Goal: Task Accomplishment & Management: Use online tool/utility

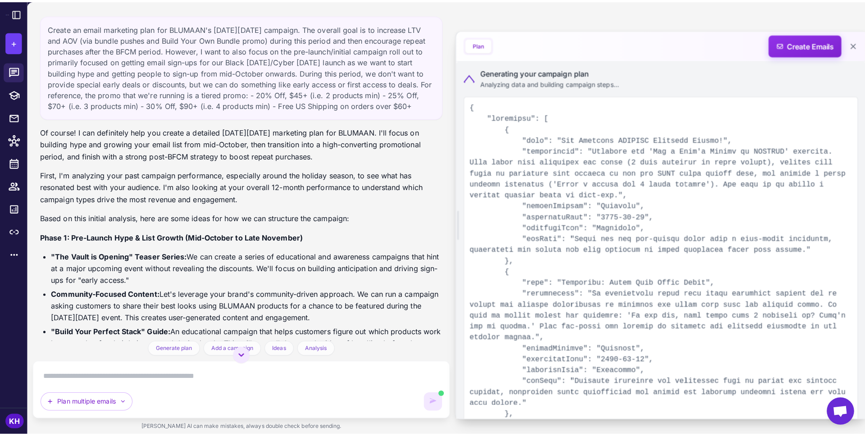
scroll to position [1410, 0]
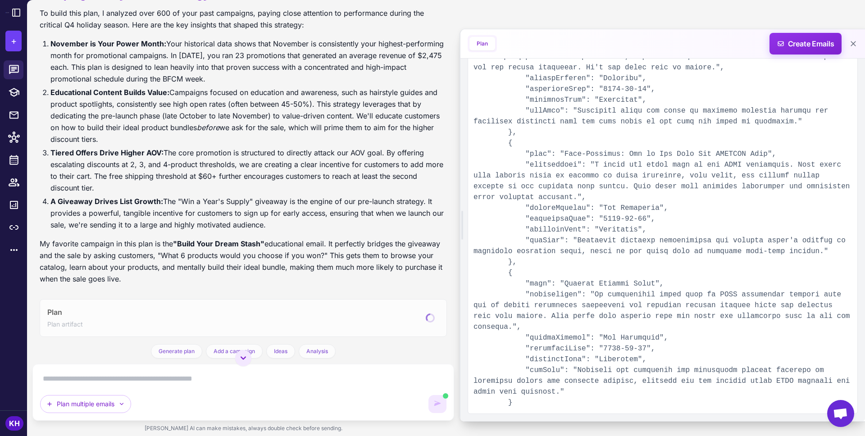
click at [358, 222] on li "A Giveaway Drives List Growth: The "Win a Year's Supply" giveaway is the engine…" at bounding box center [248, 212] width 396 height 35
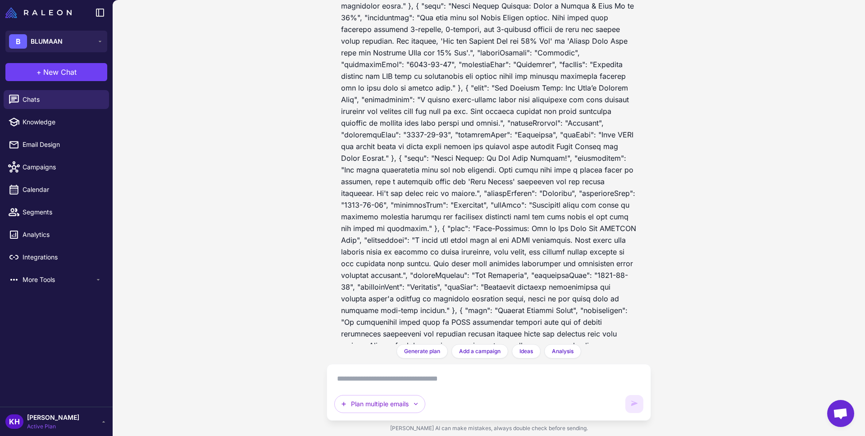
scroll to position [2915, 0]
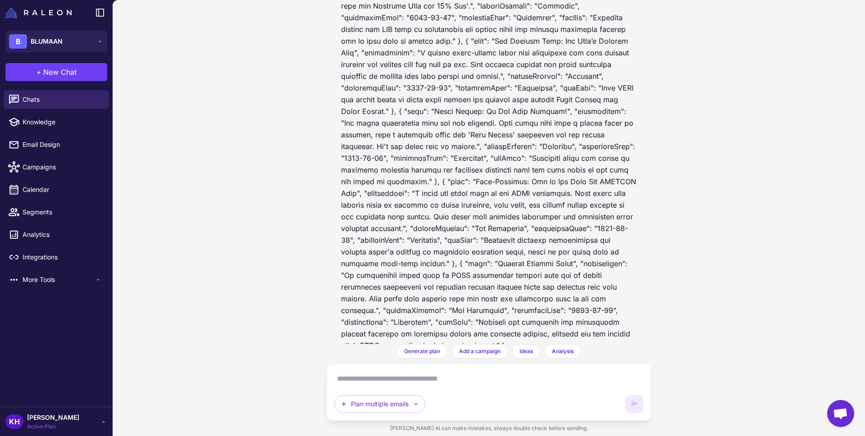
click at [416, 341] on div "[DATE][DATE] Campaign Plan [DATE] Create an email marketing plan for BLUMAAN's …" at bounding box center [489, 172] width 324 height 344
click at [413, 350] on span "Generate plan" at bounding box center [422, 351] width 36 height 8
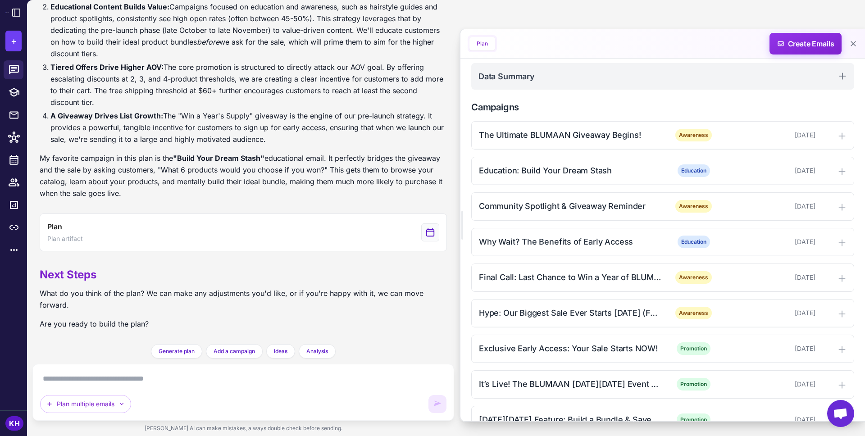
scroll to position [231, 0]
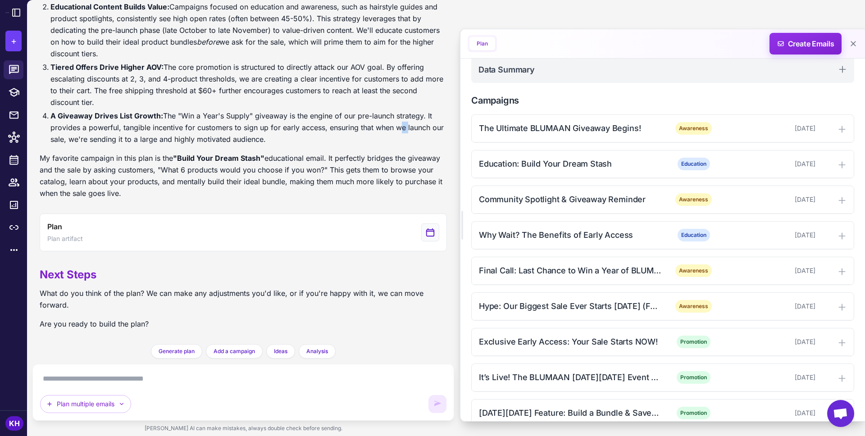
drag, startPoint x: 395, startPoint y: 125, endPoint x: 409, endPoint y: 119, distance: 15.1
click at [395, 127] on li "A Giveaway Drives List Growth: The "Win a Year's Supply" giveaway is the engine…" at bounding box center [248, 127] width 396 height 35
click at [841, 131] on icon at bounding box center [841, 129] width 9 height 9
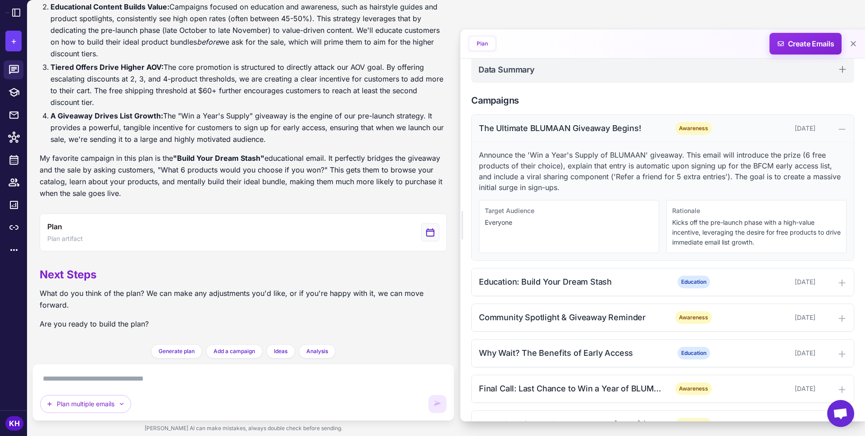
click at [841, 131] on icon at bounding box center [841, 129] width 9 height 9
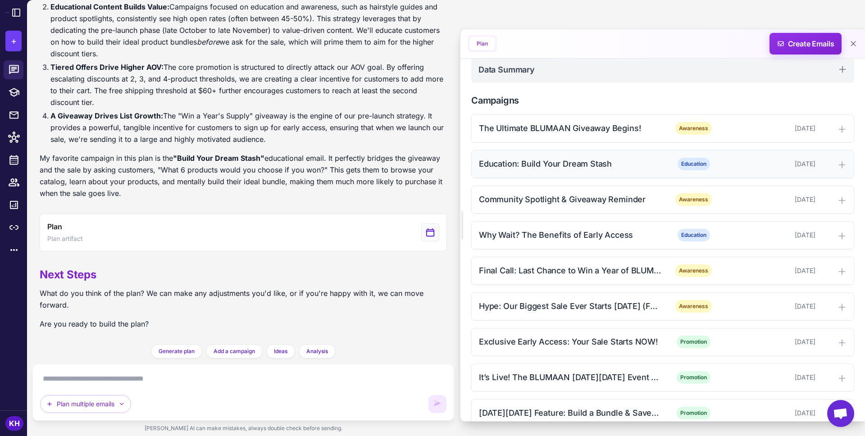
click at [841, 164] on icon at bounding box center [841, 164] width 9 height 9
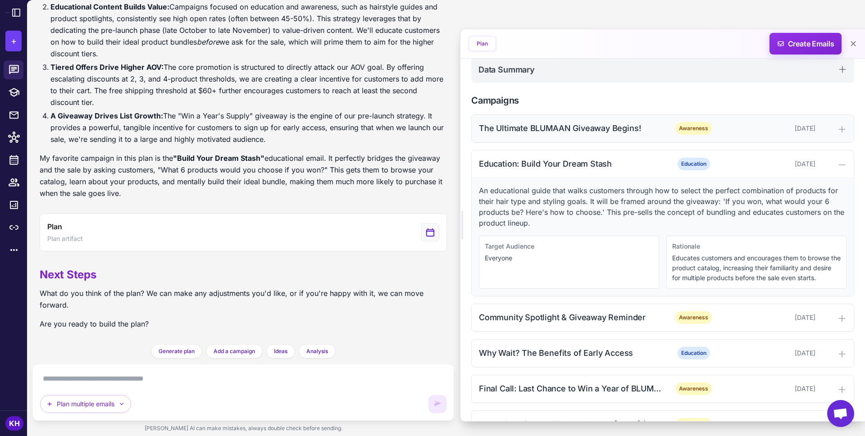
click at [833, 130] on div at bounding box center [832, 128] width 27 height 11
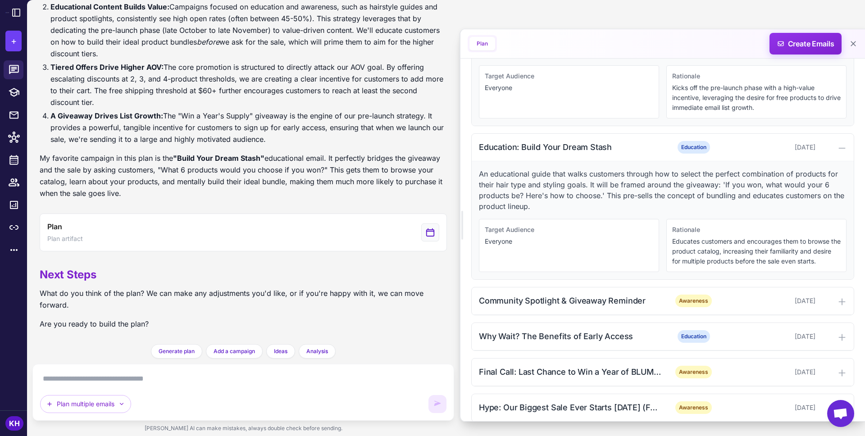
scroll to position [379, 0]
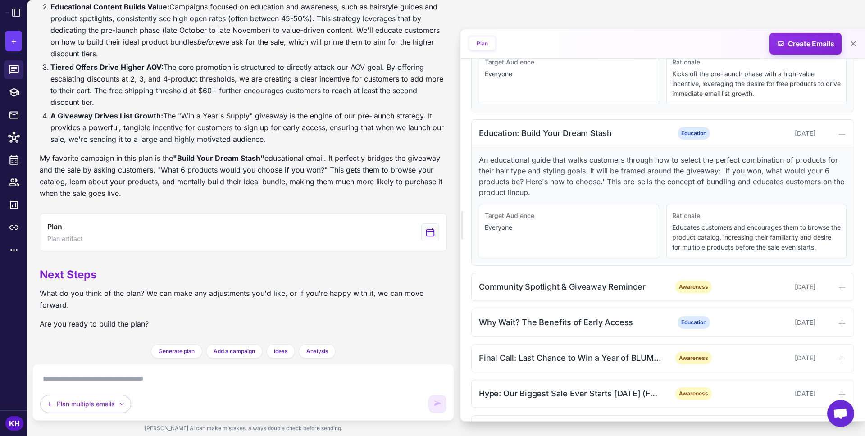
click at [190, 379] on textarea at bounding box center [243, 379] width 406 height 14
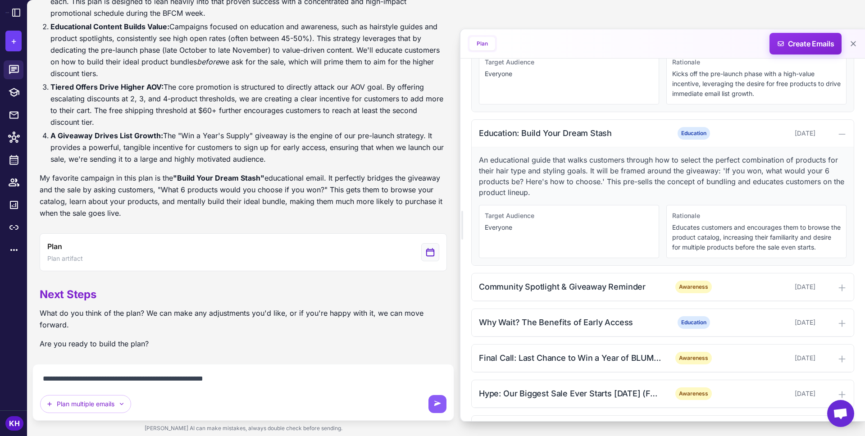
scroll to position [2872, 0]
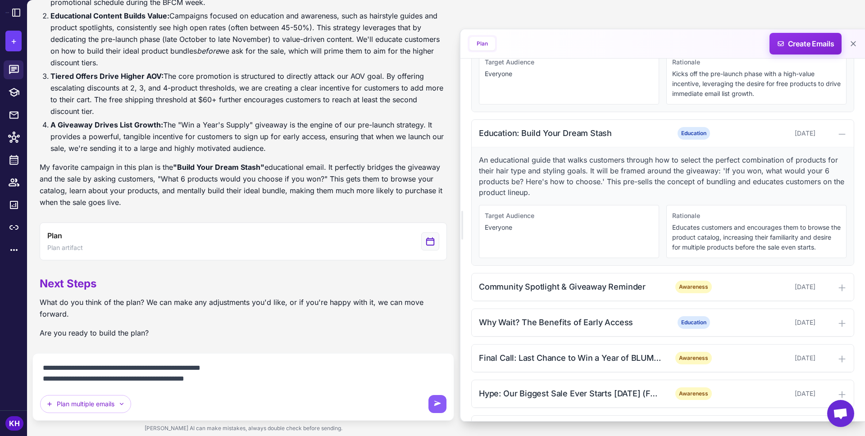
click at [191, 380] on textarea "**********" at bounding box center [243, 373] width 406 height 25
click at [353, 369] on textarea "**********" at bounding box center [243, 373] width 406 height 25
click at [353, 381] on textarea "**********" at bounding box center [243, 373] width 406 height 25
click at [197, 382] on textarea "**********" at bounding box center [243, 373] width 406 height 25
drag, startPoint x: 195, startPoint y: 382, endPoint x: 340, endPoint y: 382, distance: 145.0
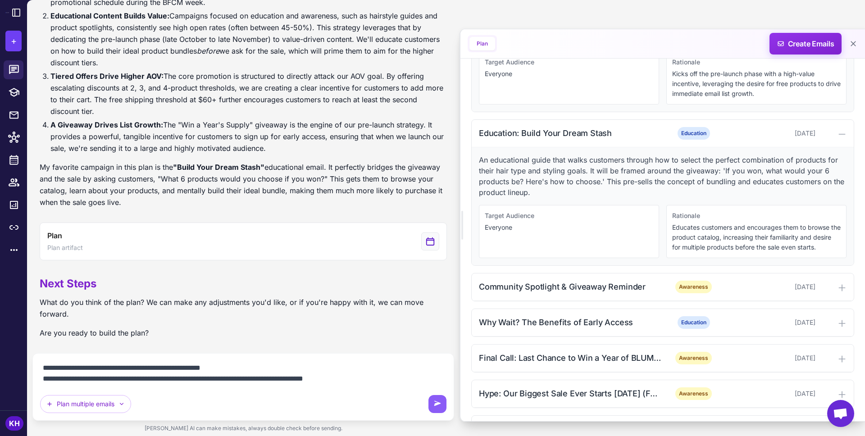
click at [340, 382] on textarea "**********" at bounding box center [243, 373] width 406 height 25
paste textarea "**********"
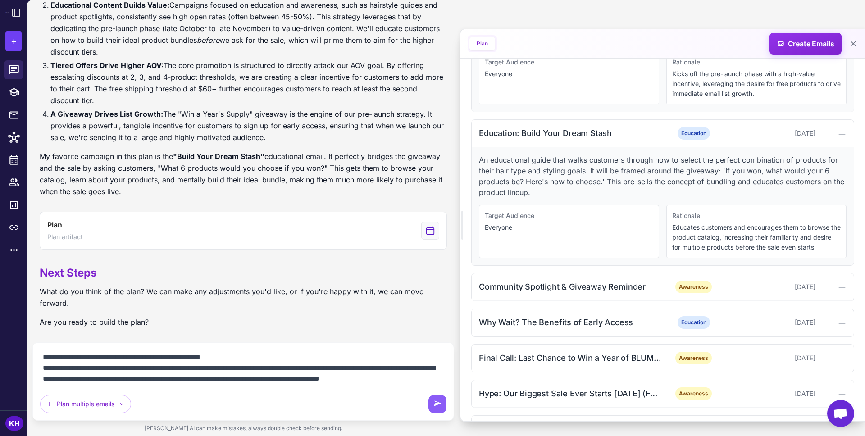
scroll to position [2888, 0]
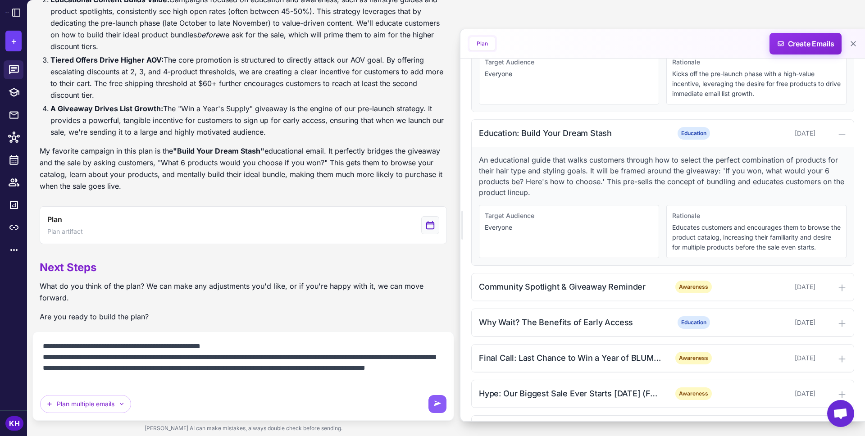
click at [284, 368] on textarea "**********" at bounding box center [243, 362] width 406 height 47
drag, startPoint x: 283, startPoint y: 368, endPoint x: 301, endPoint y: 368, distance: 18.0
click at [301, 368] on textarea "**********" at bounding box center [243, 362] width 406 height 47
drag, startPoint x: 370, startPoint y: 368, endPoint x: 405, endPoint y: 369, distance: 35.6
click at [405, 369] on textarea "**********" at bounding box center [243, 362] width 406 height 47
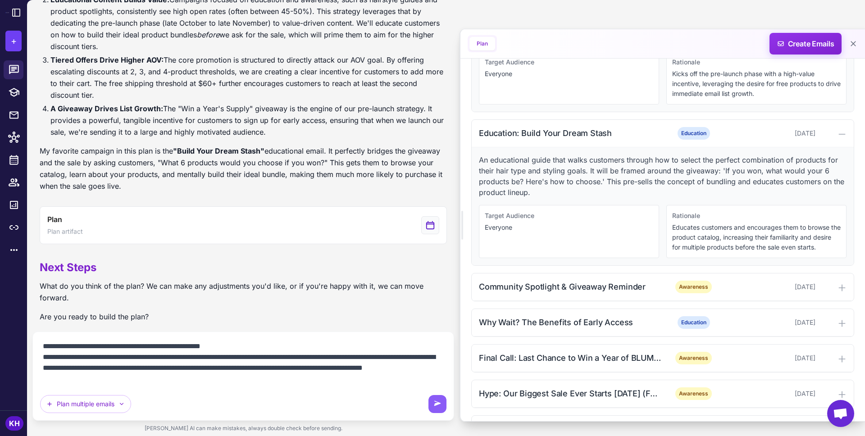
click at [143, 380] on textarea "**********" at bounding box center [243, 362] width 406 height 47
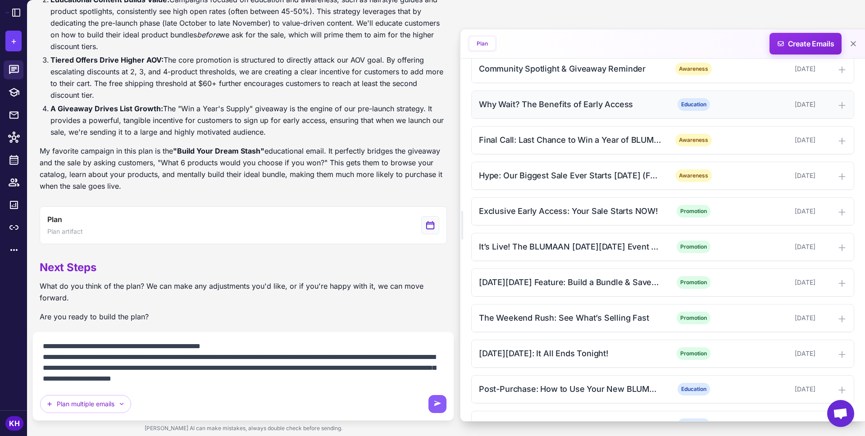
scroll to position [590, 0]
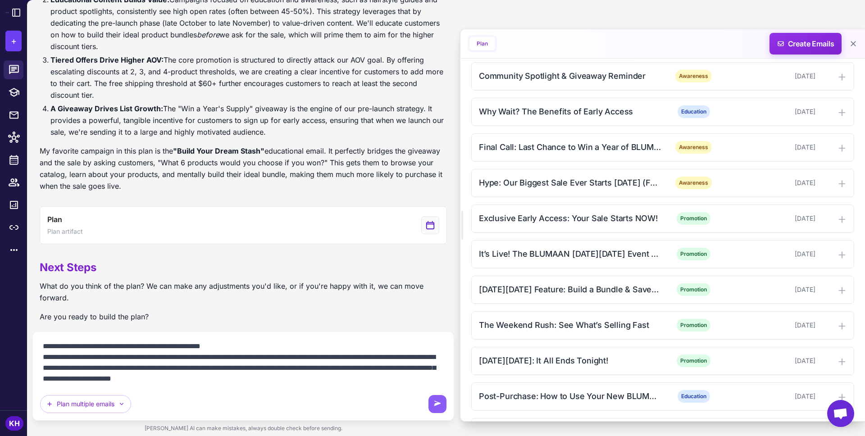
click at [278, 380] on textarea "**********" at bounding box center [243, 362] width 406 height 47
click at [333, 377] on textarea "**********" at bounding box center [243, 362] width 406 height 47
click at [420, 368] on textarea "**********" at bounding box center [243, 362] width 406 height 47
click at [275, 381] on textarea "**********" at bounding box center [243, 362] width 406 height 47
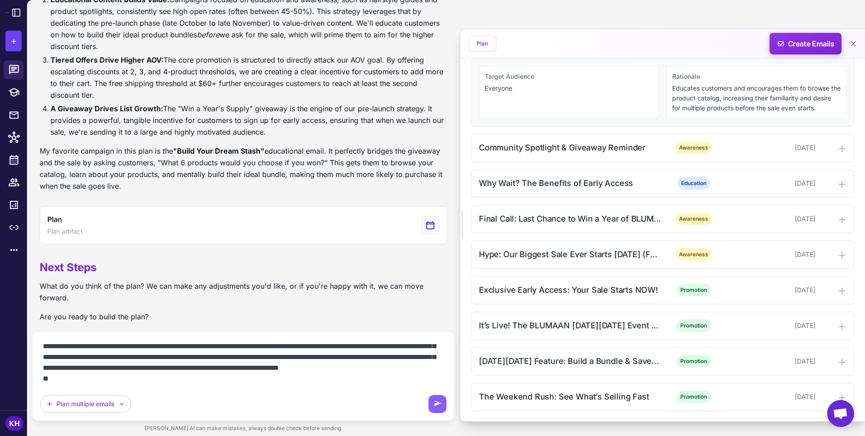
scroll to position [384, 0]
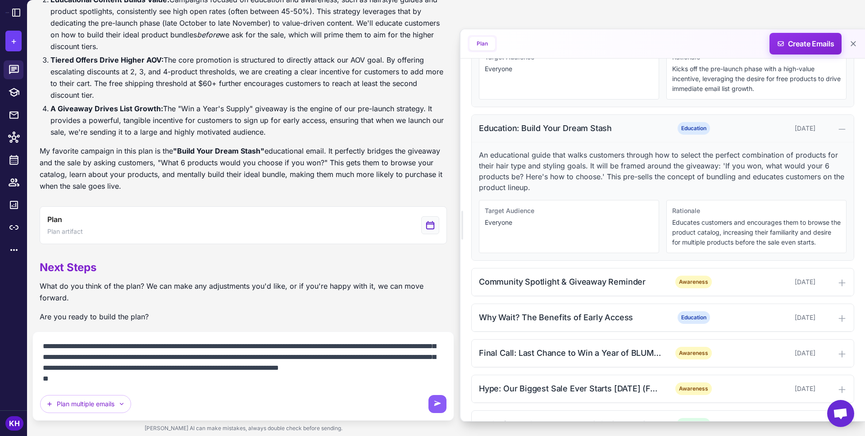
click at [843, 126] on icon at bounding box center [841, 129] width 9 height 9
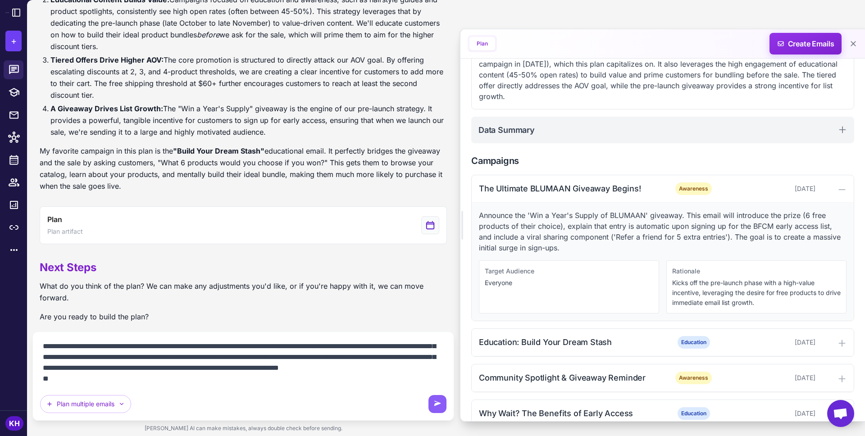
scroll to position [0, 0]
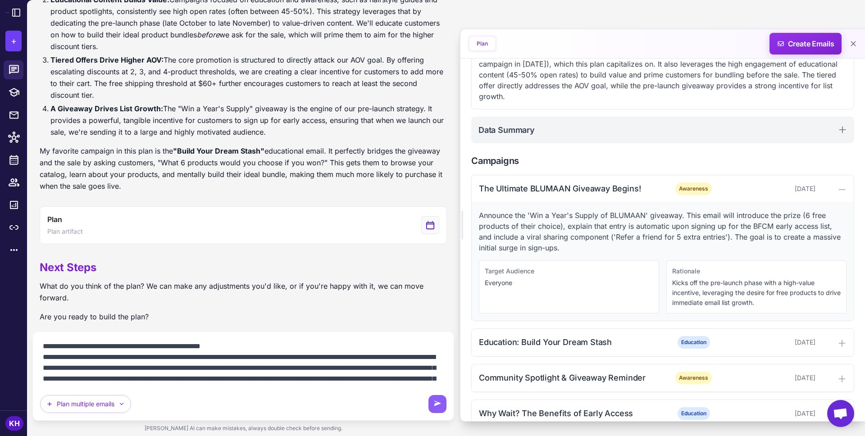
click at [258, 348] on textarea "**********" at bounding box center [243, 362] width 406 height 47
click at [174, 372] on textarea "**********" at bounding box center [243, 362] width 406 height 47
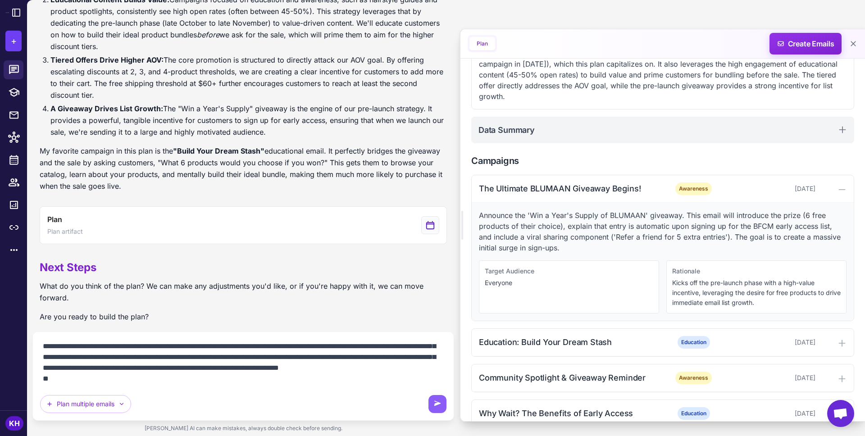
scroll to position [54, 0]
click at [150, 380] on textarea "**********" at bounding box center [243, 362] width 406 height 47
click at [568, 219] on p "Announce the 'Win a Year's Supply of BLUMAAN' giveaway. This email will introdu…" at bounding box center [663, 231] width 368 height 43
click at [840, 188] on icon at bounding box center [841, 189] width 9 height 9
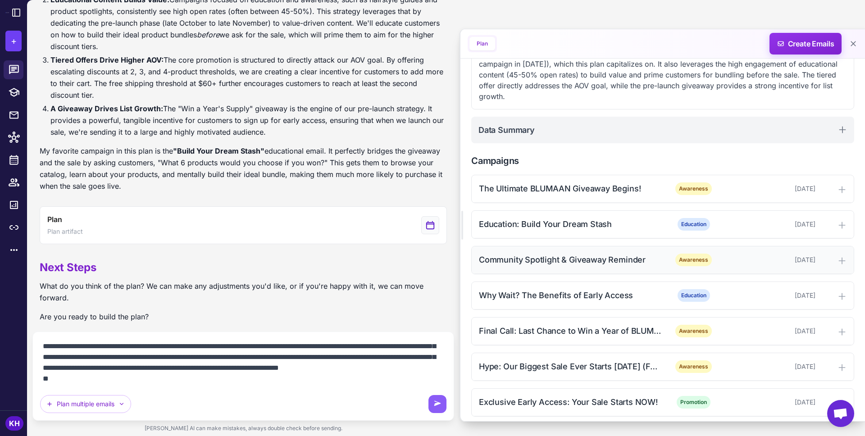
click at [839, 257] on icon at bounding box center [841, 260] width 9 height 9
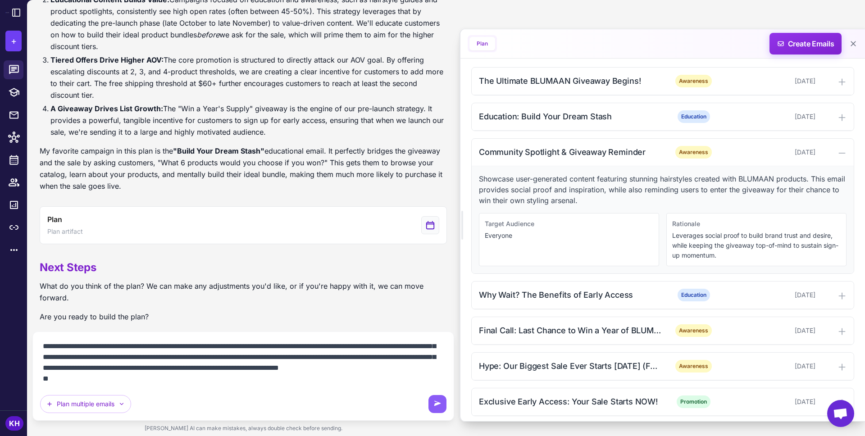
scroll to position [278, 0]
click at [105, 377] on textarea "**********" at bounding box center [243, 362] width 406 height 47
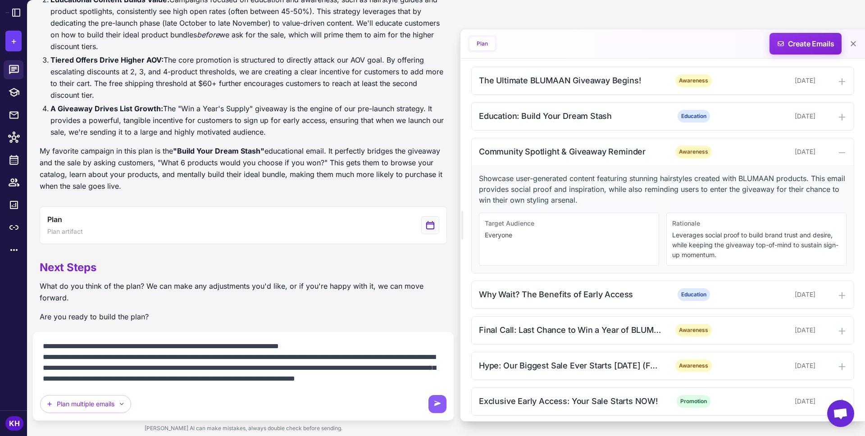
scroll to position [95, 0]
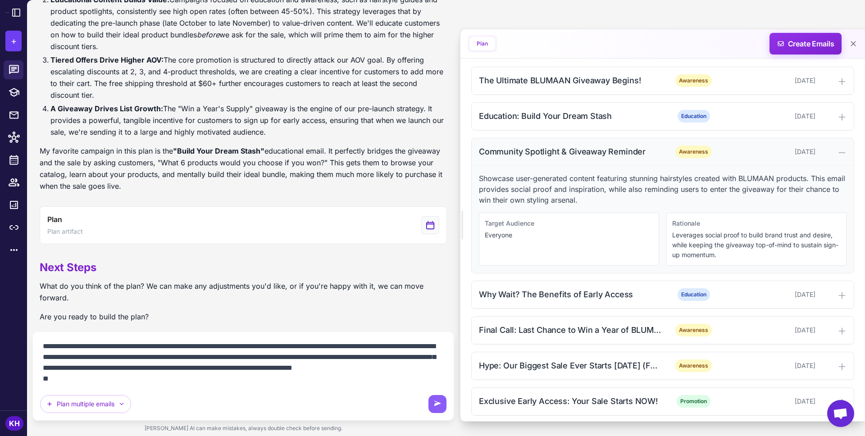
click at [832, 152] on div at bounding box center [832, 151] width 27 height 11
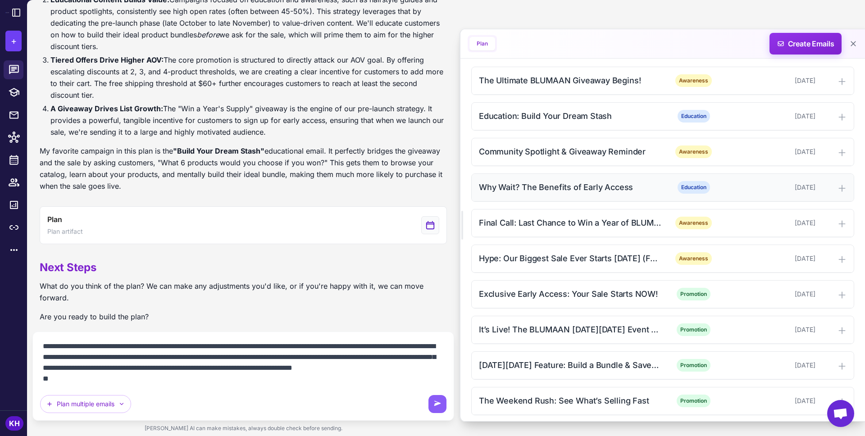
click at [842, 186] on icon at bounding box center [842, 188] width 6 height 6
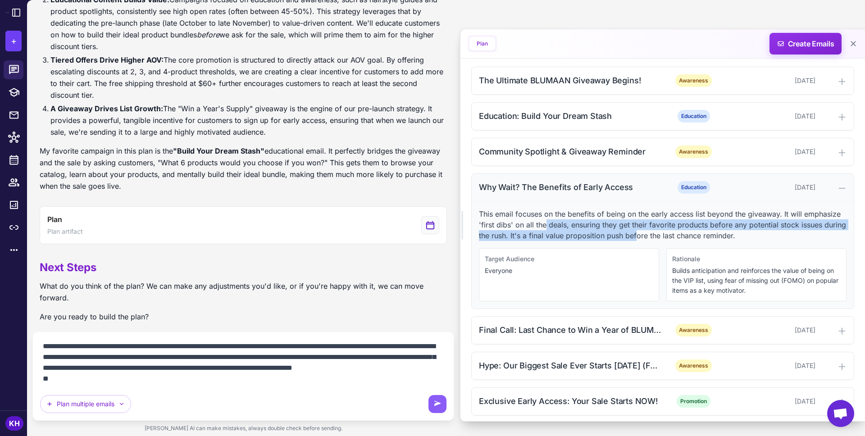
drag, startPoint x: 545, startPoint y: 228, endPoint x: 635, endPoint y: 232, distance: 89.7
click at [635, 232] on p "This email focuses on the benefits of being on the early access list beyond the…" at bounding box center [663, 225] width 368 height 32
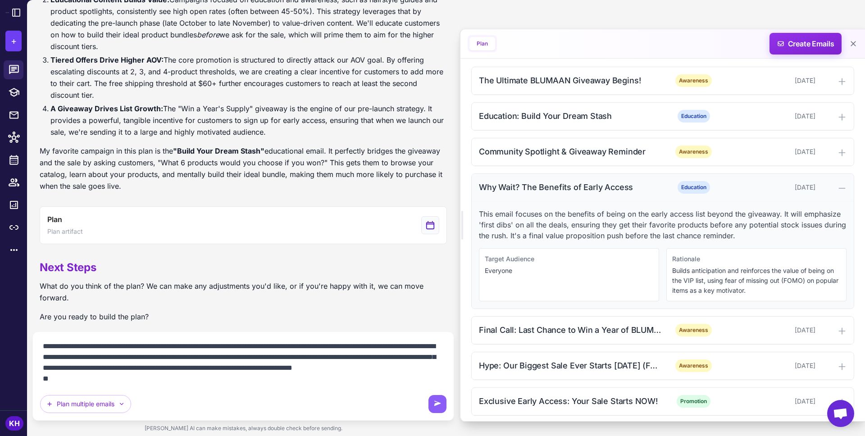
click at [73, 383] on textarea at bounding box center [243, 362] width 406 height 47
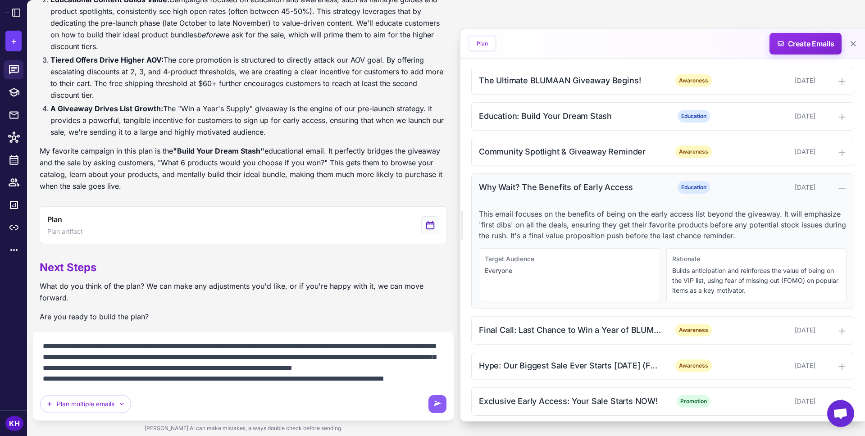
scroll to position [105, 0]
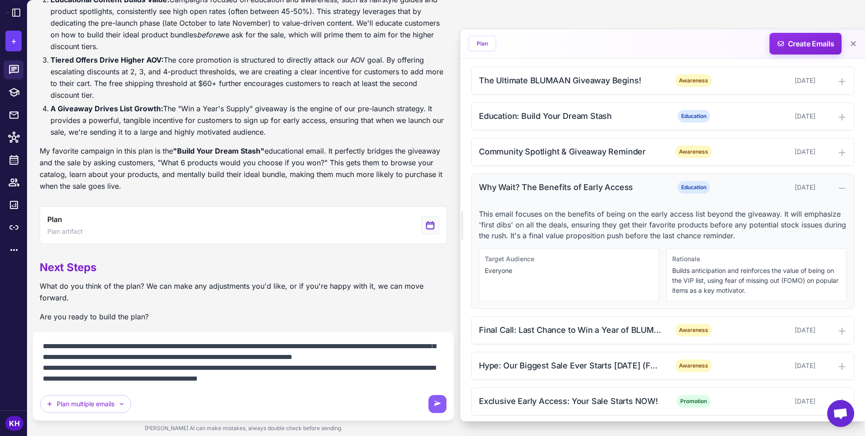
click at [232, 382] on textarea at bounding box center [243, 362] width 406 height 47
drag, startPoint x: 351, startPoint y: 384, endPoint x: 424, endPoint y: 380, distance: 73.1
click at [424, 380] on textarea at bounding box center [243, 362] width 406 height 47
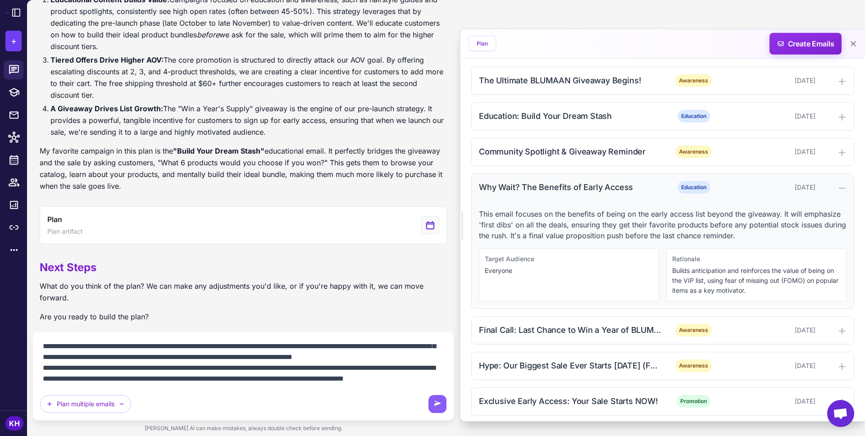
click at [346, 360] on textarea at bounding box center [243, 362] width 406 height 47
click at [102, 371] on textarea at bounding box center [243, 362] width 406 height 47
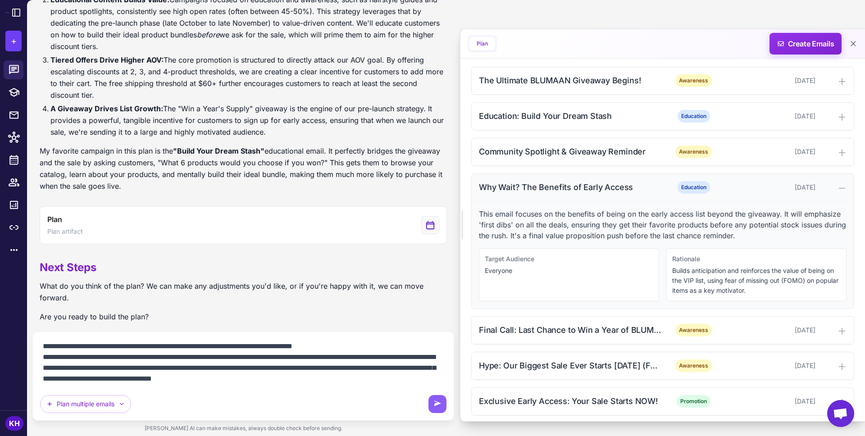
drag, startPoint x: 283, startPoint y: 372, endPoint x: 310, endPoint y: 373, distance: 27.0
click at [310, 373] on textarea at bounding box center [243, 362] width 406 height 47
click at [371, 382] on textarea at bounding box center [243, 362] width 406 height 47
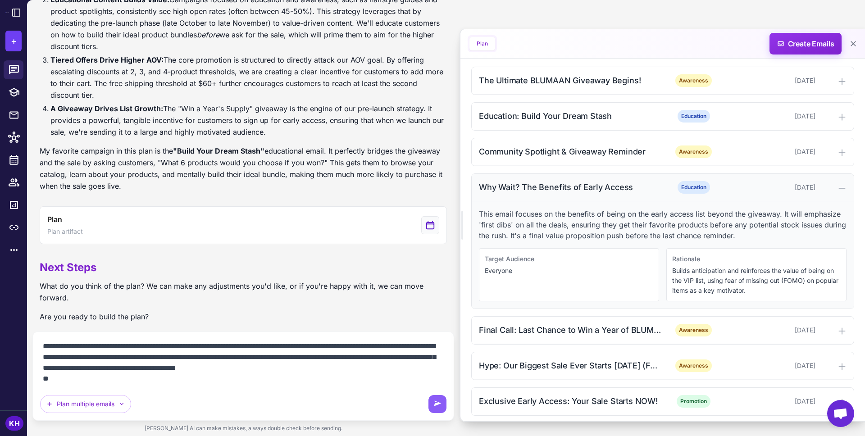
click at [838, 192] on icon at bounding box center [841, 188] width 9 height 9
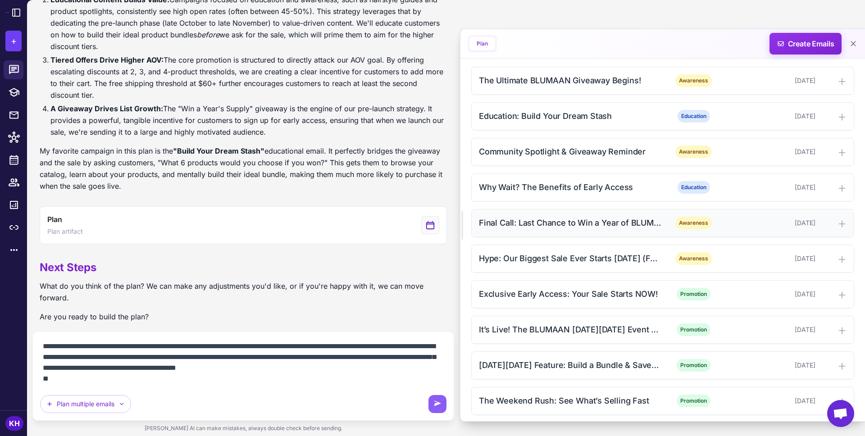
click at [847, 222] on div "Final Call: Last Chance to Win a Year of BLUMAAN Awareness [DATE]" at bounding box center [663, 222] width 382 height 27
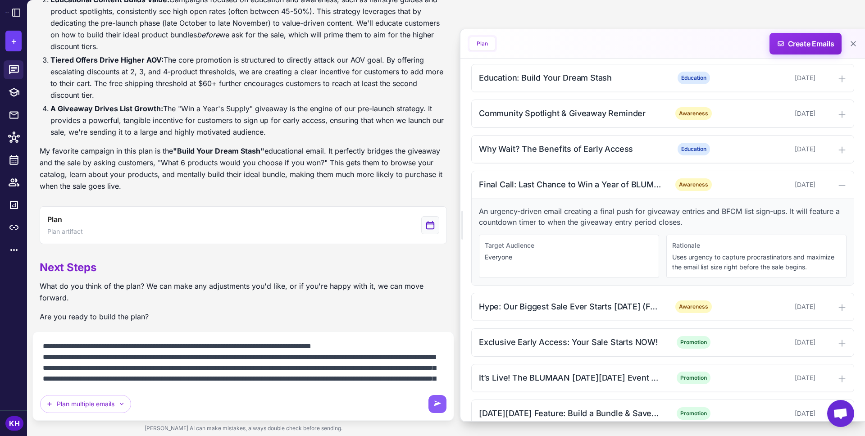
scroll to position [13, 0]
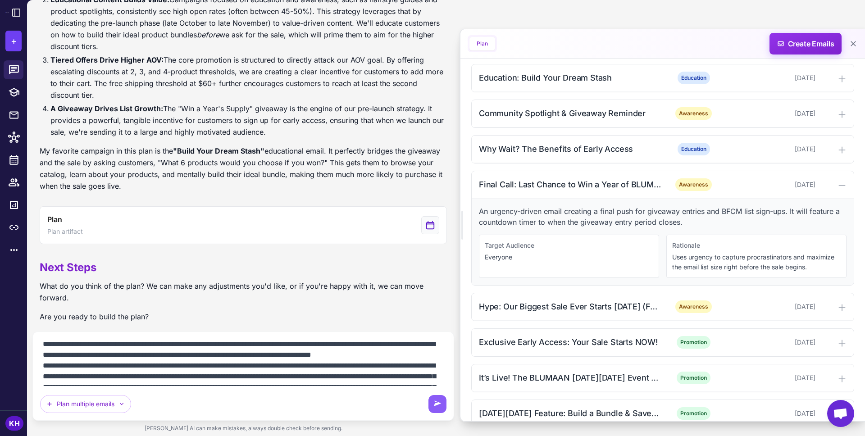
click at [439, 358] on textarea at bounding box center [243, 362] width 406 height 47
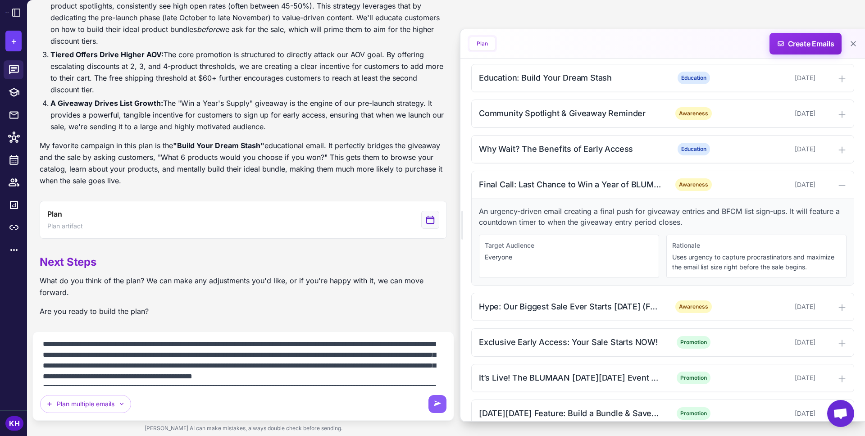
scroll to position [151, 0]
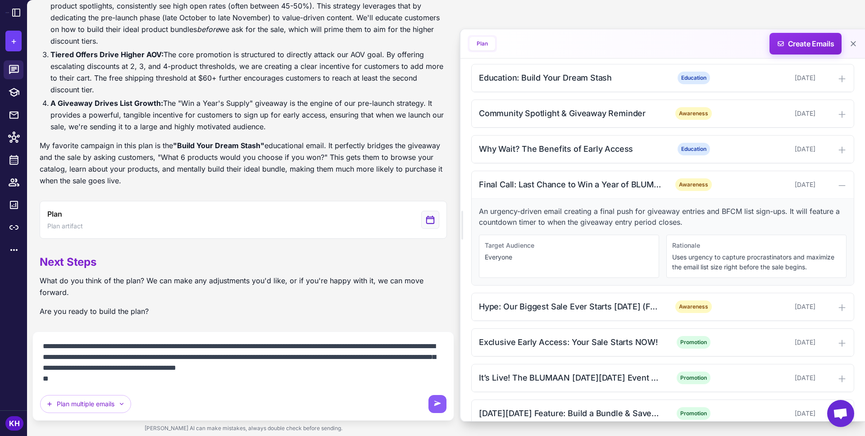
click at [204, 380] on textarea at bounding box center [243, 362] width 406 height 47
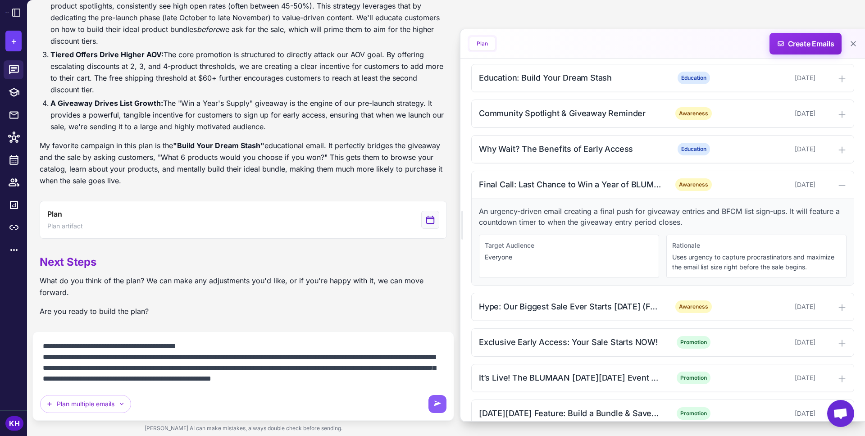
scroll to position [181, 0]
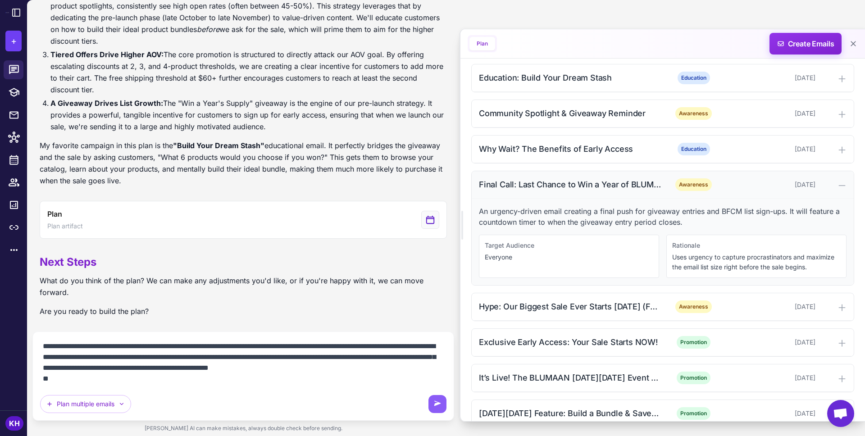
click at [841, 182] on icon at bounding box center [841, 185] width 9 height 9
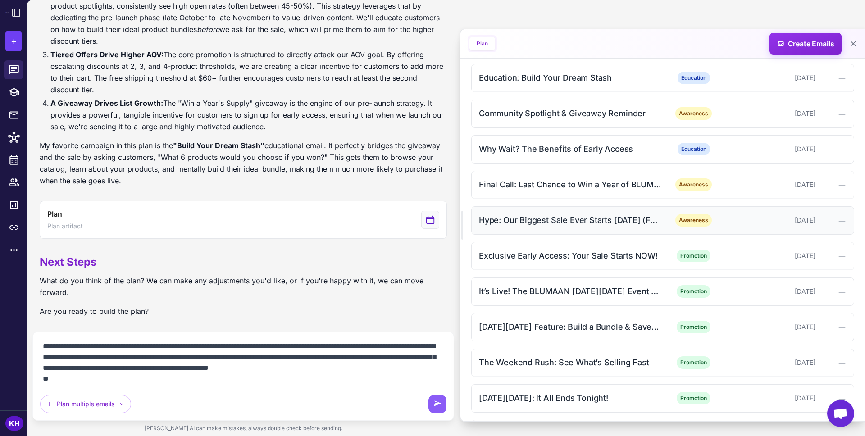
click at [633, 221] on div "Hype: Our Biggest Sale Ever Starts [DATE] (For You!)" at bounding box center [570, 220] width 182 height 12
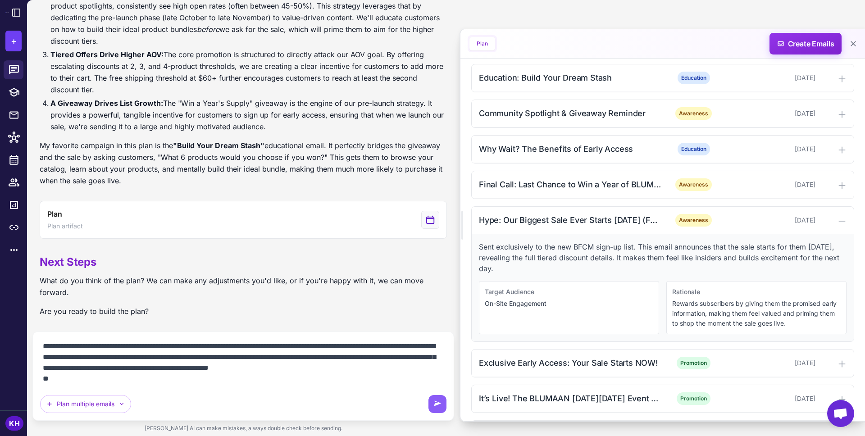
click at [151, 383] on textarea at bounding box center [243, 362] width 406 height 47
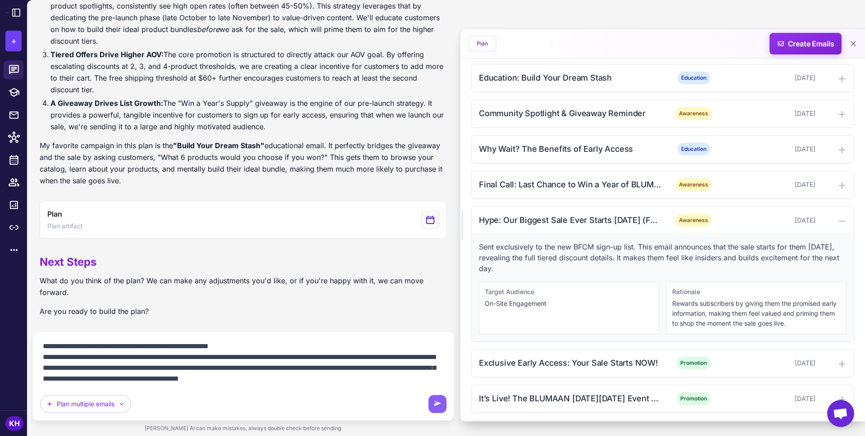
scroll to position [205, 0]
click at [338, 358] on textarea at bounding box center [243, 362] width 406 height 47
click at [255, 368] on textarea at bounding box center [243, 362] width 406 height 47
click at [255, 378] on textarea at bounding box center [243, 362] width 406 height 47
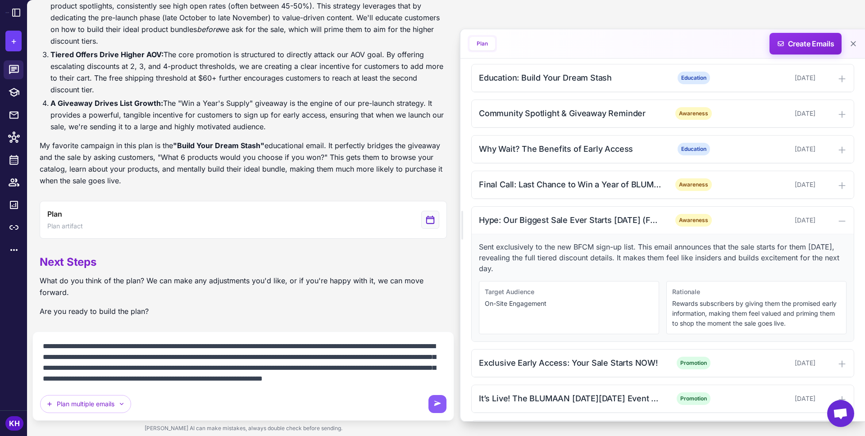
scroll to position [235, 0]
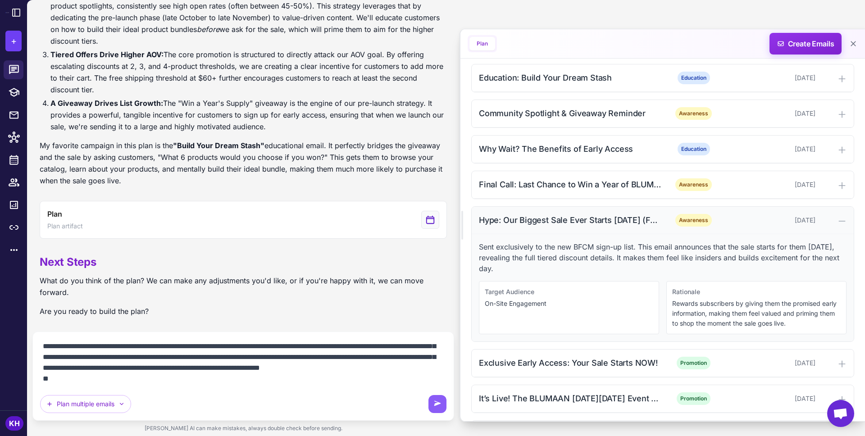
click at [839, 218] on icon at bounding box center [841, 221] width 9 height 9
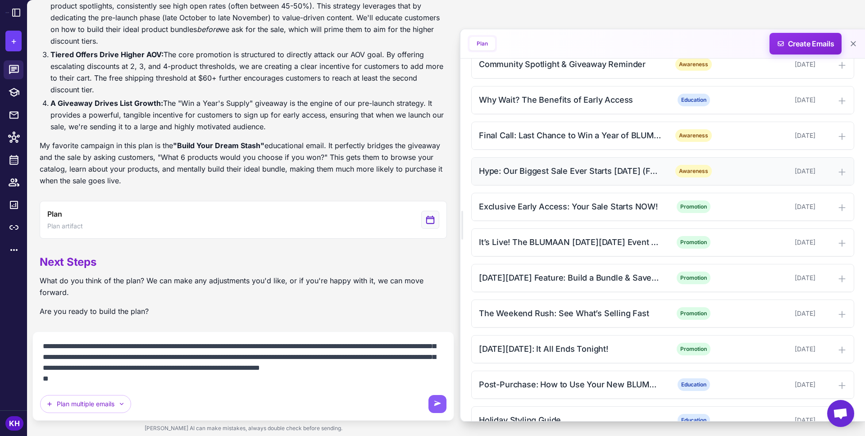
scroll to position [390, 0]
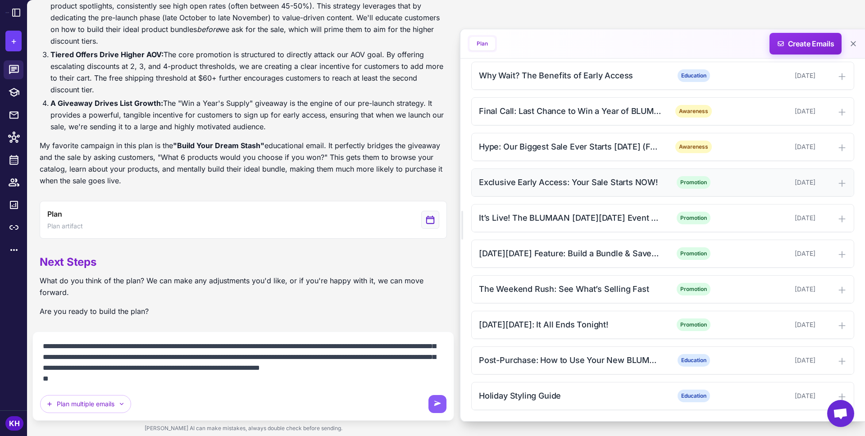
click at [630, 182] on div "Exclusive Early Access: Your Sale Starts NOW!" at bounding box center [570, 182] width 182 height 12
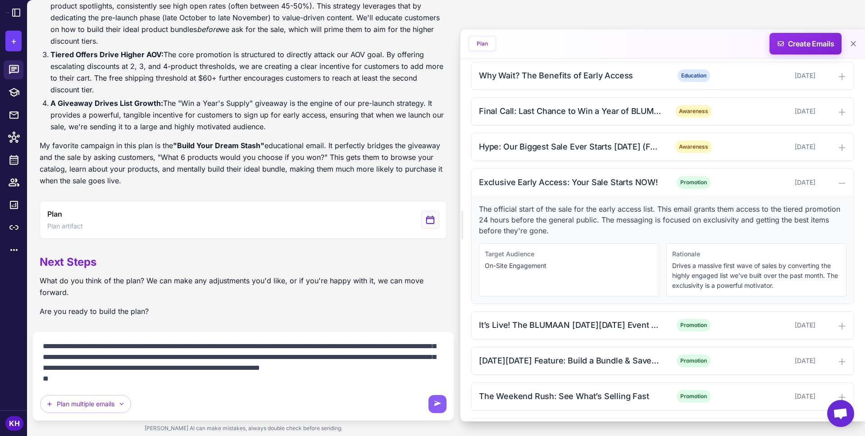
click at [183, 380] on textarea at bounding box center [243, 362] width 406 height 47
click at [48, 382] on textarea at bounding box center [243, 362] width 406 height 47
click at [127, 380] on textarea at bounding box center [243, 362] width 406 height 47
click at [189, 379] on textarea at bounding box center [243, 362] width 406 height 47
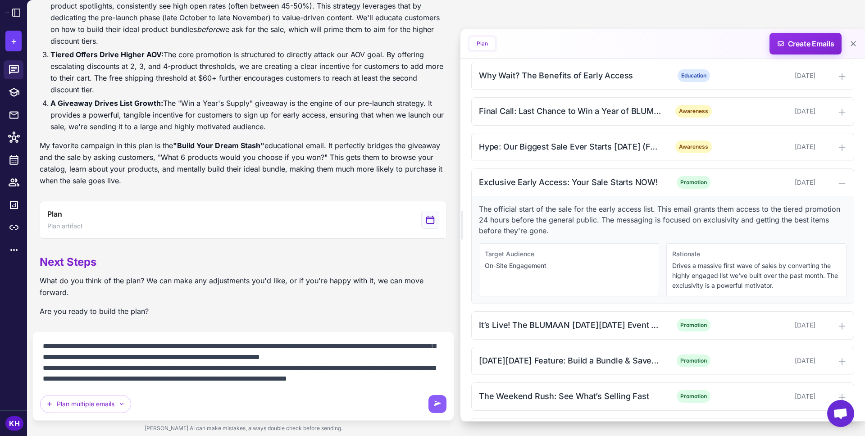
scroll to position [257, 0]
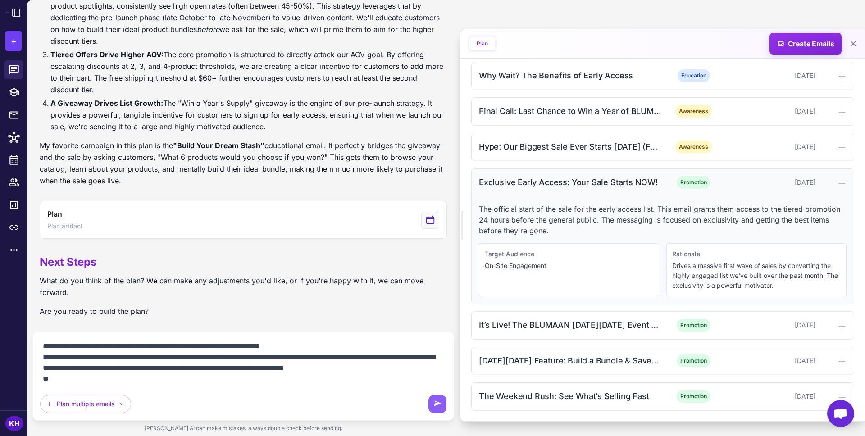
click at [836, 179] on div at bounding box center [832, 182] width 27 height 11
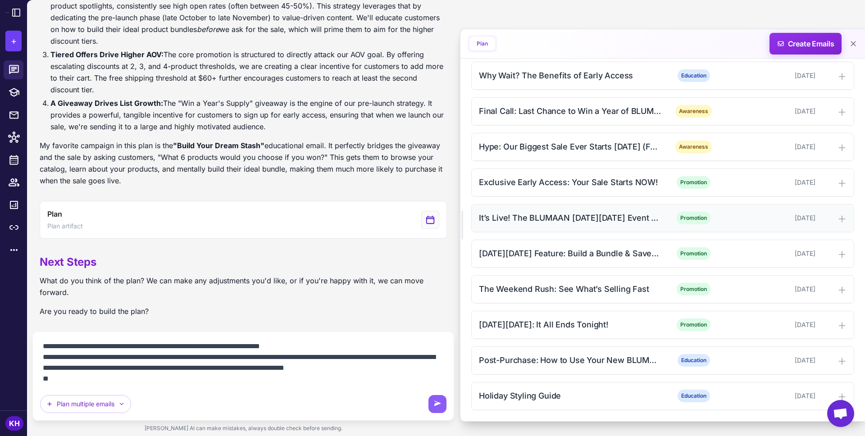
click at [833, 216] on div at bounding box center [832, 218] width 27 height 11
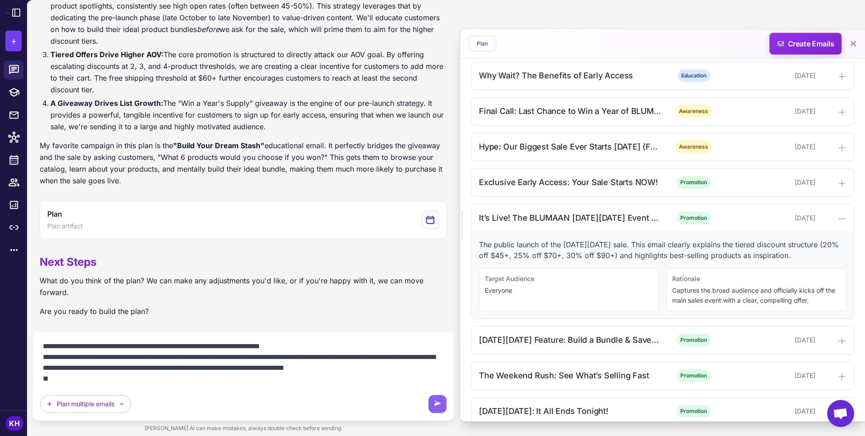
click at [418, 371] on textarea at bounding box center [243, 362] width 406 height 47
click at [239, 382] on textarea at bounding box center [243, 362] width 406 height 47
click at [244, 382] on textarea at bounding box center [243, 362] width 406 height 47
click at [318, 376] on textarea at bounding box center [243, 362] width 406 height 47
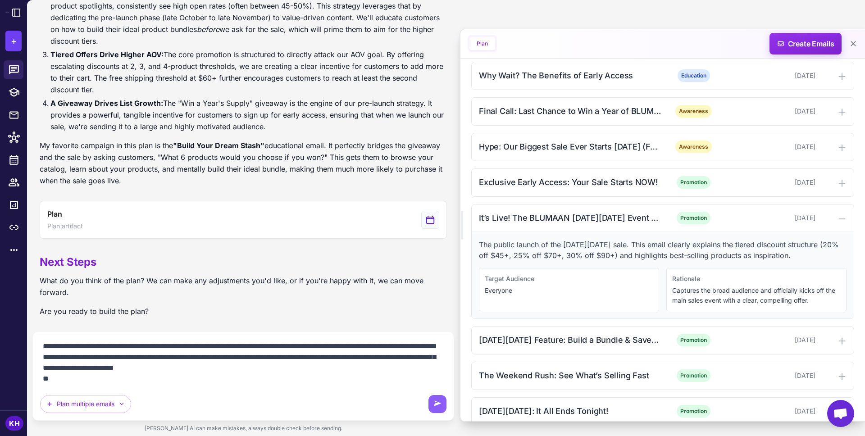
click at [313, 380] on textarea at bounding box center [243, 362] width 406 height 47
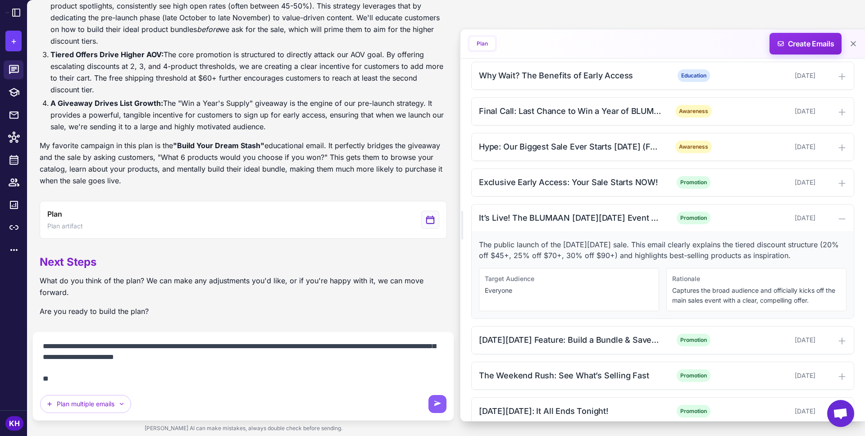
scroll to position [311, 0]
click at [846, 215] on icon at bounding box center [841, 218] width 9 height 9
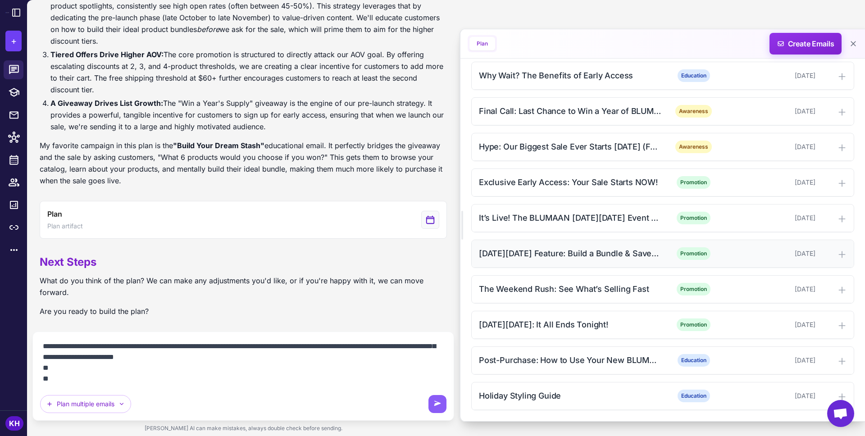
click at [606, 259] on div "[DATE][DATE] Feature: Build a Bundle & Save Up to 30%" at bounding box center [570, 253] width 182 height 12
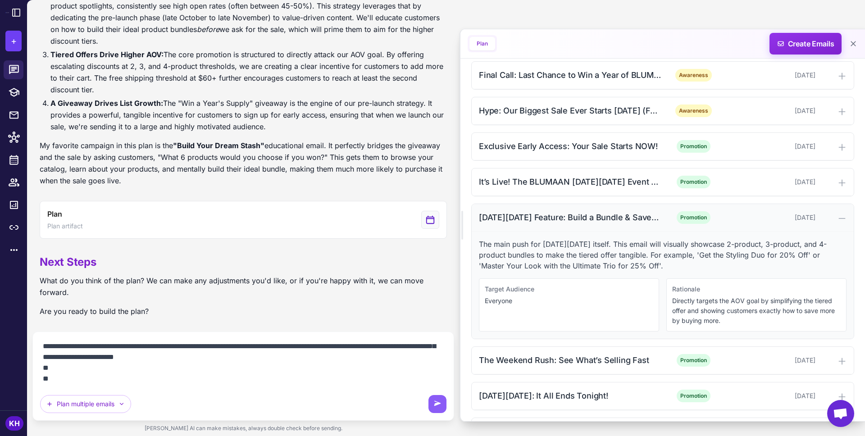
scroll to position [425, 0]
click at [158, 385] on textarea at bounding box center [243, 362] width 406 height 47
click at [73, 379] on textarea at bounding box center [243, 362] width 406 height 47
click at [145, 381] on textarea at bounding box center [243, 362] width 406 height 47
click at [215, 381] on textarea at bounding box center [243, 362] width 406 height 47
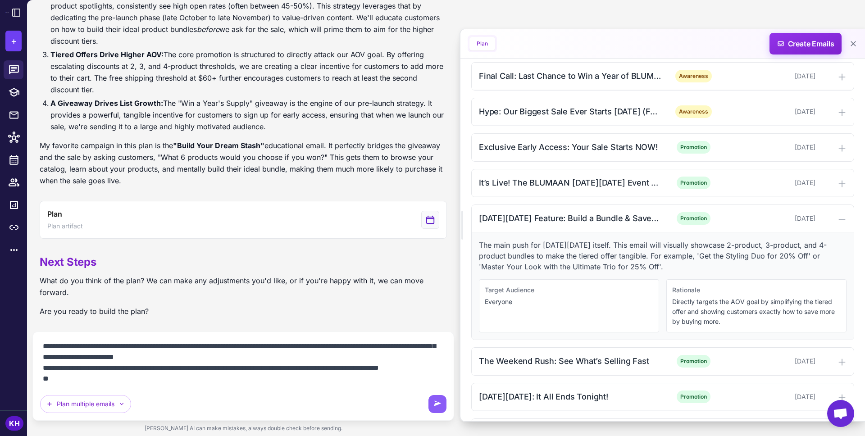
scroll to position [322, 0]
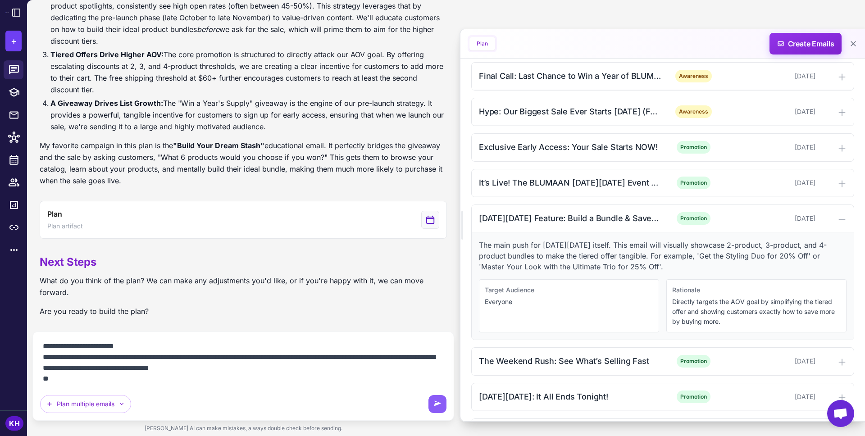
click at [189, 381] on textarea at bounding box center [243, 362] width 406 height 47
click at [266, 381] on textarea at bounding box center [243, 362] width 406 height 47
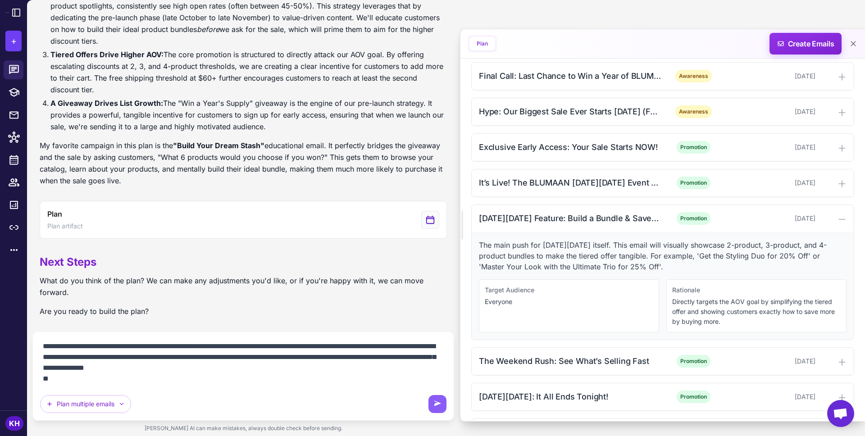
click at [175, 383] on textarea at bounding box center [243, 362] width 406 height 47
click at [298, 384] on textarea at bounding box center [243, 362] width 406 height 47
drag, startPoint x: 177, startPoint y: 381, endPoint x: 239, endPoint y: 367, distance: 63.6
click at [239, 367] on textarea at bounding box center [243, 362] width 406 height 47
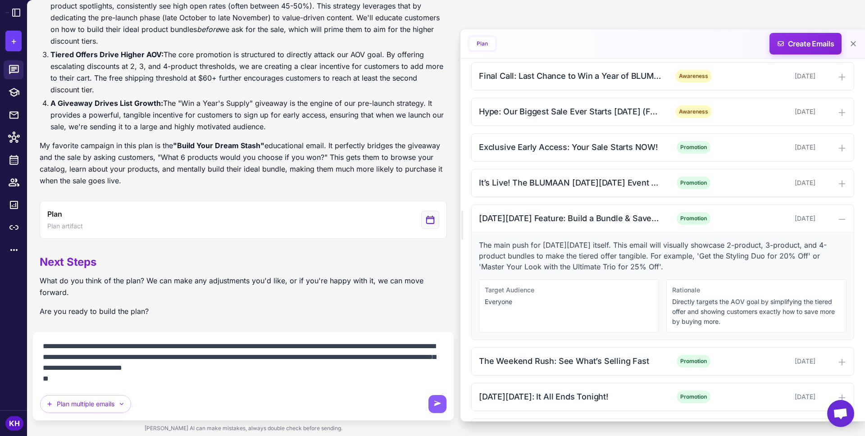
click at [186, 370] on textarea at bounding box center [243, 362] width 406 height 47
drag, startPoint x: 176, startPoint y: 369, endPoint x: 334, endPoint y: 367, distance: 158.6
click at [334, 367] on textarea at bounding box center [243, 362] width 406 height 47
click at [280, 367] on textarea at bounding box center [243, 362] width 406 height 47
click at [398, 369] on textarea at bounding box center [243, 362] width 406 height 47
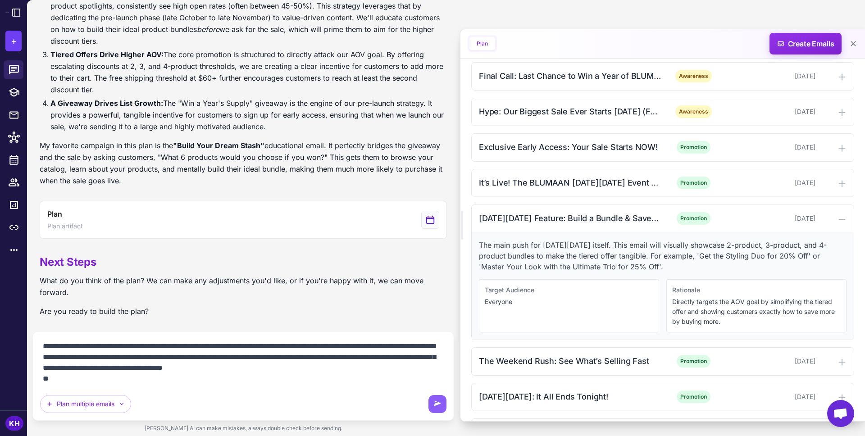
click at [391, 377] on textarea at bounding box center [243, 362] width 406 height 47
click at [836, 218] on div at bounding box center [832, 218] width 27 height 11
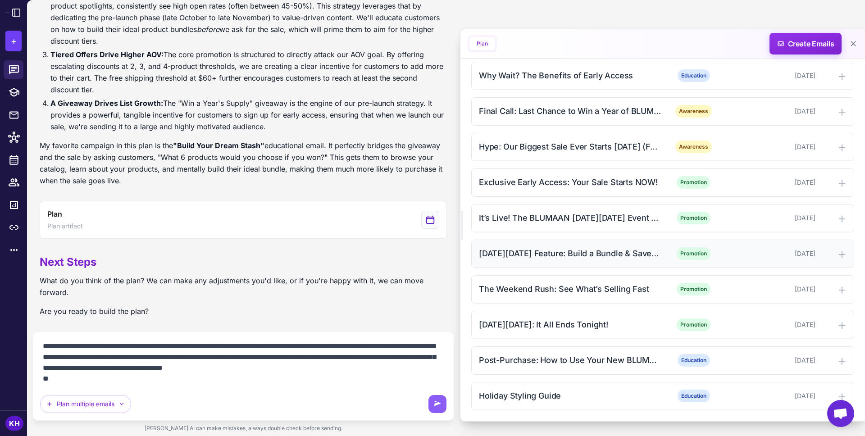
scroll to position [390, 0]
click at [616, 295] on div "The Weekend Rush: See What’s Selling Fast" at bounding box center [570, 289] width 182 height 12
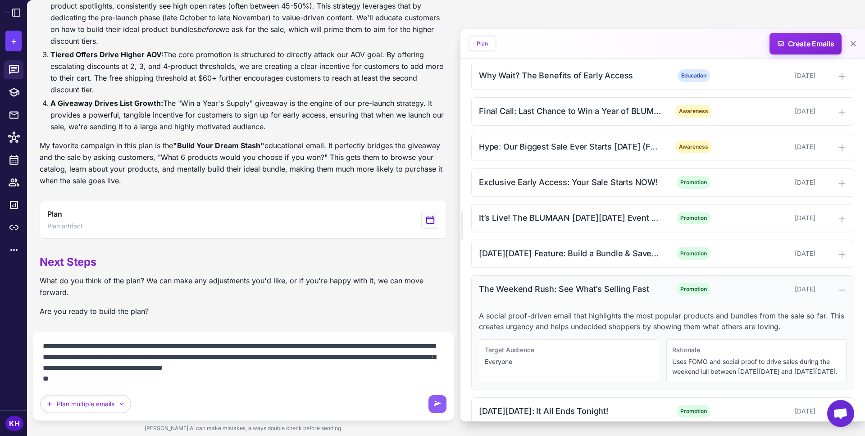
scroll to position [425, 0]
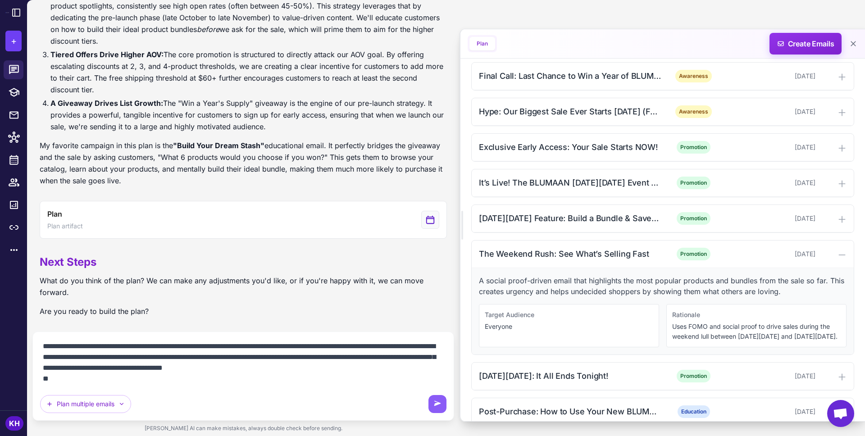
click at [66, 378] on textarea at bounding box center [243, 362] width 406 height 47
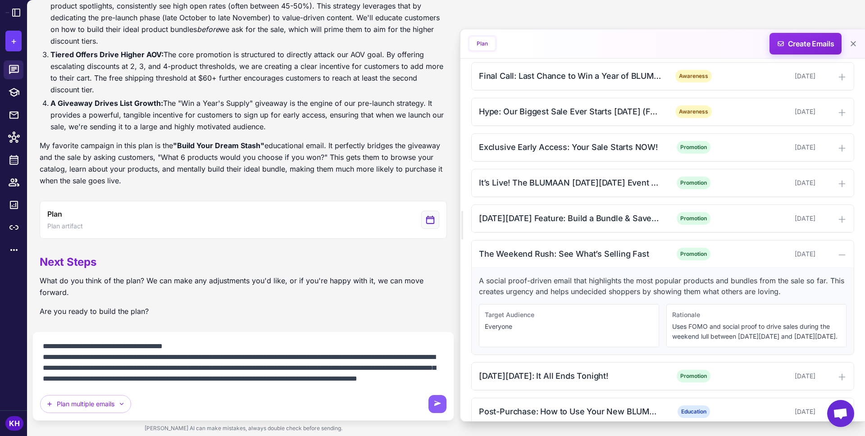
scroll to position [386, 0]
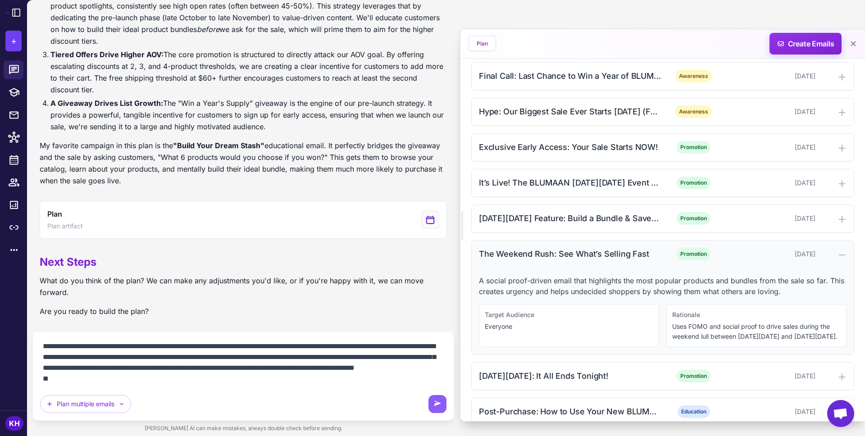
click at [837, 248] on div "The Weekend Rush: See What’s Selling Fast Promotion [DATE]" at bounding box center [663, 254] width 382 height 27
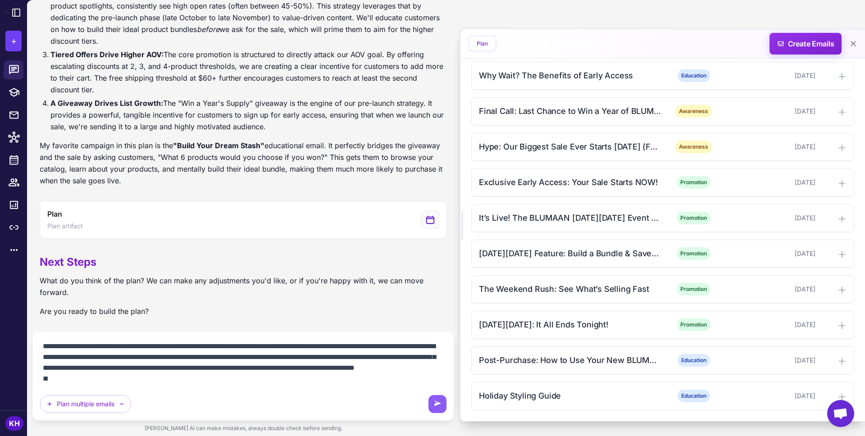
scroll to position [390, 0]
click at [589, 328] on div "[DATE][DATE]: It All Ends Tonight!" at bounding box center [570, 324] width 182 height 12
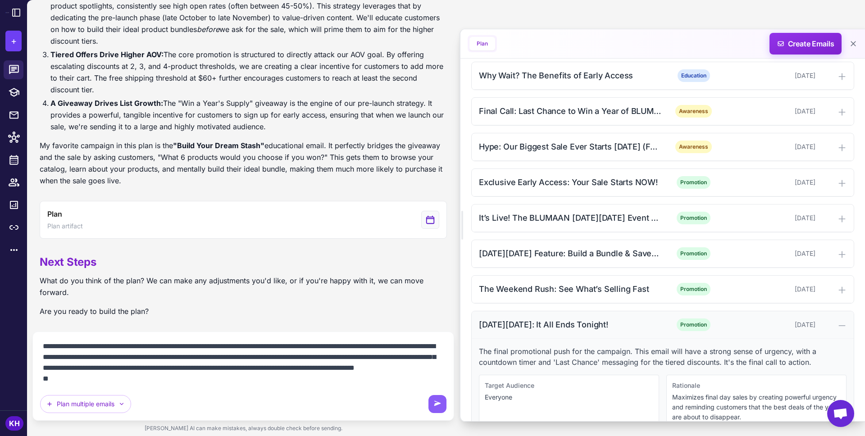
scroll to position [425, 0]
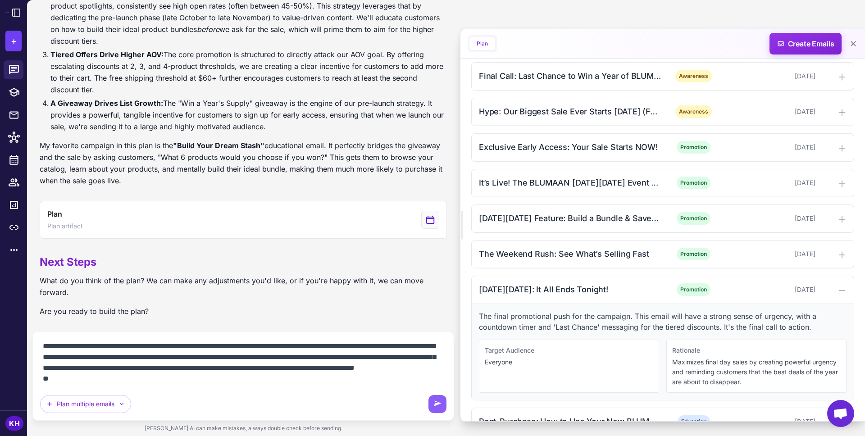
click at [162, 380] on textarea at bounding box center [243, 362] width 406 height 47
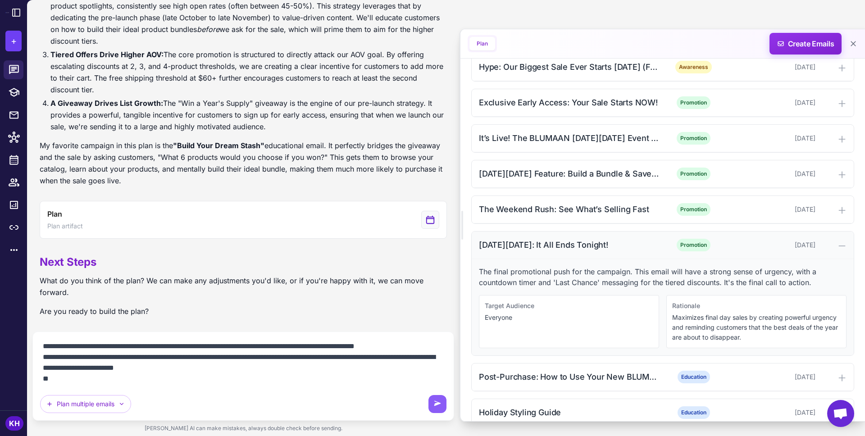
scroll to position [486, 0]
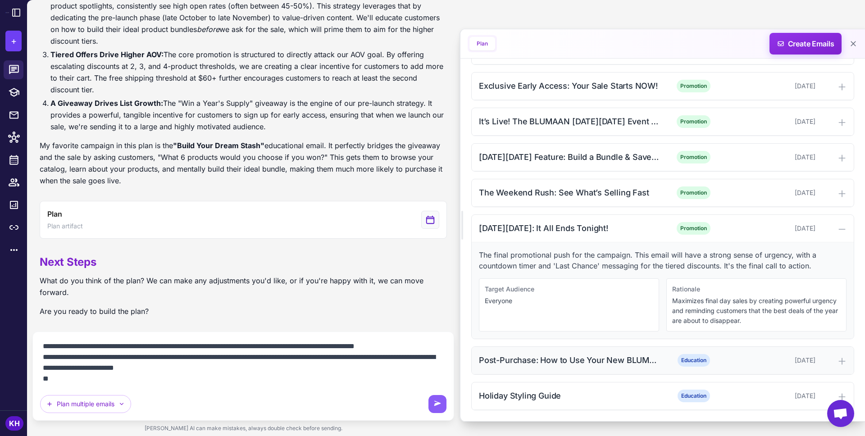
click at [579, 368] on div "Post-Purchase: How to Use Your New BLUMAAN Gear Education [DATE]" at bounding box center [663, 360] width 382 height 27
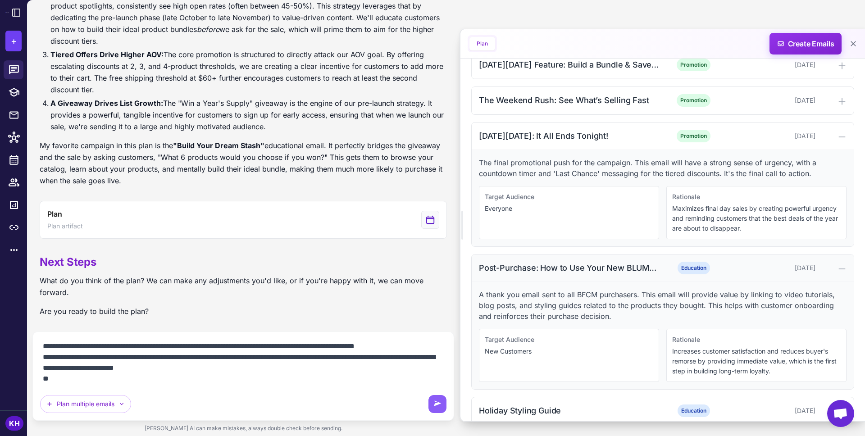
scroll to position [594, 0]
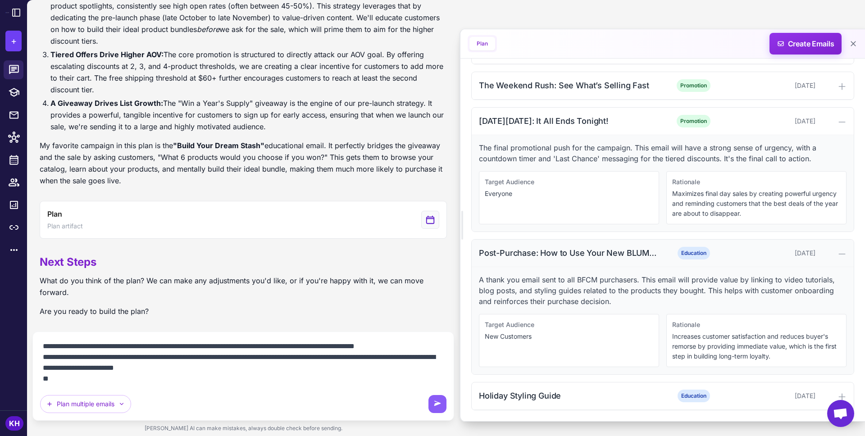
click at [531, 244] on div "Post-Purchase: How to Use Your New BLUMAAN Gear Education [DATE]" at bounding box center [663, 253] width 382 height 27
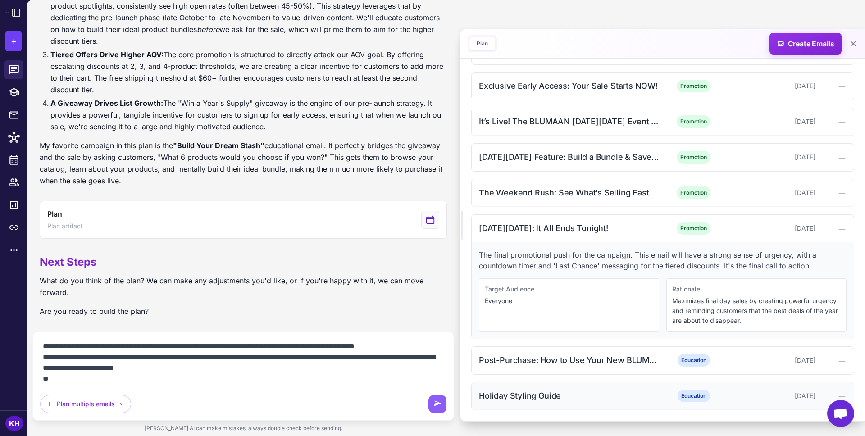
click at [536, 393] on div "Holiday Styling Guide" at bounding box center [570, 396] width 182 height 12
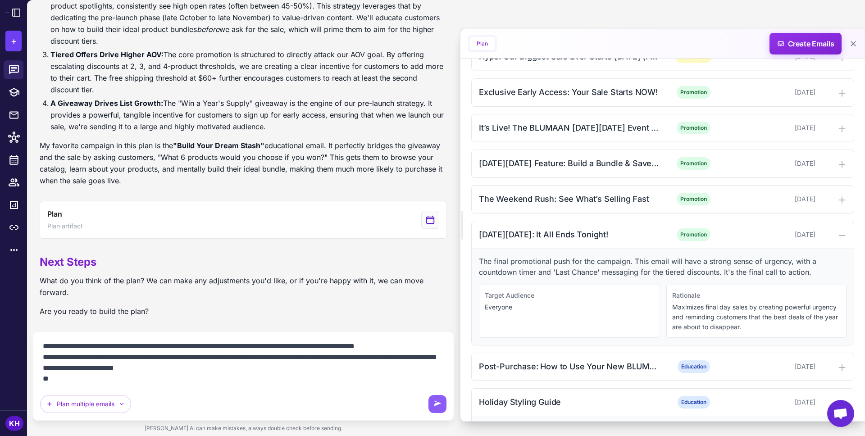
scroll to position [438, 0]
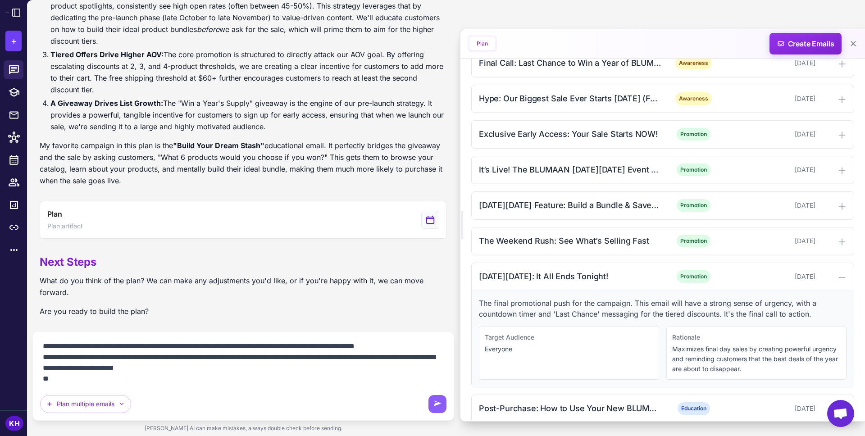
click at [153, 382] on textarea at bounding box center [243, 362] width 406 height 47
drag, startPoint x: 191, startPoint y: 382, endPoint x: 252, endPoint y: 379, distance: 60.9
click at [252, 379] on textarea at bounding box center [243, 362] width 406 height 47
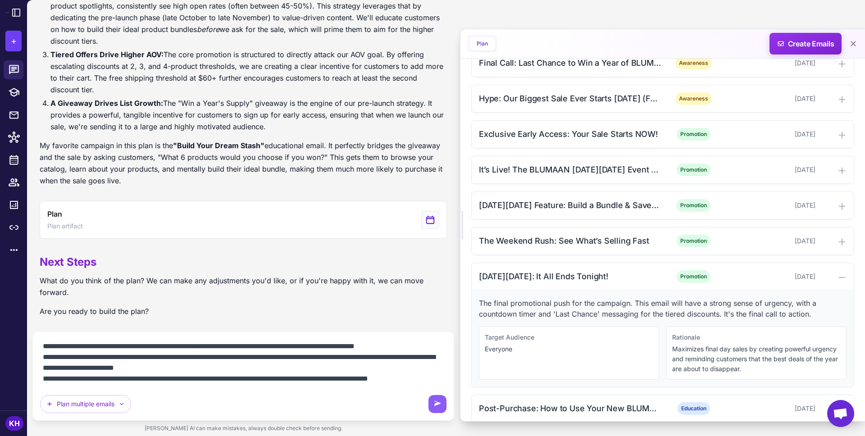
scroll to position [419, 0]
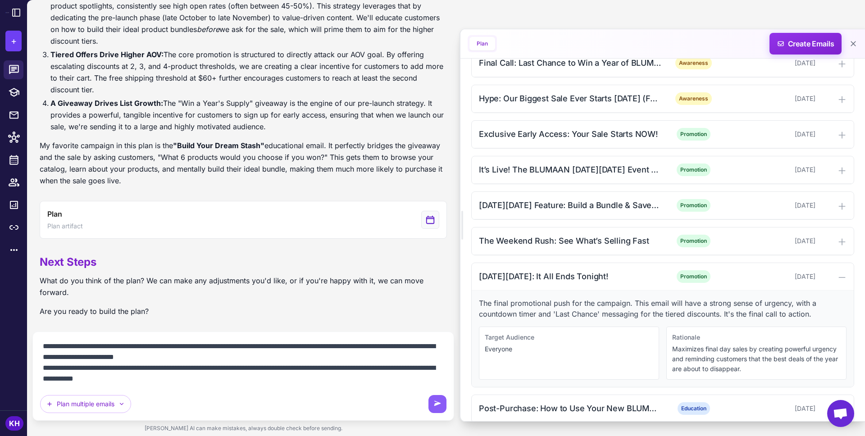
click at [278, 368] on textarea at bounding box center [243, 362] width 406 height 47
click at [186, 382] on textarea at bounding box center [243, 362] width 406 height 47
click at [193, 383] on textarea at bounding box center [243, 362] width 406 height 47
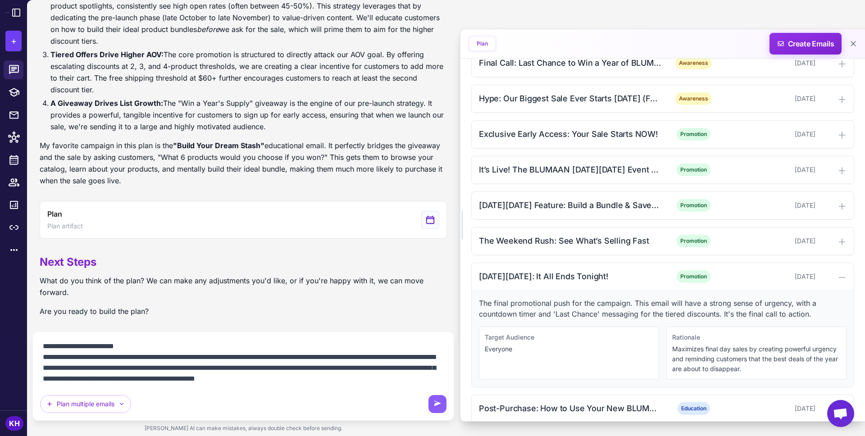
scroll to position [441, 0]
click at [357, 359] on textarea at bounding box center [243, 362] width 406 height 47
drag, startPoint x: 251, startPoint y: 371, endPoint x: 289, endPoint y: 371, distance: 38.3
click at [289, 371] on textarea at bounding box center [243, 362] width 406 height 47
click at [337, 372] on textarea at bounding box center [243, 362] width 406 height 47
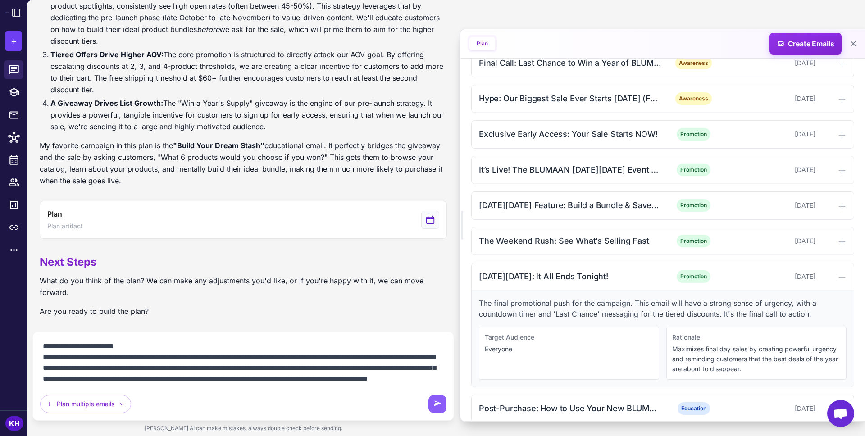
click at [414, 371] on textarea at bounding box center [243, 362] width 406 height 47
click at [276, 382] on textarea at bounding box center [243, 362] width 406 height 47
click at [250, 354] on textarea at bounding box center [243, 362] width 406 height 47
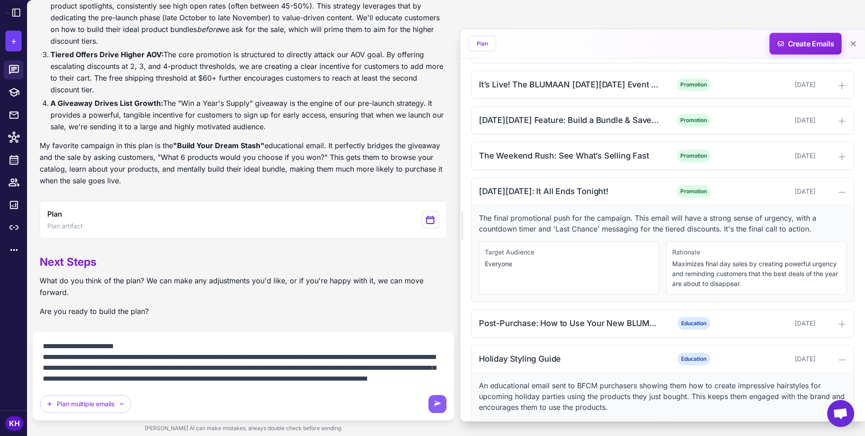
scroll to position [604, 0]
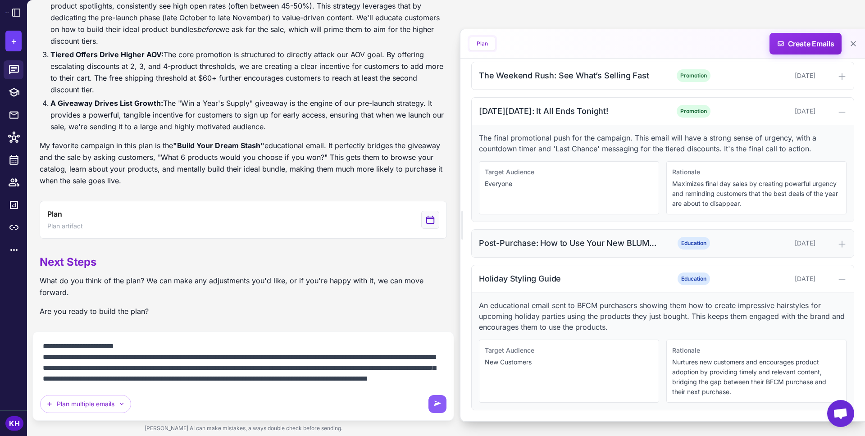
click at [621, 236] on div "Post-Purchase: How to Use Your New BLUMAAN Gear Education [DATE]" at bounding box center [663, 243] width 382 height 27
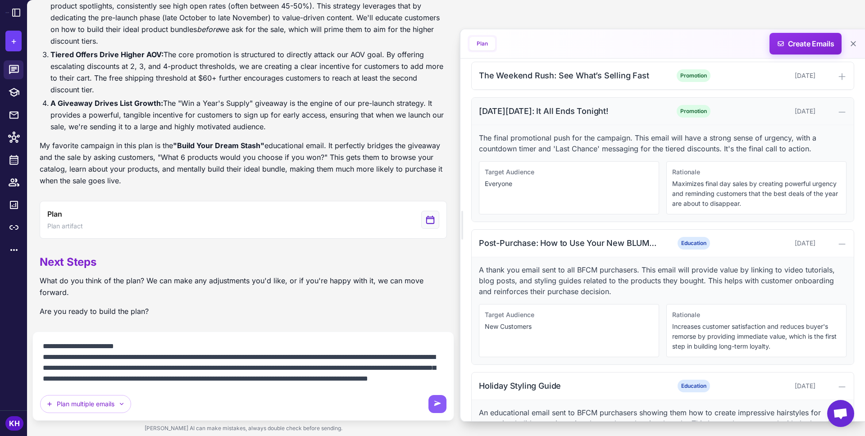
click at [836, 107] on div at bounding box center [832, 111] width 27 height 11
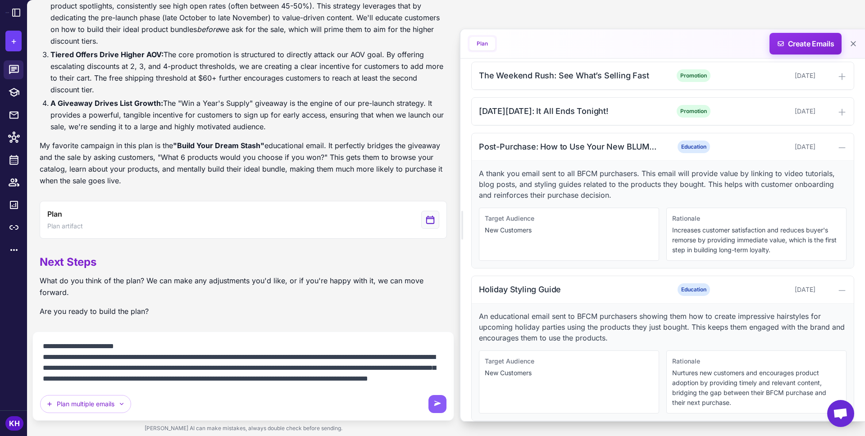
scroll to position [443, 0]
click at [283, 380] on textarea at bounding box center [243, 362] width 406 height 47
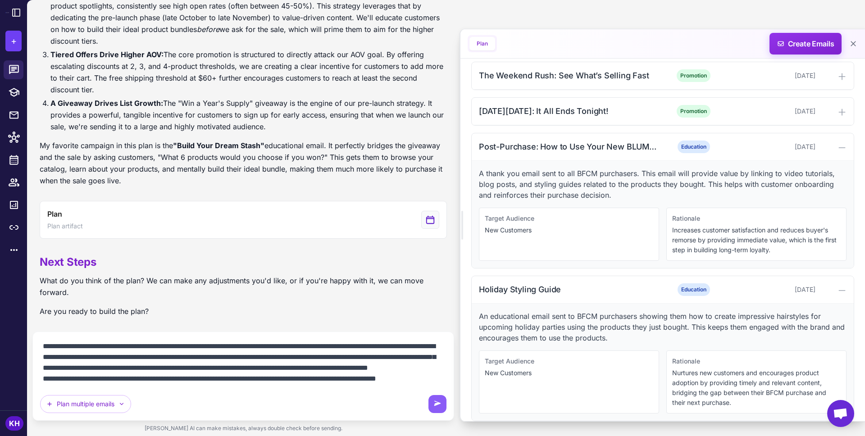
scroll to position [462, 0]
type textarea "**********"
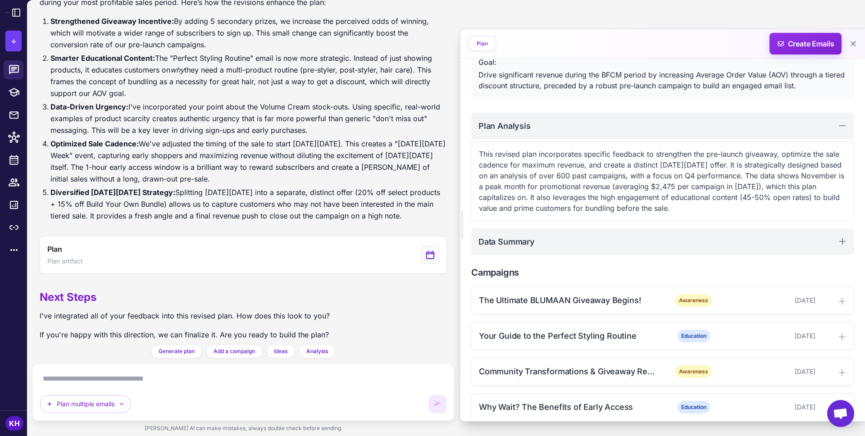
scroll to position [61, 0]
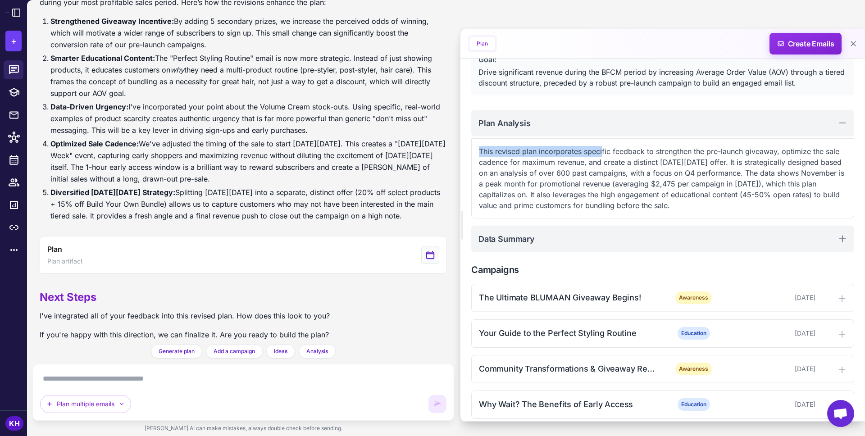
drag, startPoint x: 480, startPoint y: 153, endPoint x: 601, endPoint y: 155, distance: 121.2
click at [601, 155] on p "This revised plan incorporates specific feedback to strengthen the pre-launch g…" at bounding box center [663, 178] width 368 height 65
drag, startPoint x: 481, startPoint y: 153, endPoint x: 647, endPoint y: 154, distance: 166.2
click at [647, 154] on p "This revised plan incorporates specific feedback to strengthen the pre-launch g…" at bounding box center [663, 178] width 368 height 65
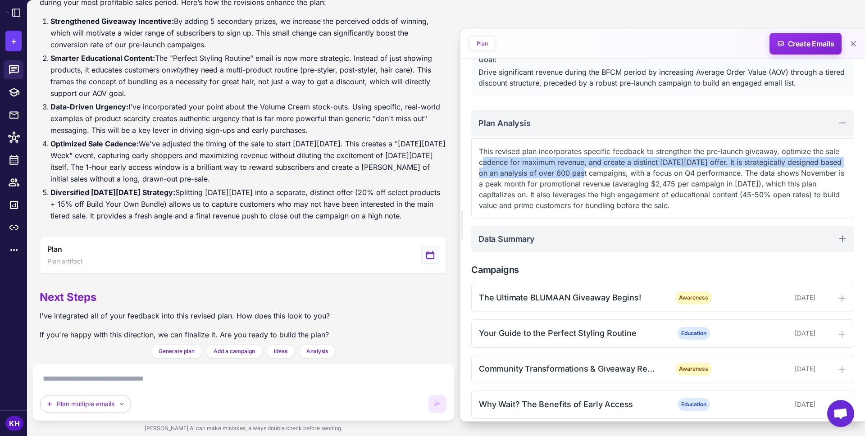
drag, startPoint x: 484, startPoint y: 166, endPoint x: 585, endPoint y: 177, distance: 101.5
click at [585, 177] on p "This revised plan incorporates specific feedback to strengthen the pre-launch g…" at bounding box center [663, 178] width 368 height 65
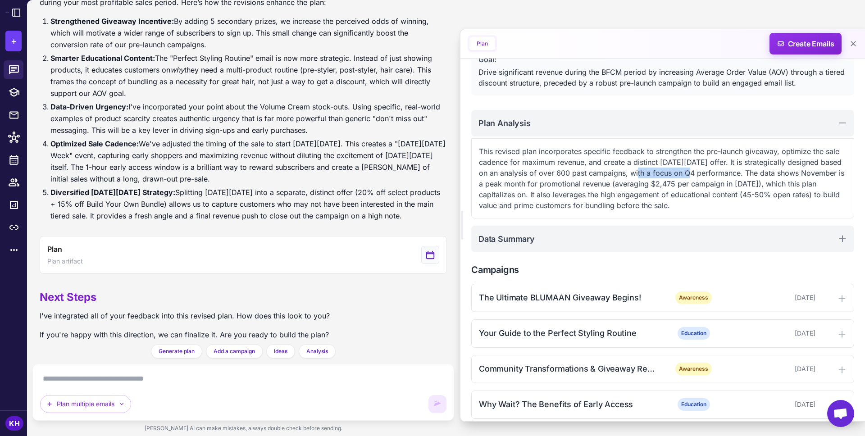
drag, startPoint x: 636, startPoint y: 173, endPoint x: 686, endPoint y: 173, distance: 50.5
click at [686, 173] on p "This revised plan incorporates specific feedback to strengthen the pre-launch g…" at bounding box center [663, 178] width 368 height 65
drag, startPoint x: 632, startPoint y: 175, endPoint x: 718, endPoint y: 175, distance: 86.0
click at [718, 175] on p "This revised plan incorporates specific feedback to strengthen the pre-launch g…" at bounding box center [663, 178] width 368 height 65
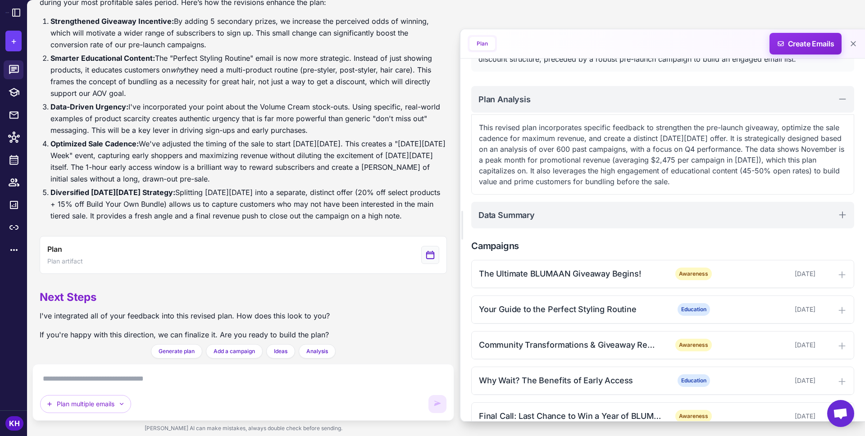
scroll to position [87, 0]
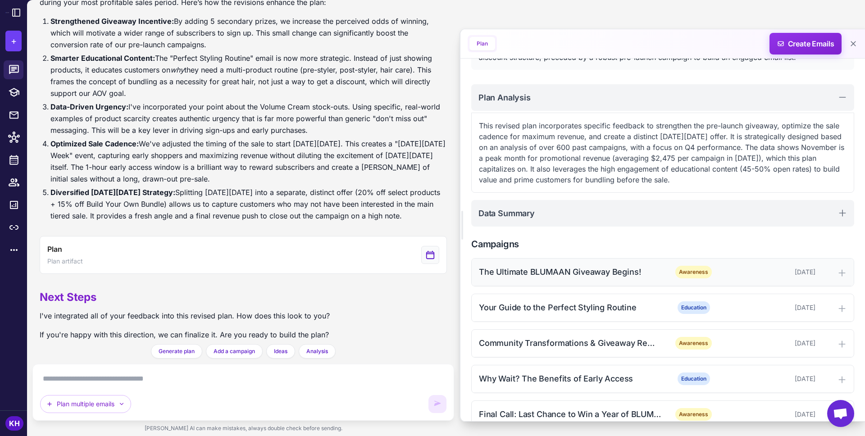
click at [580, 280] on div "The Ultimate BLUMAAN Giveaway Begins! Awareness [DATE]" at bounding box center [663, 272] width 382 height 27
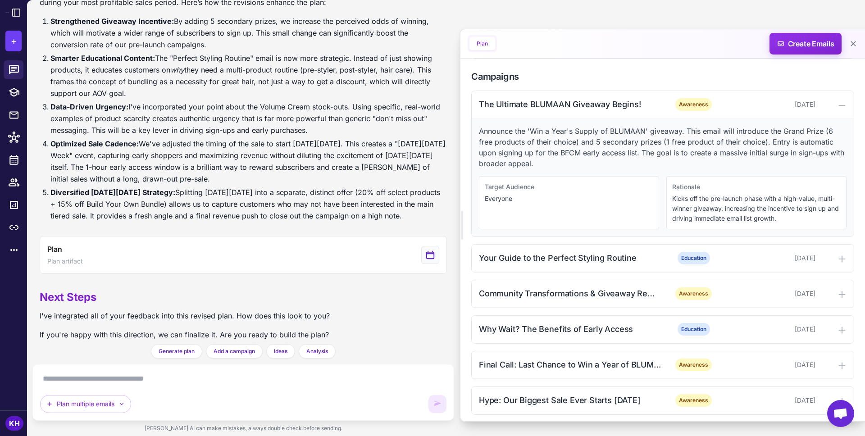
scroll to position [257, 0]
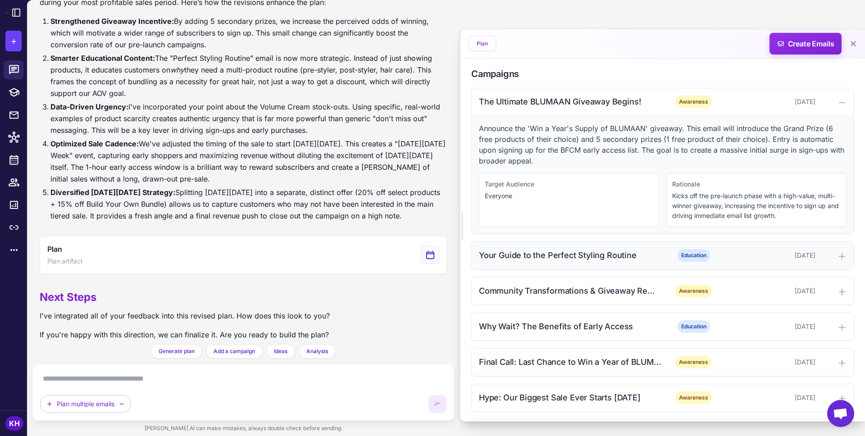
click at [606, 252] on div "Your Guide to the Perfect Styling Routine" at bounding box center [570, 255] width 182 height 12
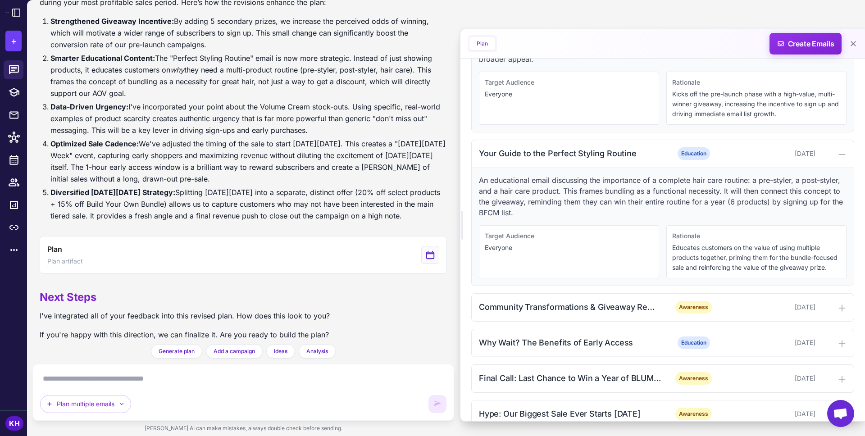
scroll to position [360, 0]
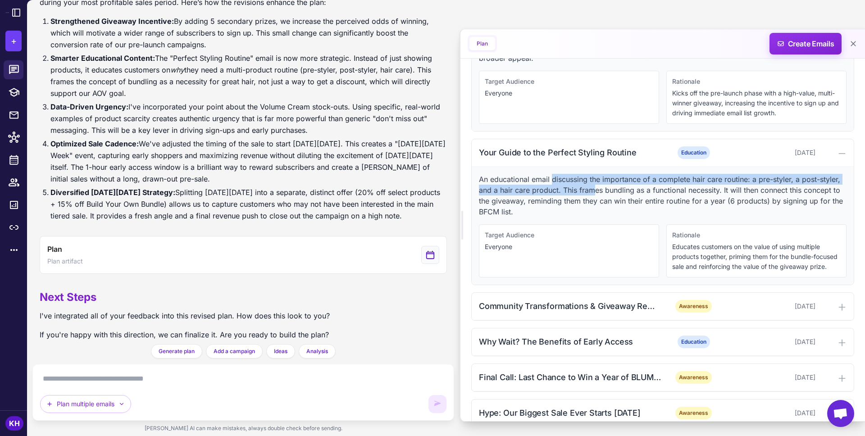
drag, startPoint x: 553, startPoint y: 182, endPoint x: 596, endPoint y: 190, distance: 44.4
click at [596, 190] on p "An educational email discussing the importance of a complete hair care routine:…" at bounding box center [663, 195] width 368 height 43
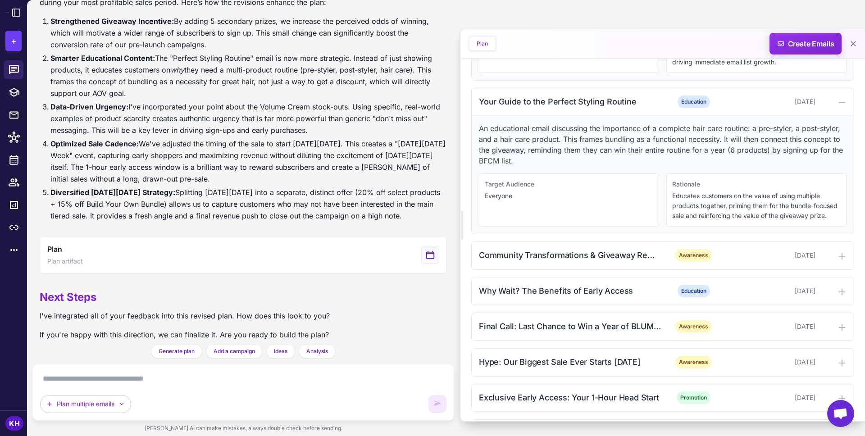
scroll to position [429, 0]
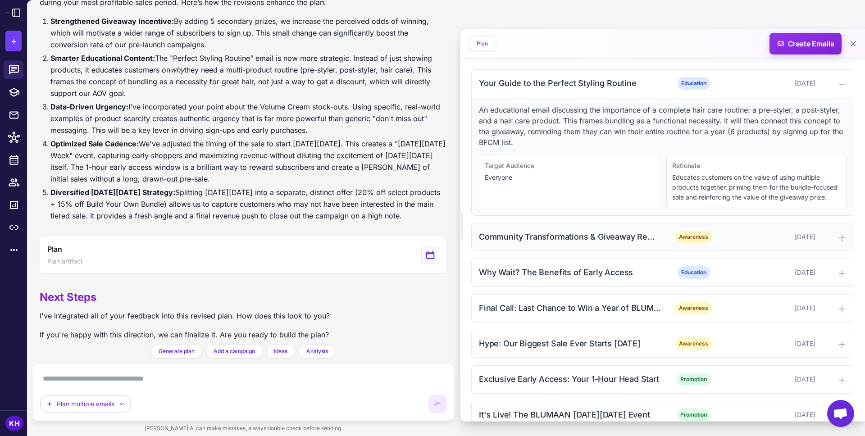
click at [596, 229] on div "Community Transformations & Giveaway Reminder Awareness [DATE]" at bounding box center [663, 236] width 382 height 27
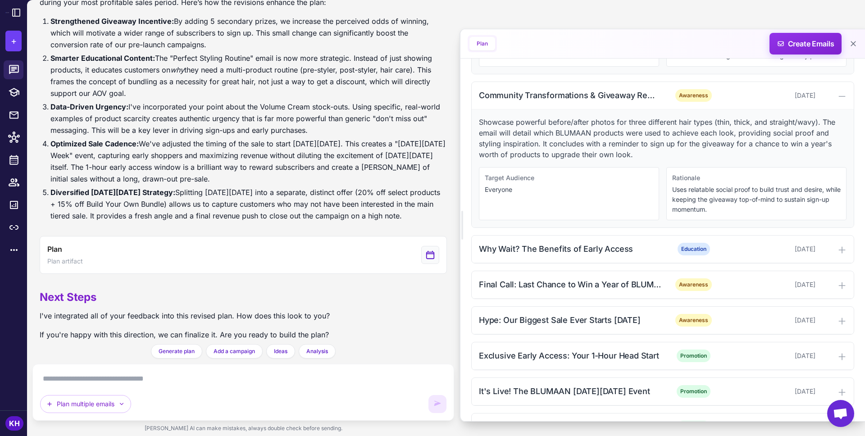
scroll to position [572, 0]
click at [598, 241] on div "Why Wait? The Benefits of Early Access Education [DATE]" at bounding box center [663, 247] width 382 height 27
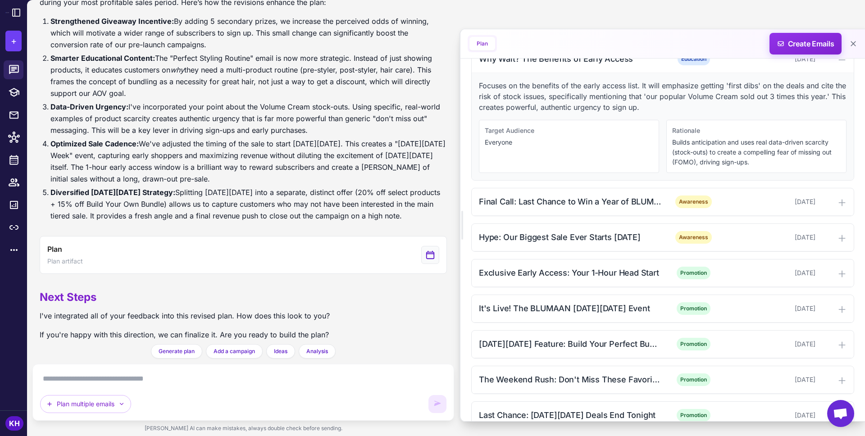
scroll to position [791, 0]
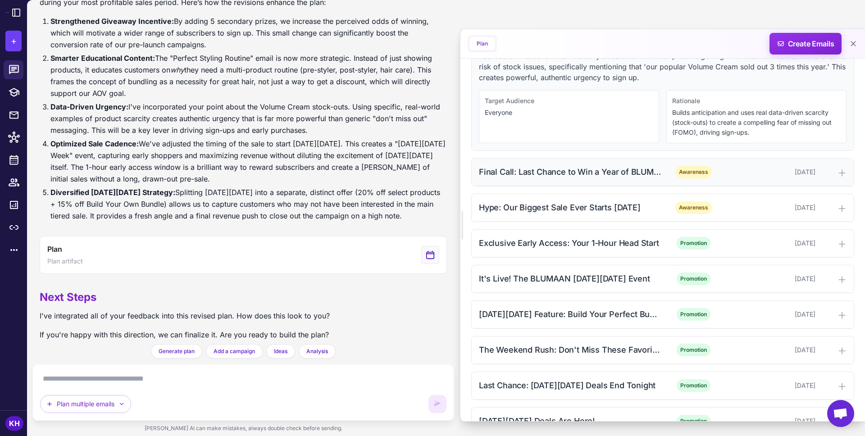
click at [588, 170] on div "Final Call: Last Chance to Win a Year of BLUMAAN!" at bounding box center [570, 172] width 182 height 12
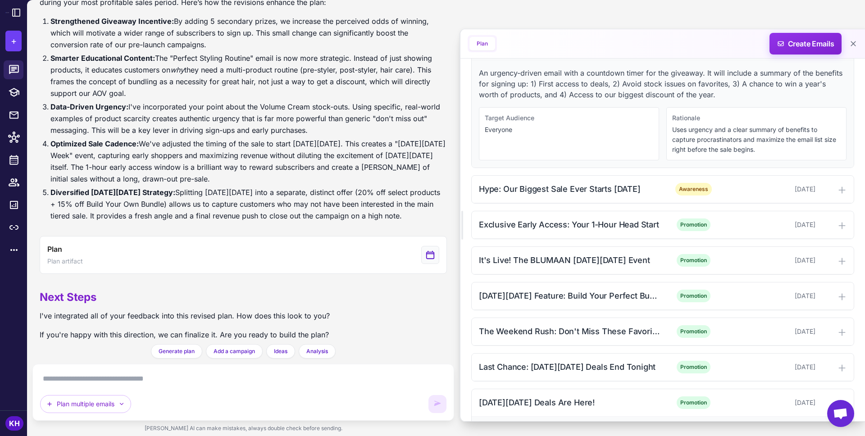
scroll to position [927, 0]
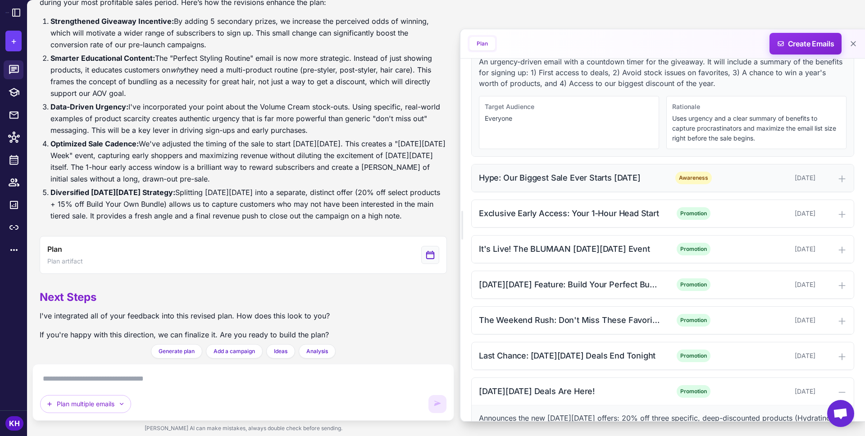
click at [578, 173] on div "Hype: Our Biggest Sale Ever Starts [DATE]" at bounding box center [570, 178] width 182 height 12
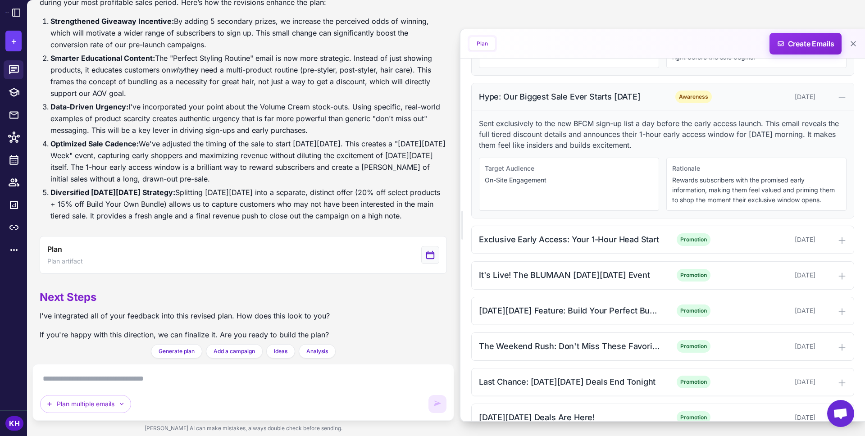
scroll to position [1013, 0]
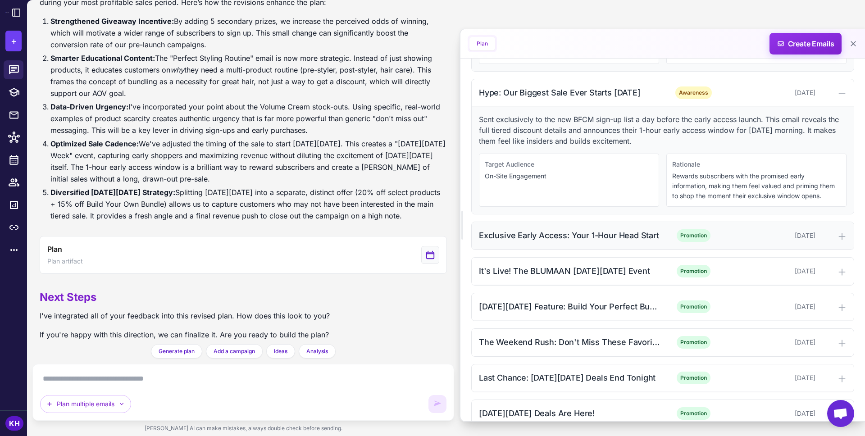
click at [573, 234] on div "Exclusive Early Access: Your 1-Hour Head Start" at bounding box center [570, 235] width 182 height 12
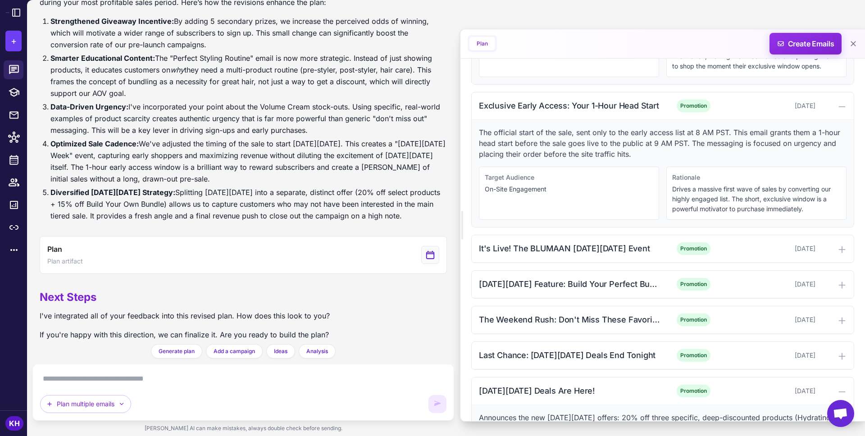
scroll to position [1144, 0]
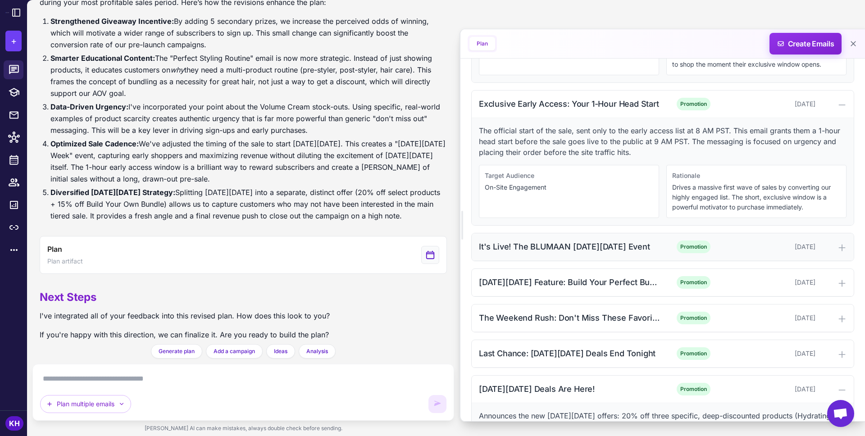
click at [538, 244] on div "It's Live! The BLUMAAN [DATE][DATE] Event" at bounding box center [570, 247] width 182 height 12
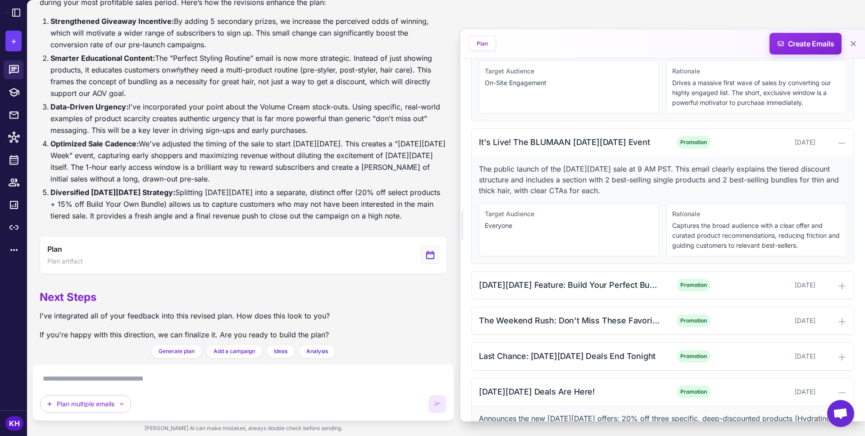
scroll to position [1252, 0]
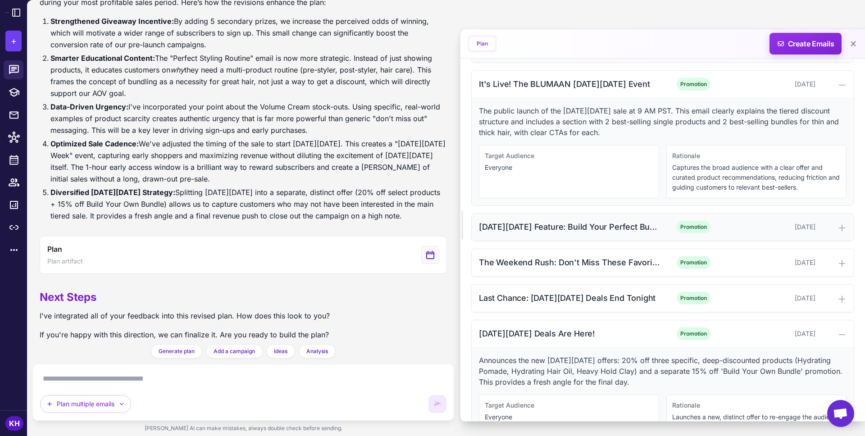
click at [542, 232] on div "[DATE][DATE] Feature: Build Your Perfect Bundle" at bounding box center [570, 227] width 182 height 12
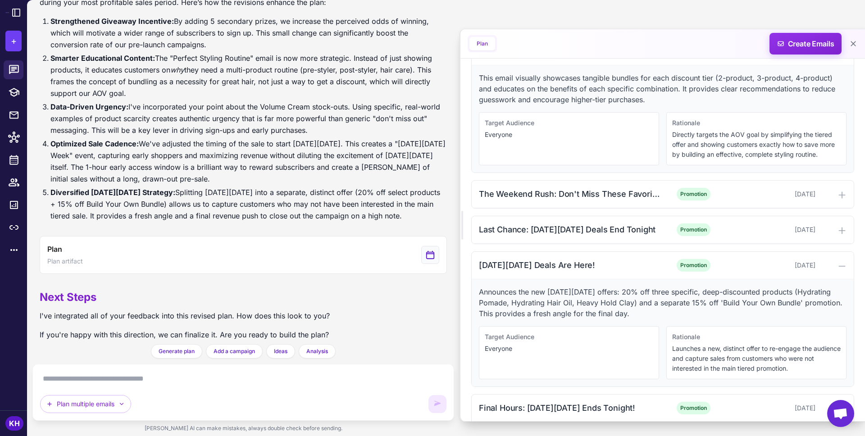
scroll to position [1468, 0]
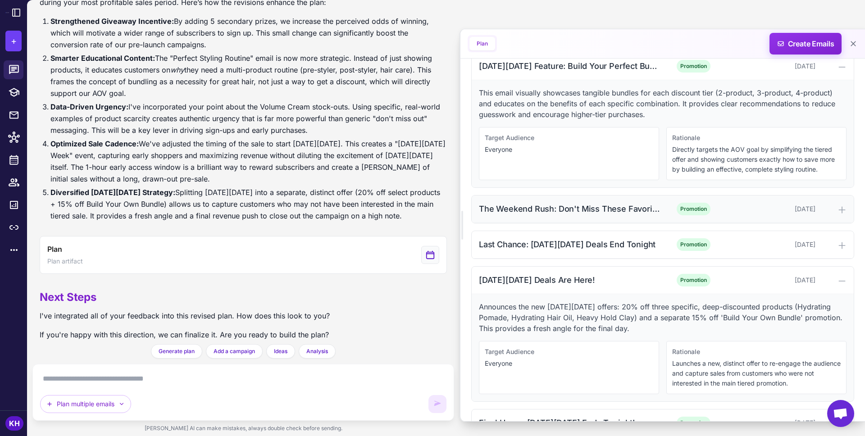
click at [543, 206] on div "The Weekend Rush: Don't Miss These Favorites" at bounding box center [570, 209] width 182 height 12
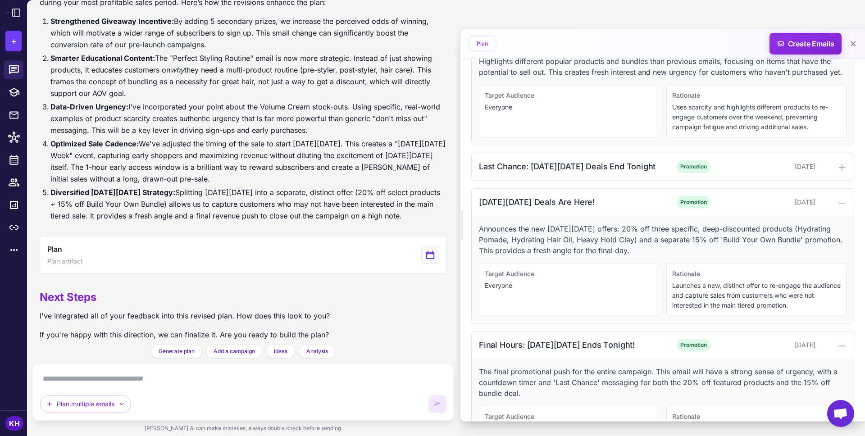
scroll to position [1642, 0]
click at [562, 162] on div "Last Chance: [DATE][DATE] Deals End Tonight" at bounding box center [570, 166] width 182 height 12
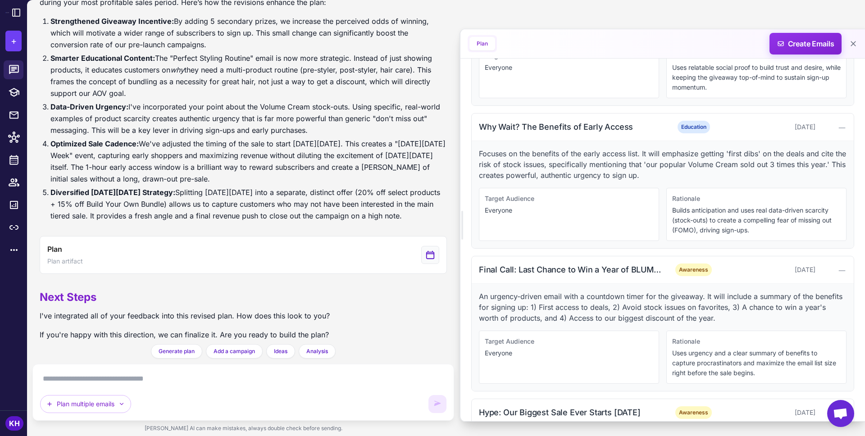
scroll to position [690, 0]
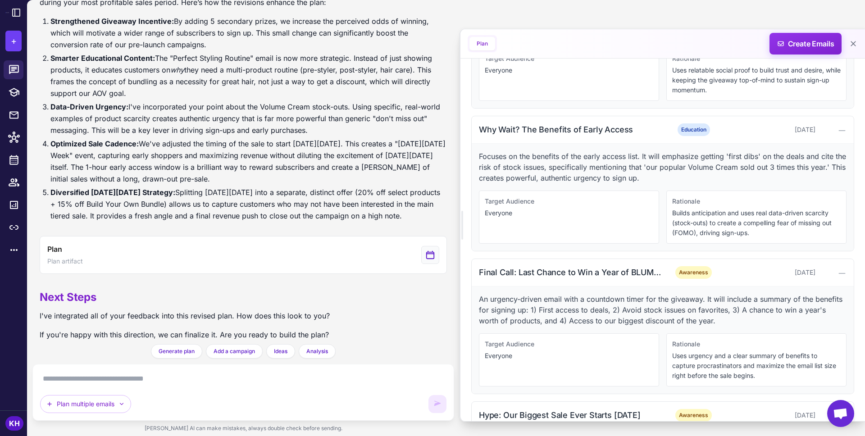
click at [96, 380] on textarea at bounding box center [243, 379] width 406 height 14
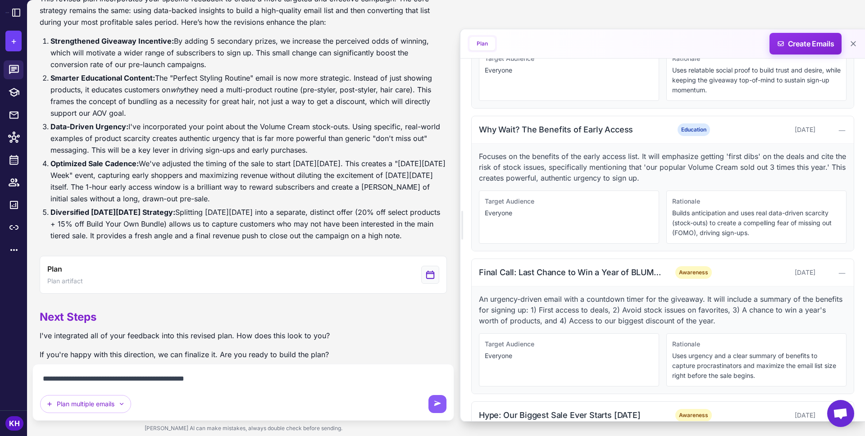
scroll to position [3965, 0]
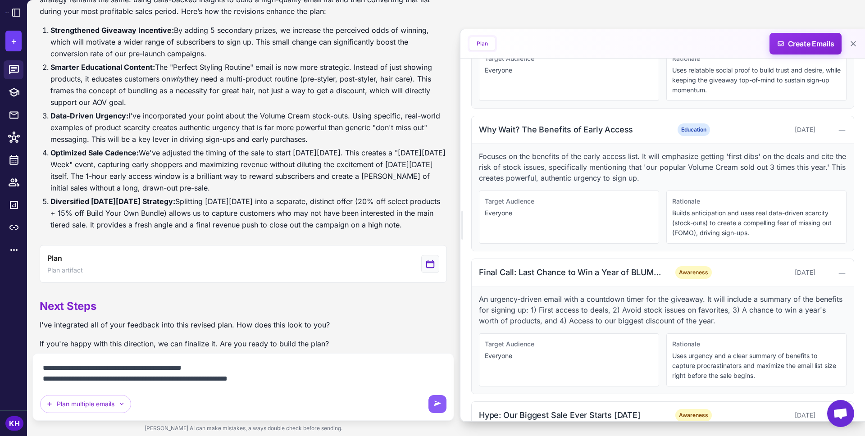
click at [197, 380] on textarea "**********" at bounding box center [243, 373] width 406 height 25
click at [279, 377] on textarea "**********" at bounding box center [243, 373] width 406 height 25
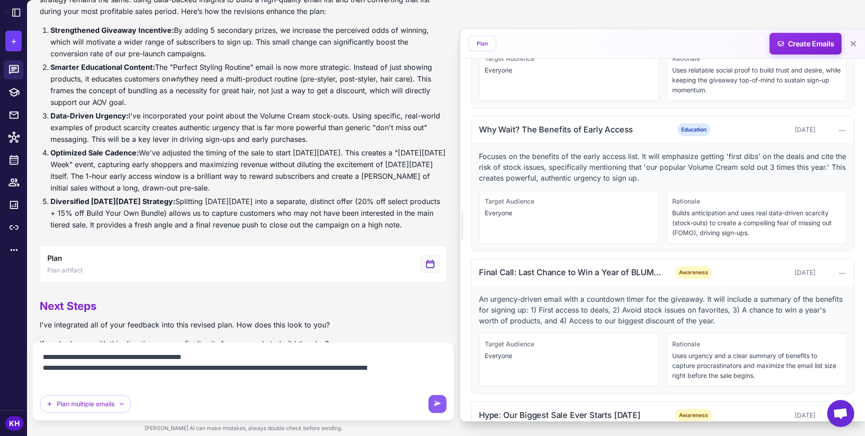
scroll to position [3974, 0]
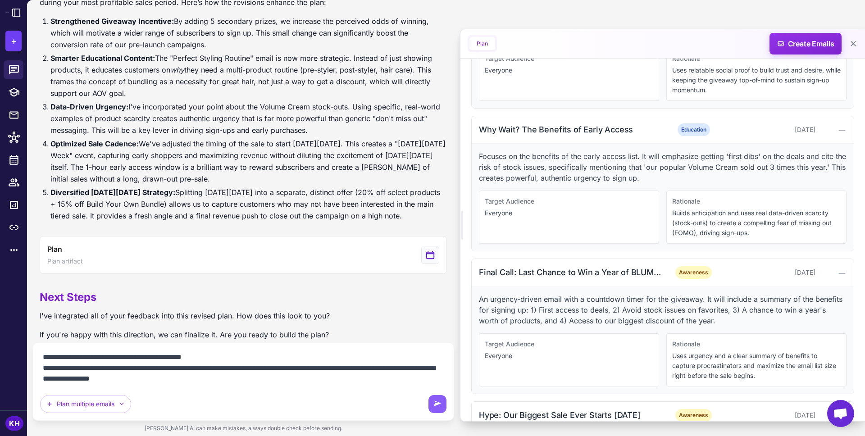
click at [119, 380] on textarea "**********" at bounding box center [243, 368] width 406 height 36
click at [283, 379] on textarea "**********" at bounding box center [243, 368] width 406 height 36
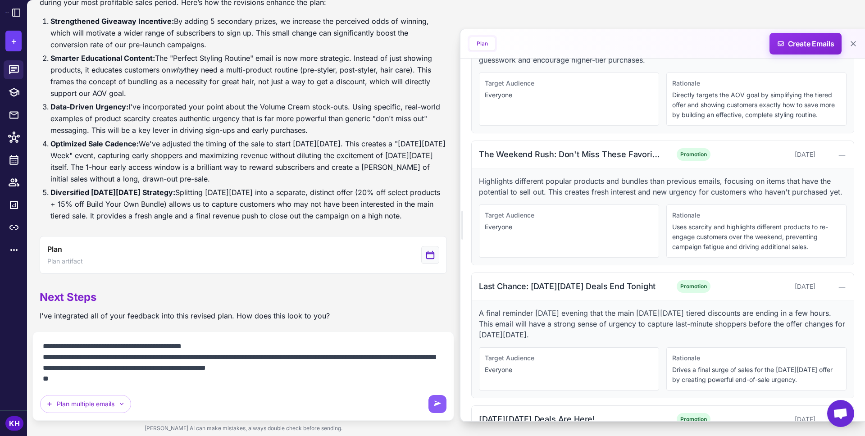
scroll to position [1503, 0]
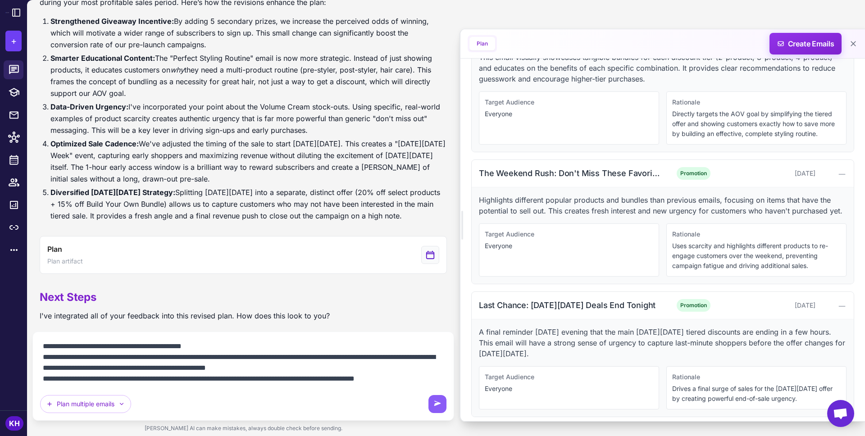
click at [381, 382] on textarea "**********" at bounding box center [243, 362] width 406 height 47
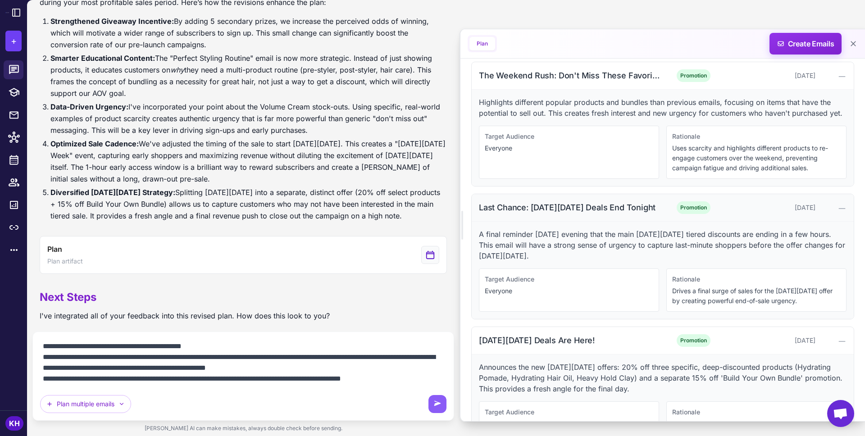
scroll to position [1604, 0]
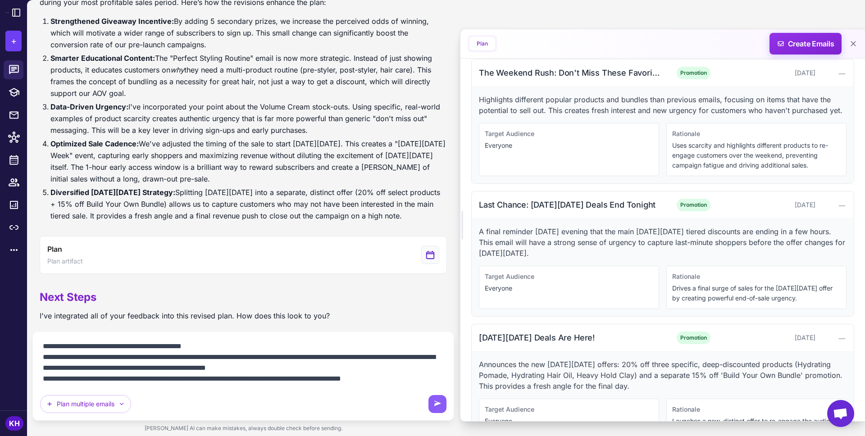
click at [130, 379] on textarea "**********" at bounding box center [243, 362] width 406 height 47
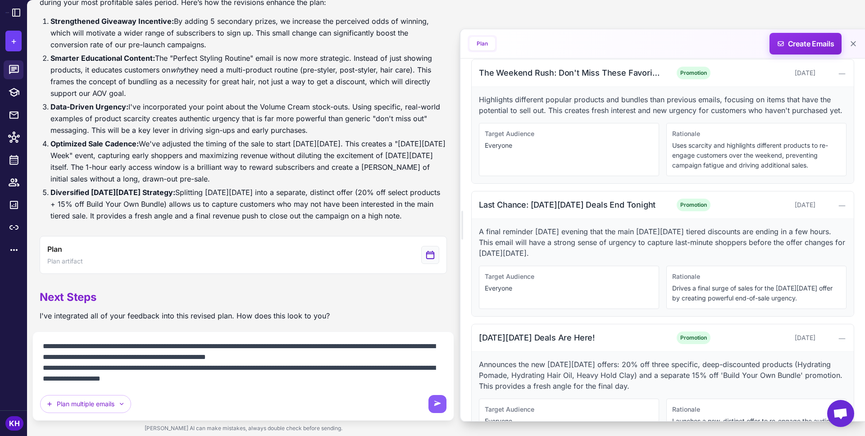
drag, startPoint x: 152, startPoint y: 374, endPoint x: 164, endPoint y: 401, distance: 29.6
click at [164, 401] on div "**********" at bounding box center [243, 376] width 406 height 74
click at [257, 381] on textarea "**********" at bounding box center [243, 362] width 406 height 47
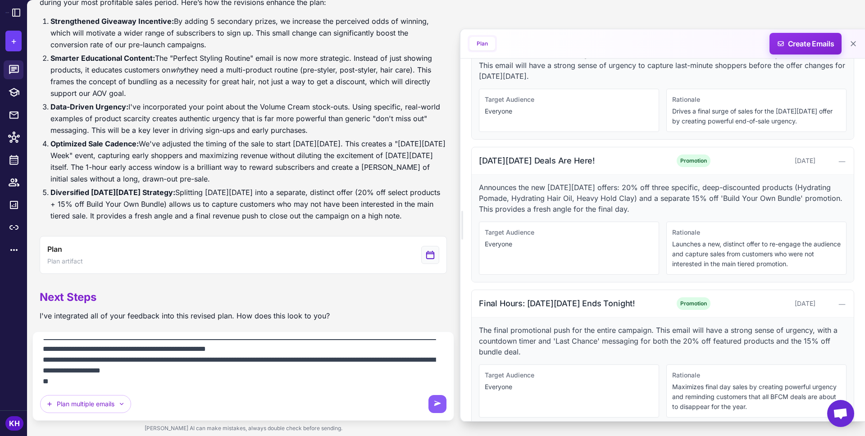
scroll to position [1795, 0]
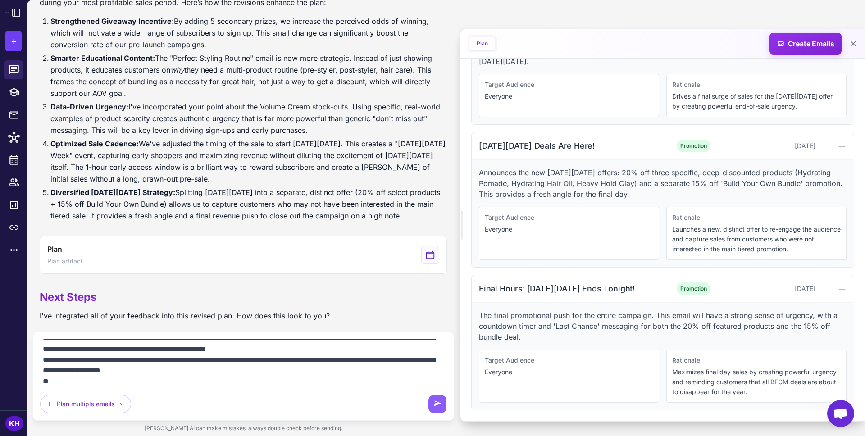
click at [94, 384] on textarea "**********" at bounding box center [243, 362] width 406 height 47
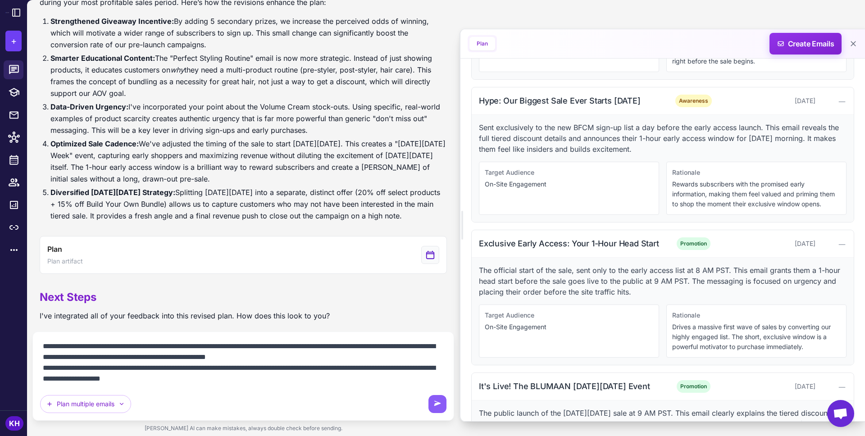
scroll to position [1027, 0]
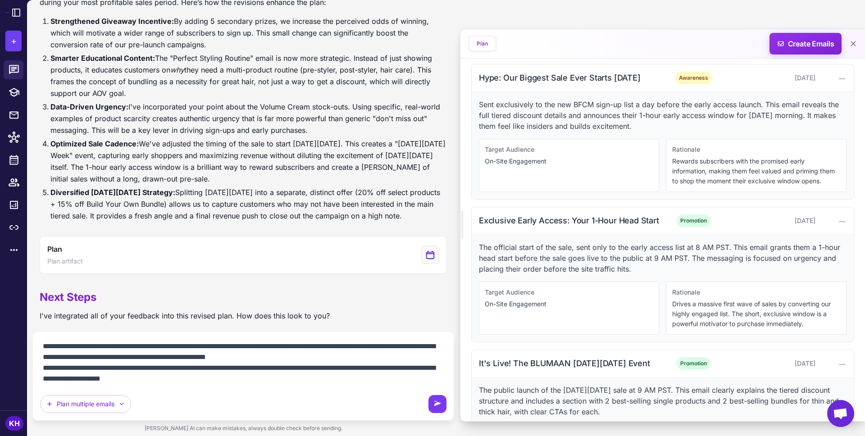
type textarea "**********"
click at [442, 402] on button at bounding box center [437, 404] width 18 height 18
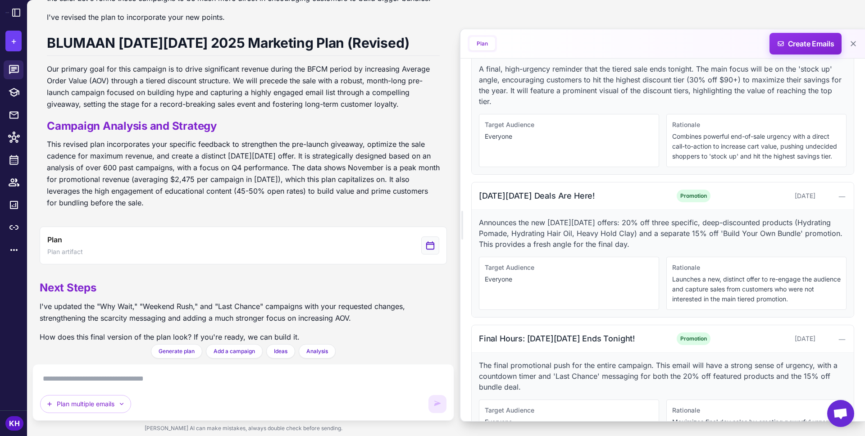
scroll to position [1849, 0]
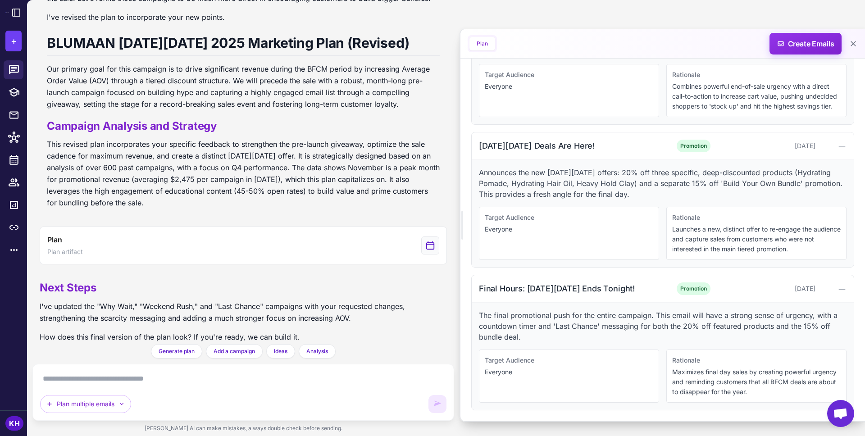
click at [274, 374] on textarea at bounding box center [243, 379] width 406 height 14
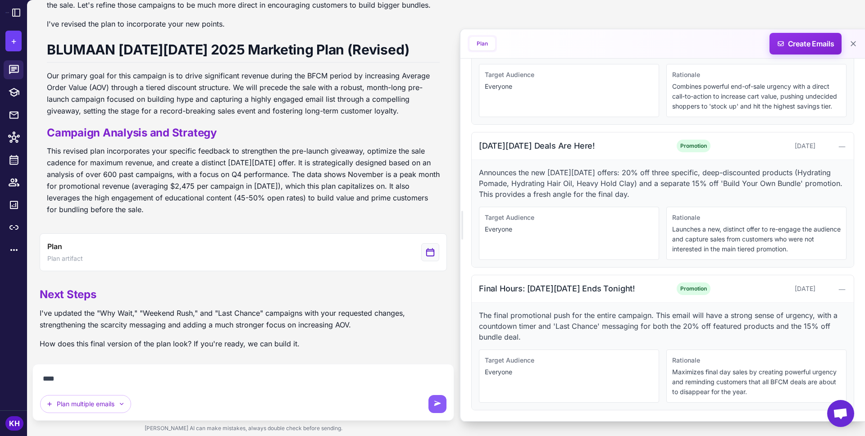
scroll to position [4400, 0]
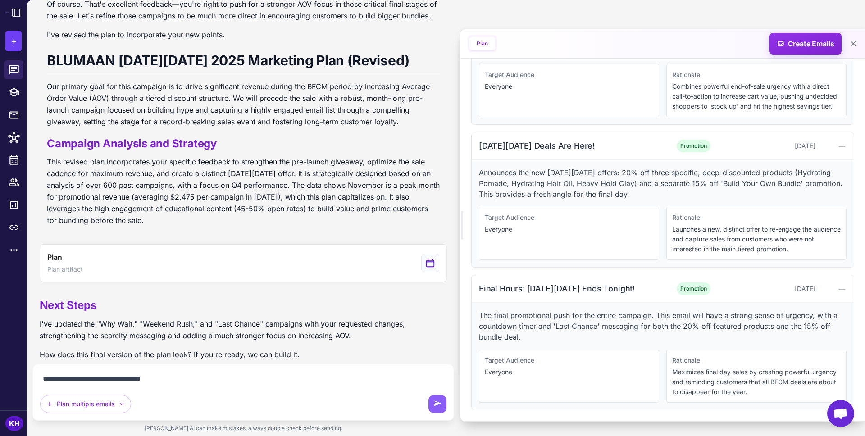
type textarea "**********"
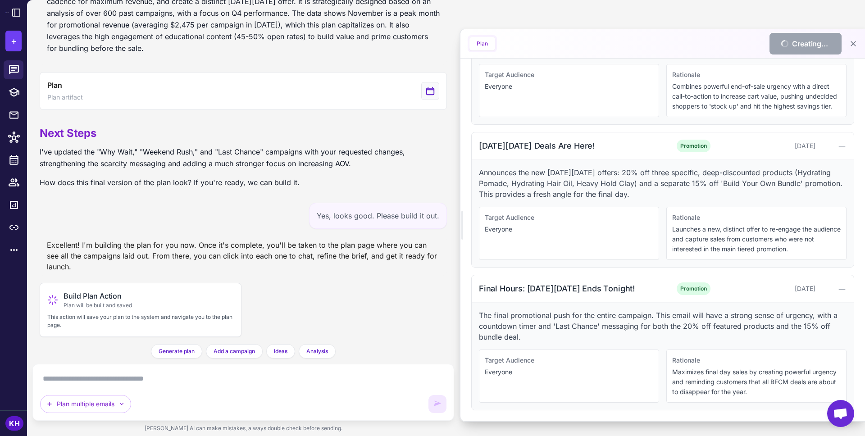
scroll to position [4562, 0]
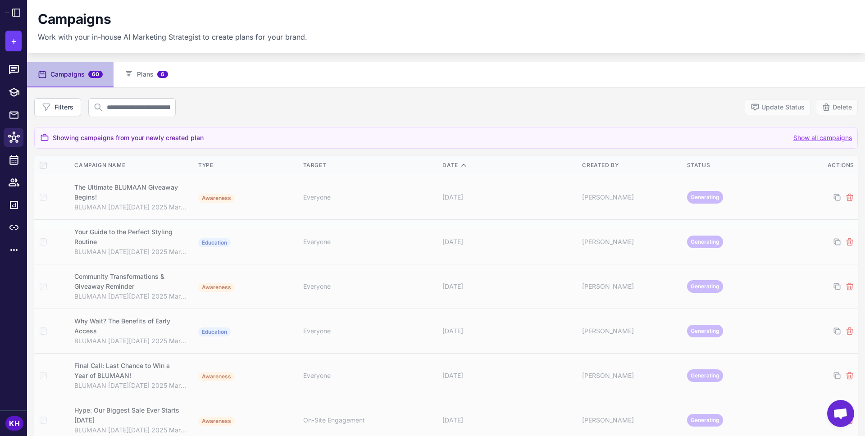
click at [145, 138] on span "Showing campaigns from your newly created plan" at bounding box center [128, 138] width 151 height 10
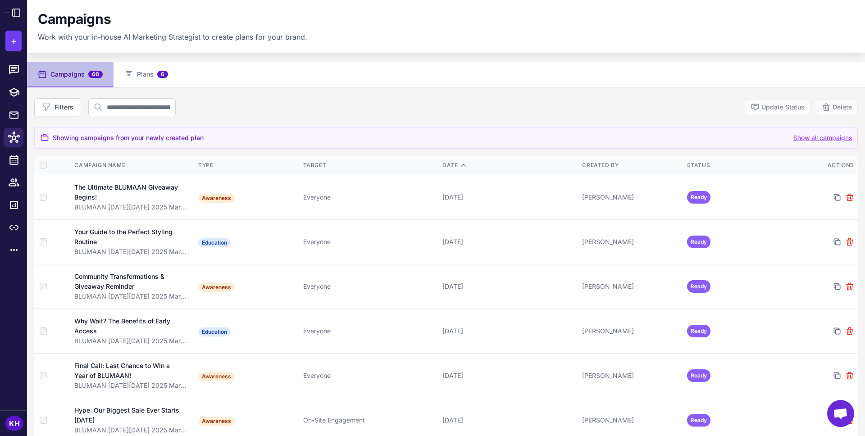
scroll to position [12, 0]
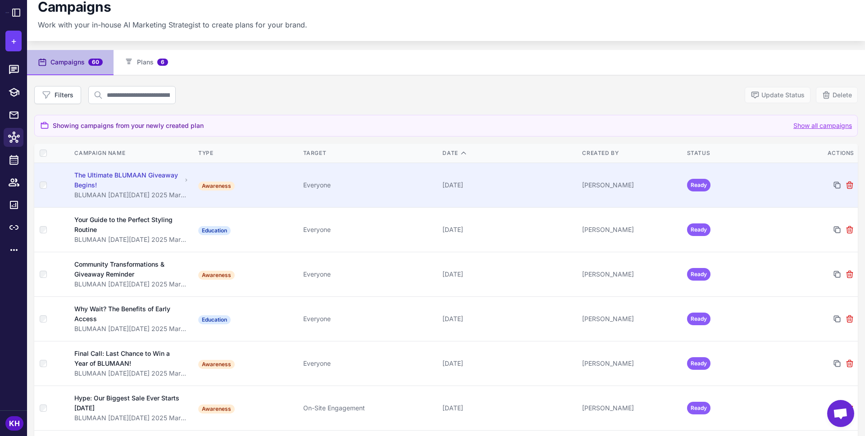
click at [114, 174] on div "The Ultimate BLUMAAN Giveaway Begins!" at bounding box center [127, 180] width 107 height 20
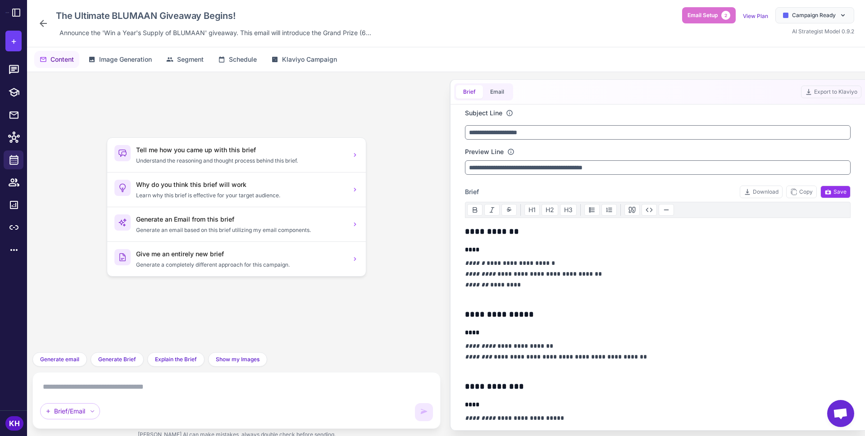
click at [42, 22] on icon at bounding box center [43, 23] width 7 height 7
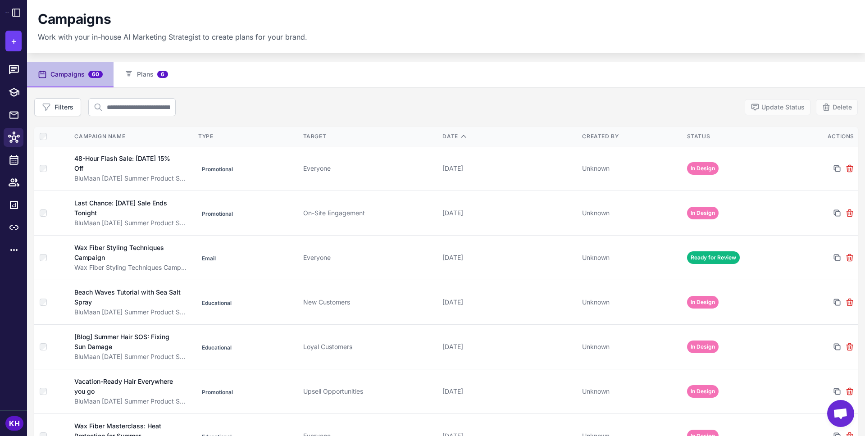
click at [95, 77] on span "60" at bounding box center [95, 74] width 14 height 7
click at [150, 75] on button "Plans 6" at bounding box center [146, 74] width 65 height 25
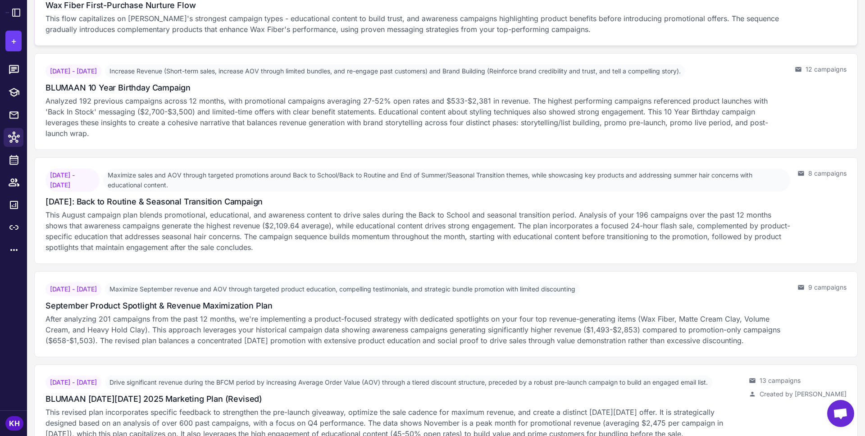
scroll to position [255, 0]
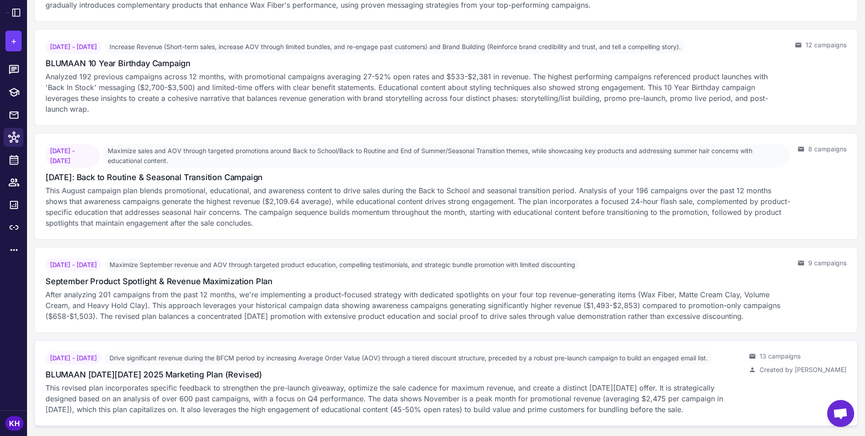
click at [175, 375] on h3 "BLUMAAN [DATE][DATE] 2025 Marketing Plan (Revised)" at bounding box center [153, 374] width 217 height 12
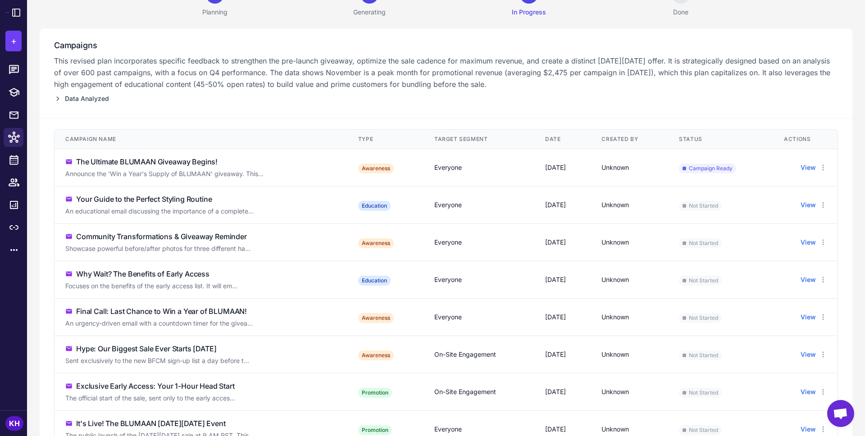
scroll to position [86, 0]
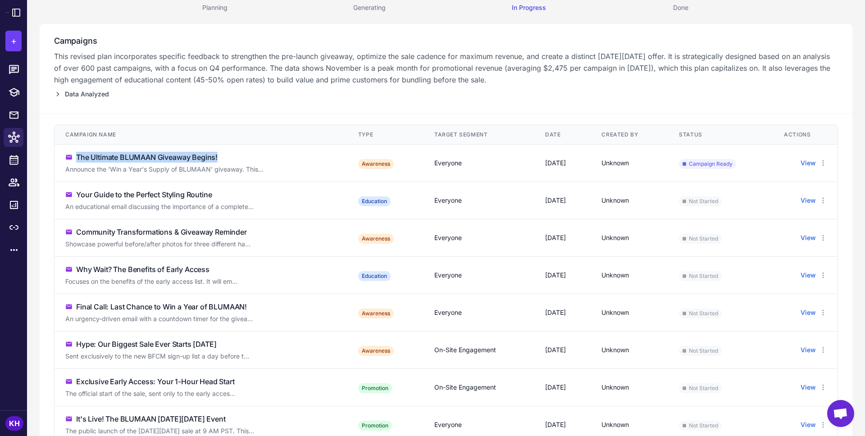
drag, startPoint x: 77, startPoint y: 155, endPoint x: 232, endPoint y: 156, distance: 155.4
click at [232, 156] on div "The Ultimate BLUMAAN Giveaway Begins!" at bounding box center [200, 157] width 271 height 11
copy div "The Ultimate BLUMAAN Giveaway Begins!"
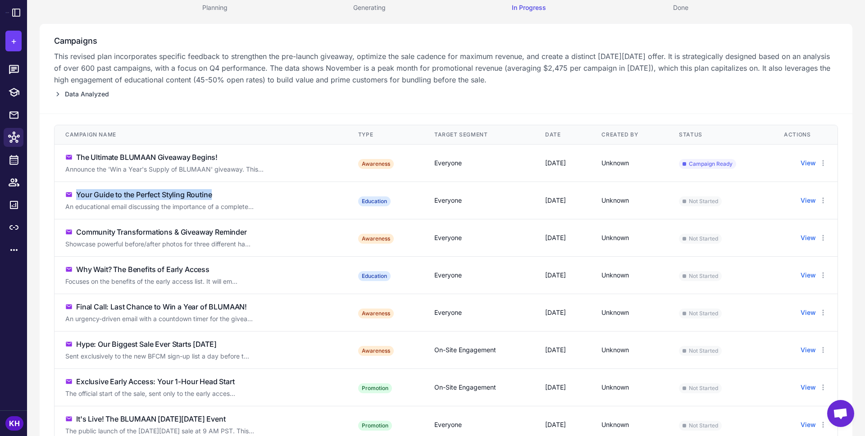
drag, startPoint x: 77, startPoint y: 192, endPoint x: 212, endPoint y: 191, distance: 135.1
click at [212, 191] on div "Your Guide to the Perfect Styling Routine" at bounding box center [144, 194] width 136 height 11
copy div "Your Guide to the Perfect Styling Routine"
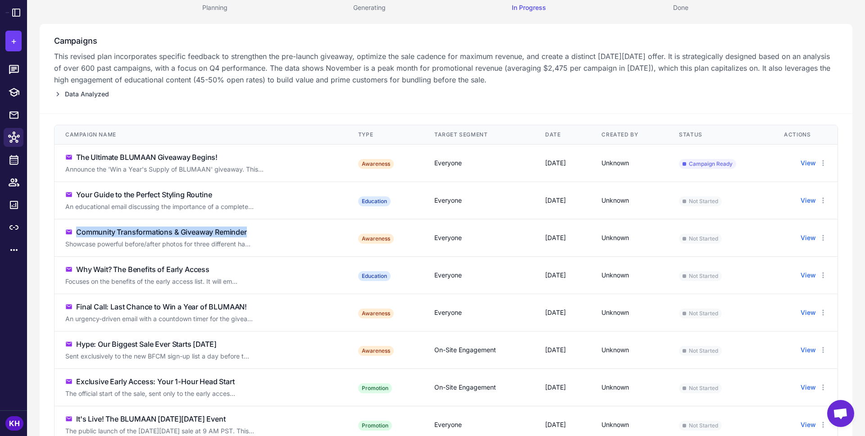
drag, startPoint x: 77, startPoint y: 232, endPoint x: 249, endPoint y: 228, distance: 172.1
click at [249, 228] on div "Community Transformations & Giveaway Reminder" at bounding box center [200, 232] width 271 height 11
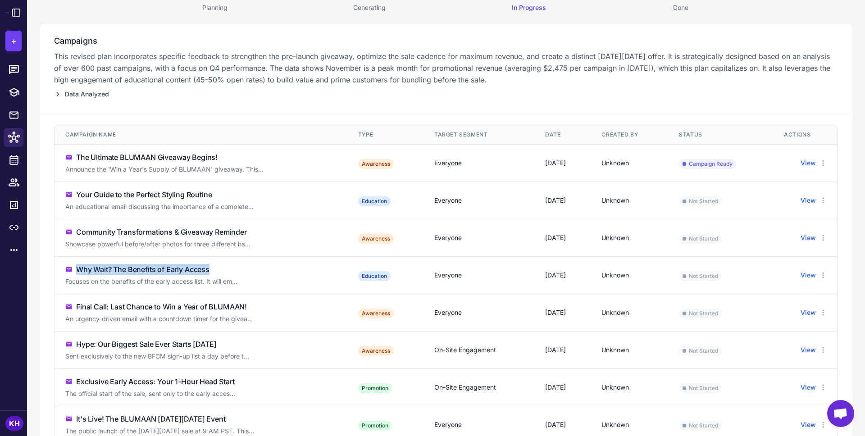
drag, startPoint x: 215, startPoint y: 269, endPoint x: 78, endPoint y: 269, distance: 136.9
click at [78, 268] on div "Why Wait? The Benefits of Early Access" at bounding box center [200, 269] width 271 height 11
copy div "Why Wait? The Benefits of Early Access"
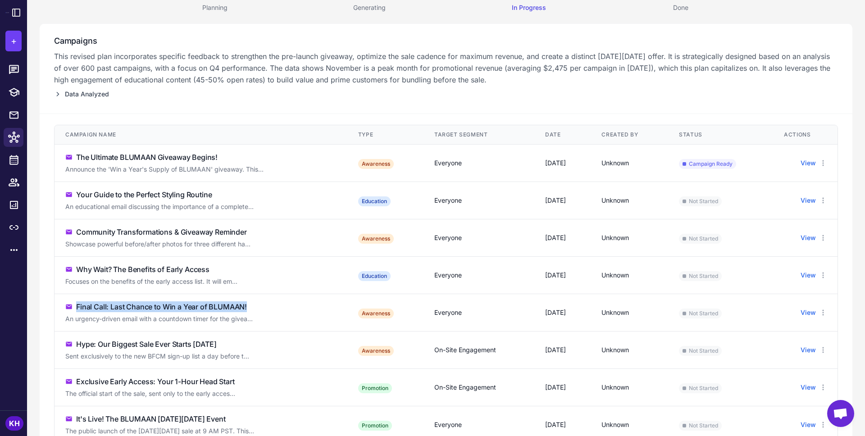
drag, startPoint x: 254, startPoint y: 308, endPoint x: 77, endPoint y: 304, distance: 177.1
click at [77, 304] on div "Final Call: Last Chance to Win a Year of BLUMAAN!" at bounding box center [200, 306] width 271 height 11
copy div "Final Call: Last Chance to Win a Year of BLUMAAN!"
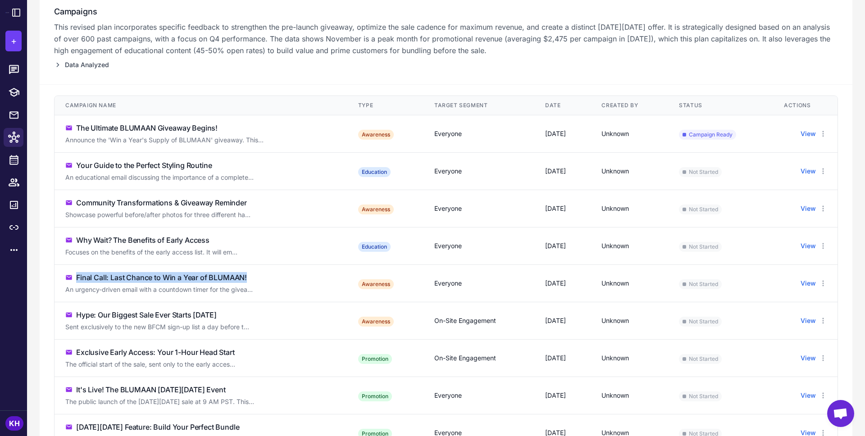
scroll to position [130, 0]
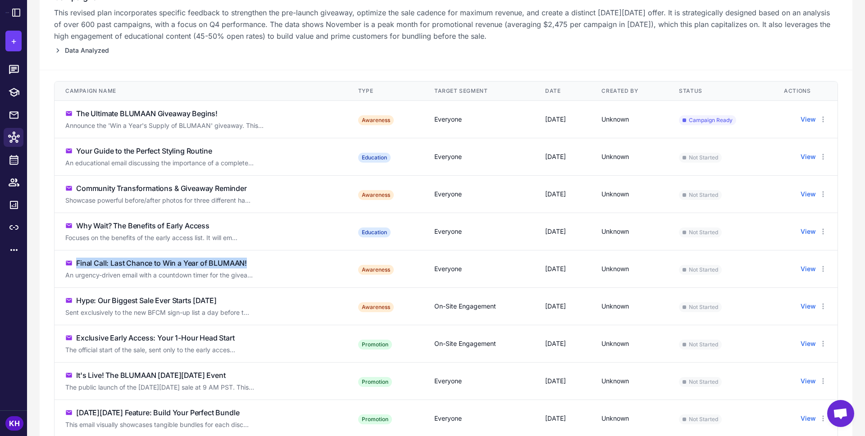
drag, startPoint x: 243, startPoint y: 302, endPoint x: 77, endPoint y: 300, distance: 165.3
click at [77, 300] on div "Hype: Our Biggest Sale Ever Starts [DATE]" at bounding box center [200, 300] width 271 height 11
copy div "Hype: Our Biggest Sale Ever Starts [DATE]"
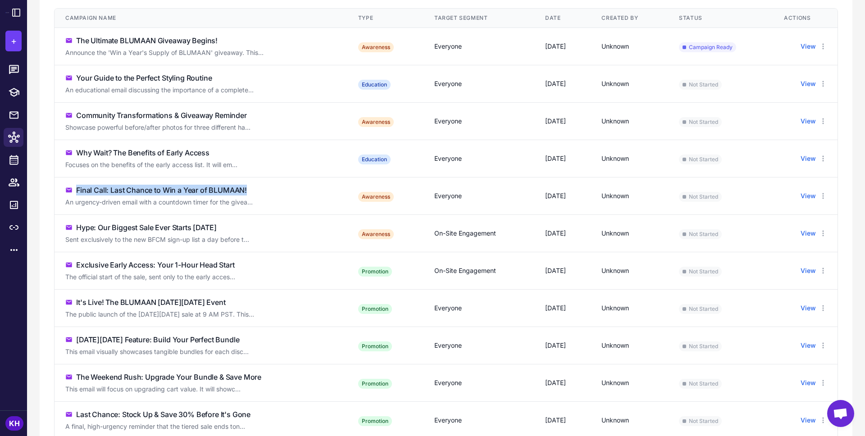
scroll to position [214, 0]
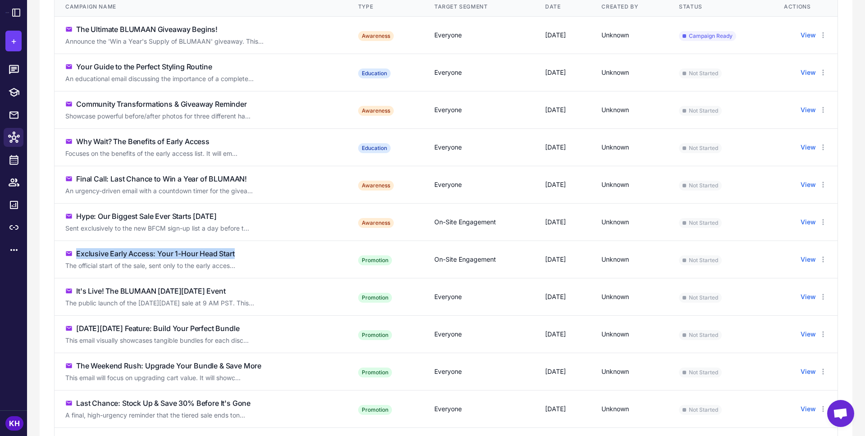
drag, startPoint x: 246, startPoint y: 254, endPoint x: 77, endPoint y: 255, distance: 168.9
click at [77, 255] on div "Exclusive Early Access: Your 1-Hour Head Start" at bounding box center [200, 253] width 271 height 11
copy div "Exclusive Early Access: Your 1-Hour Head Start"
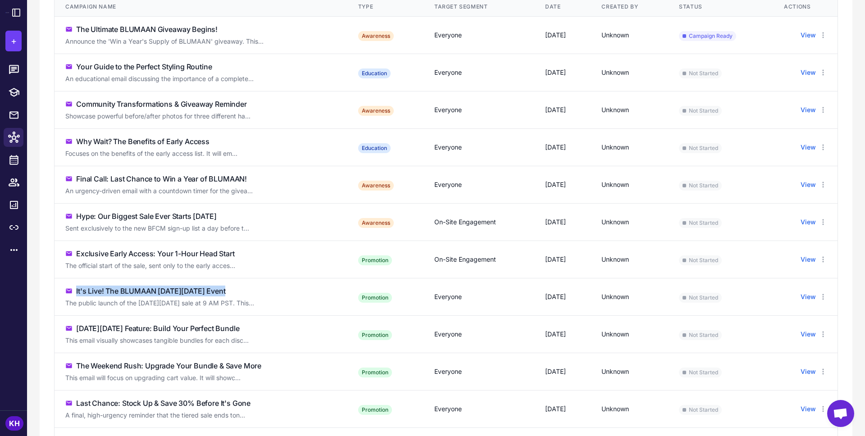
drag, startPoint x: 223, startPoint y: 293, endPoint x: 77, endPoint y: 287, distance: 147.0
click at [77, 287] on div "It's Live! The BLUMAAN [DATE][DATE] Event" at bounding box center [200, 291] width 271 height 11
copy div "It's Live! The BLUMAAN [DATE][DATE] Event"
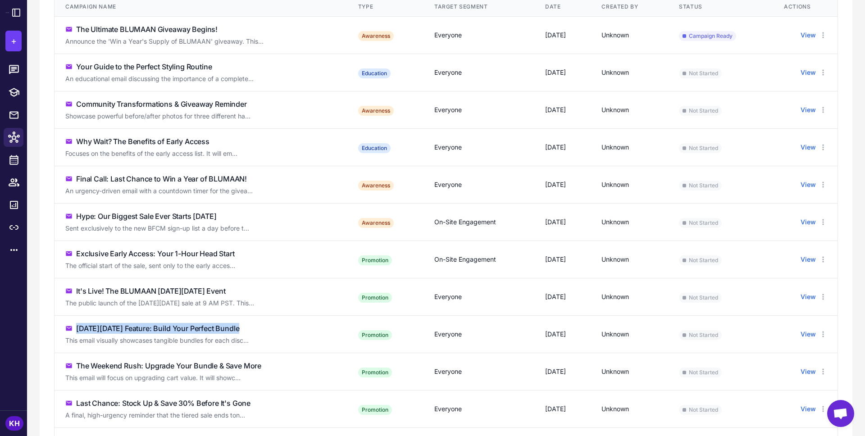
drag, startPoint x: 241, startPoint y: 328, endPoint x: 76, endPoint y: 327, distance: 164.9
click at [76, 327] on div "[DATE][DATE] Feature: Build Your Perfect Bundle" at bounding box center [200, 328] width 271 height 11
copy div "[DATE][DATE] Feature: Build Your Perfect Bundle"
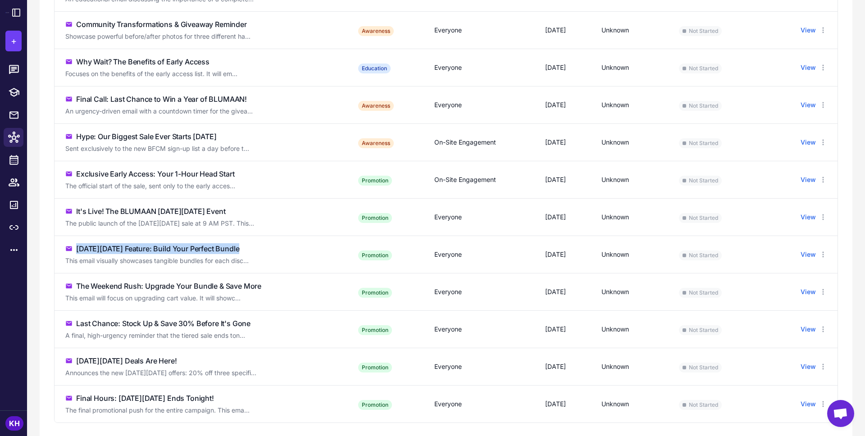
scroll to position [352, 0]
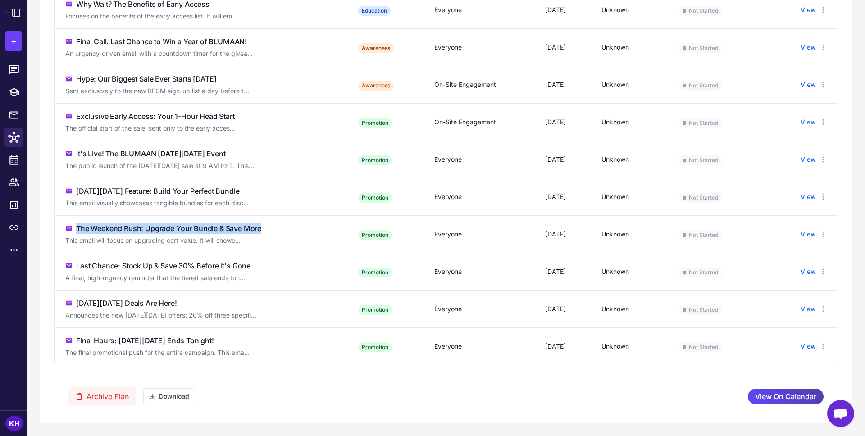
drag, startPoint x: 274, startPoint y: 227, endPoint x: 77, endPoint y: 227, distance: 196.4
click at [77, 227] on div "The Weekend Rush: Upgrade Your Bundle & Save More" at bounding box center [200, 228] width 271 height 11
copy div "The Weekend Rush: Upgrade Your Bundle & Save More"
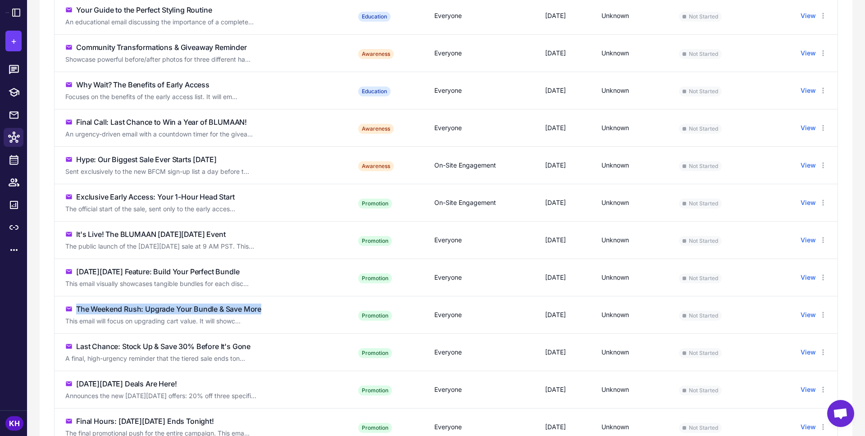
scroll to position [277, 0]
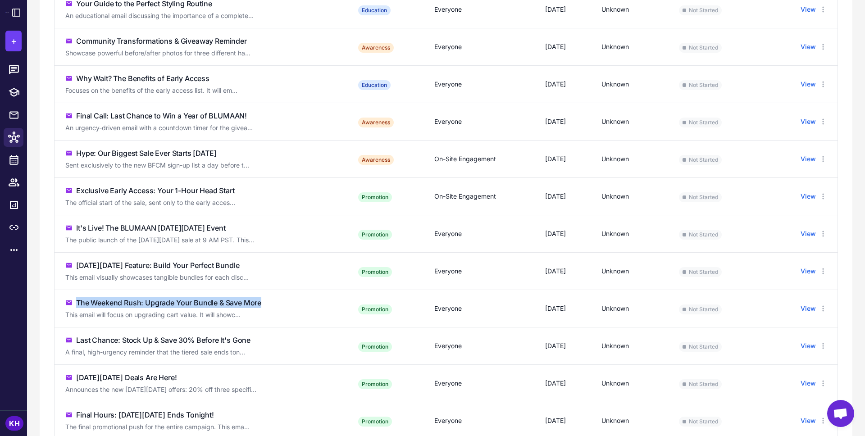
click at [270, 302] on div "The Weekend Rush: Upgrade Your Bundle & Save More" at bounding box center [200, 302] width 271 height 11
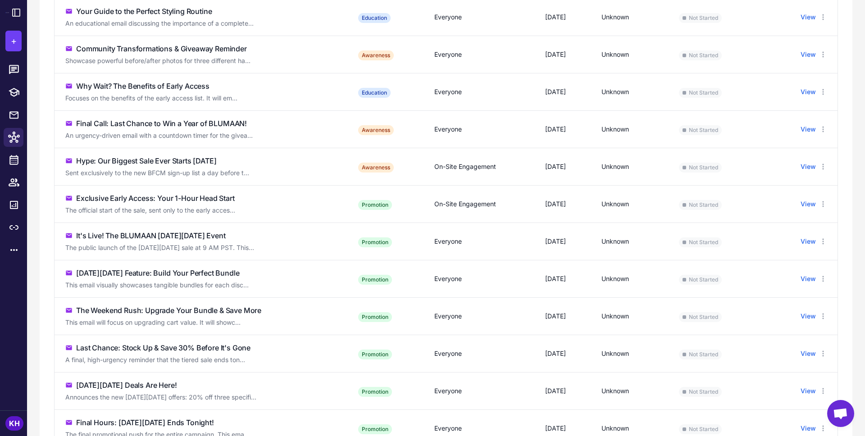
scroll to position [264, 0]
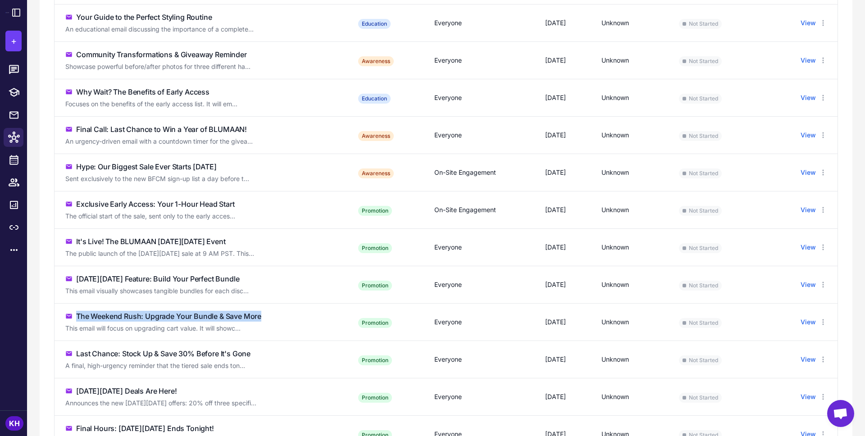
drag, startPoint x: 263, startPoint y: 316, endPoint x: 73, endPoint y: 317, distance: 190.5
click at [73, 317] on div "The Weekend Rush: Upgrade Your Bundle & Save More" at bounding box center [200, 316] width 271 height 11
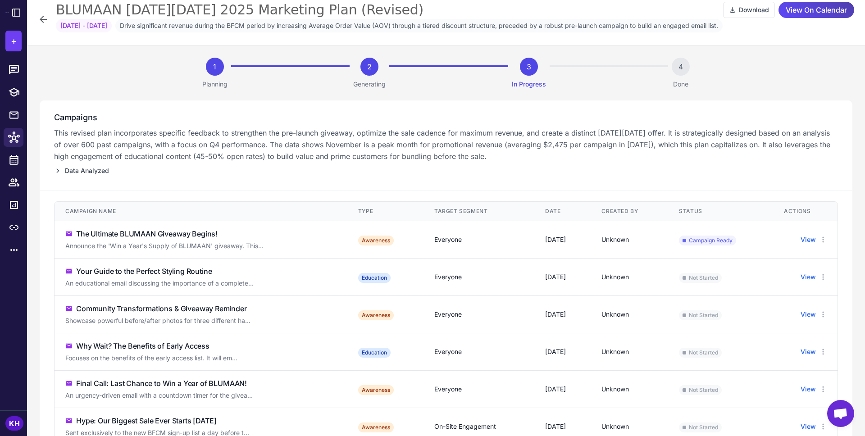
scroll to position [0, 0]
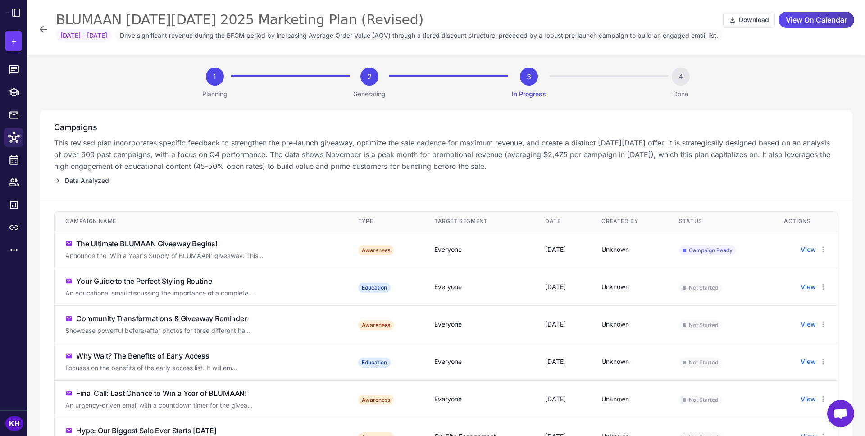
click at [162, 197] on div "Campaigns This revised plan incorporates specific feedback to strengthen the pr…" at bounding box center [446, 155] width 813 height 91
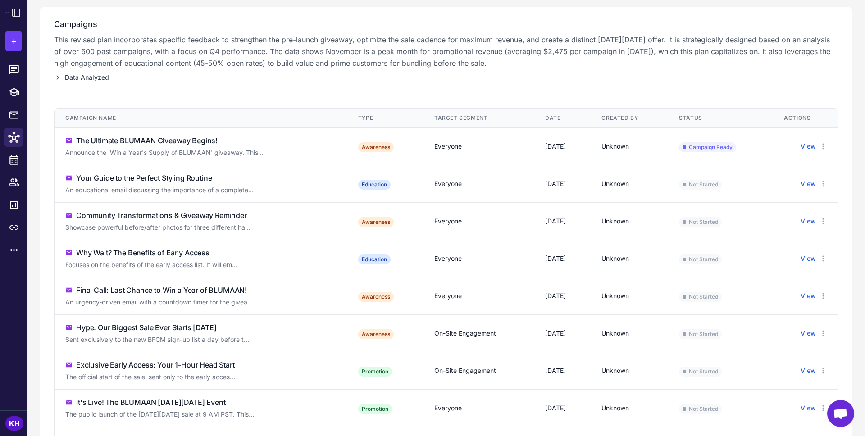
scroll to position [114, 0]
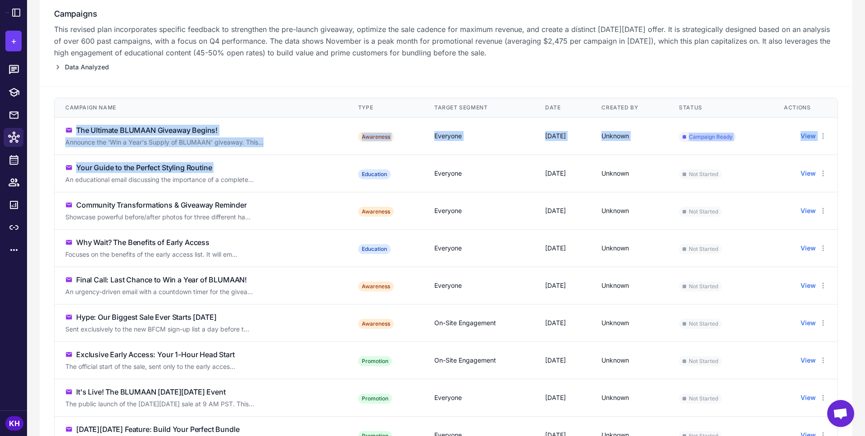
drag, startPoint x: 77, startPoint y: 131, endPoint x: 218, endPoint y: 174, distance: 147.2
click at [218, 174] on tbody "The Ultimate BLUMAAN Giveaway Begins! Announce the 'Win a Year's Supply of BLUM…" at bounding box center [446, 361] width 783 height 486
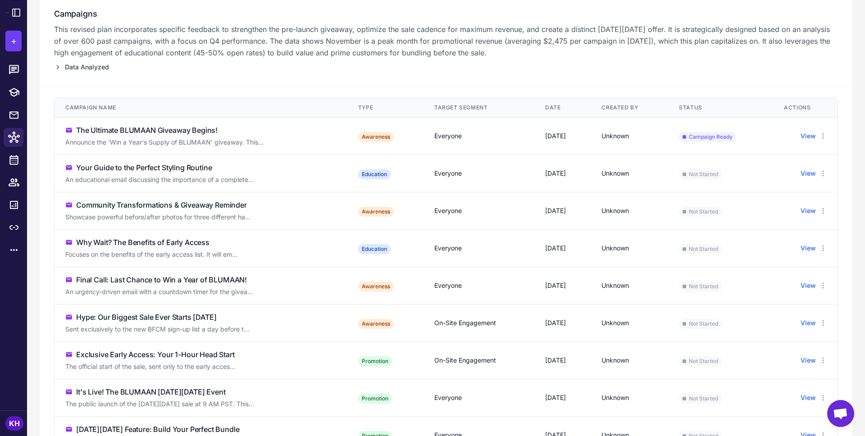
click at [183, 204] on div "Community Transformations & Giveaway Reminder" at bounding box center [161, 205] width 171 height 11
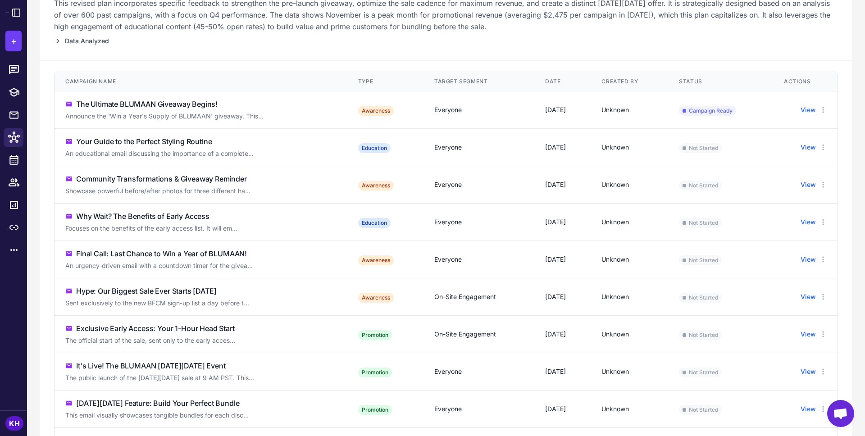
scroll to position [150, 0]
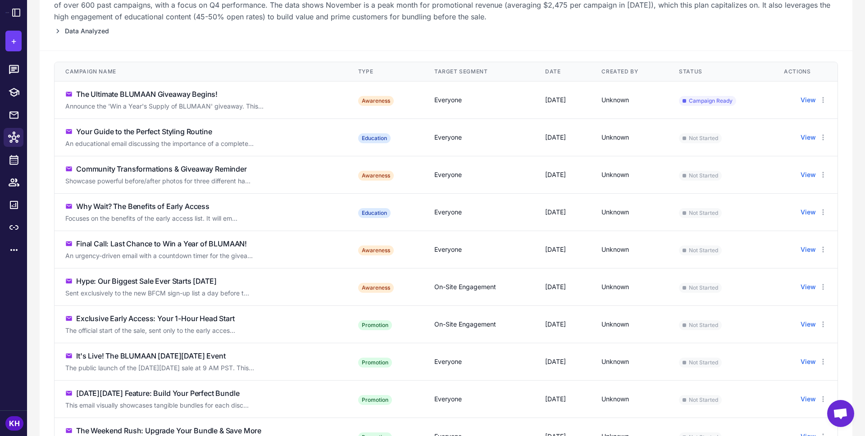
click at [178, 204] on div "Why Wait? The Benefits of Early Access" at bounding box center [142, 206] width 133 height 11
click at [164, 244] on div "Final Call: Last Chance to Win a Year of BLUMAAN!" at bounding box center [161, 243] width 171 height 11
click at [152, 279] on div "Hype: Our Biggest Sale Ever Starts [DATE]" at bounding box center [146, 281] width 140 height 11
click at [137, 318] on div "Exclusive Early Access: Your 1-Hour Head Start" at bounding box center [155, 318] width 159 height 11
click at [134, 354] on div "It's Live! The BLUMAAN [DATE][DATE] Event" at bounding box center [150, 355] width 149 height 11
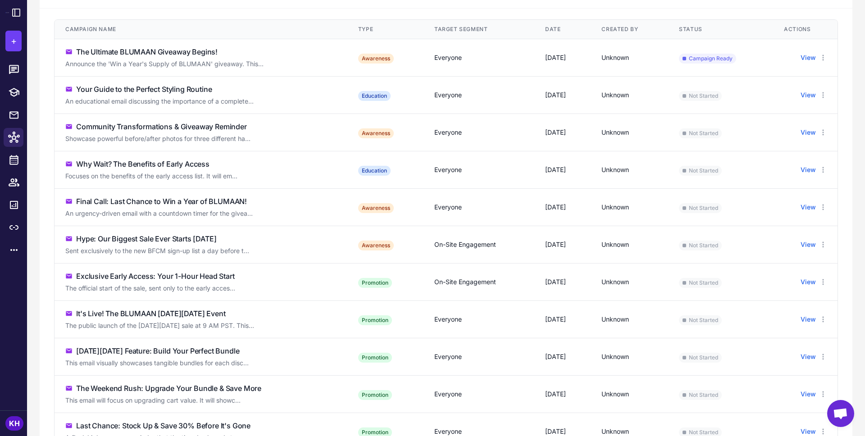
scroll to position [205, 0]
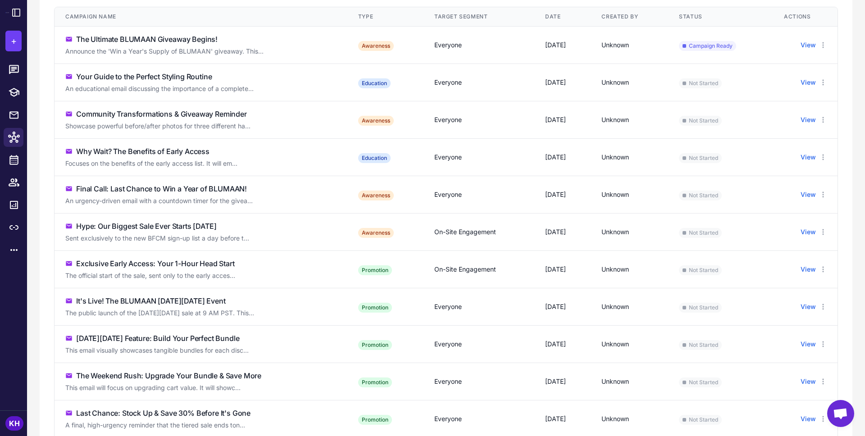
click at [130, 341] on div "[DATE][DATE] Feature: Build Your Perfect Bundle" at bounding box center [157, 338] width 163 height 11
click at [122, 383] on div "This email will focus on upgrading cart value. It will showc..." at bounding box center [194, 388] width 259 height 10
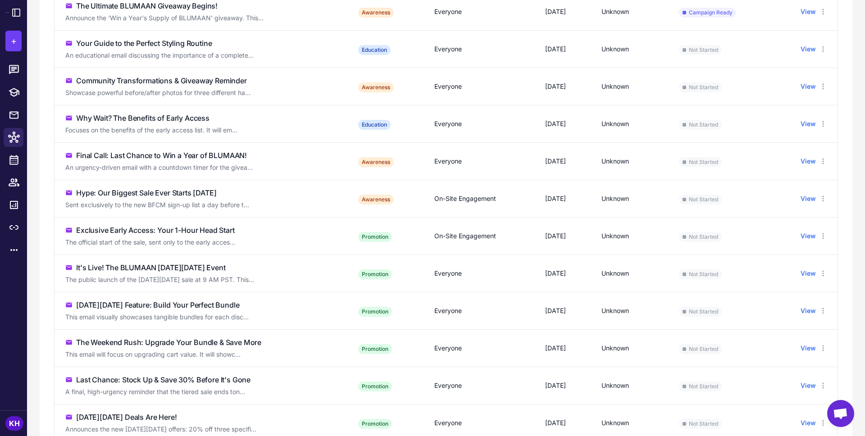
scroll to position [249, 0]
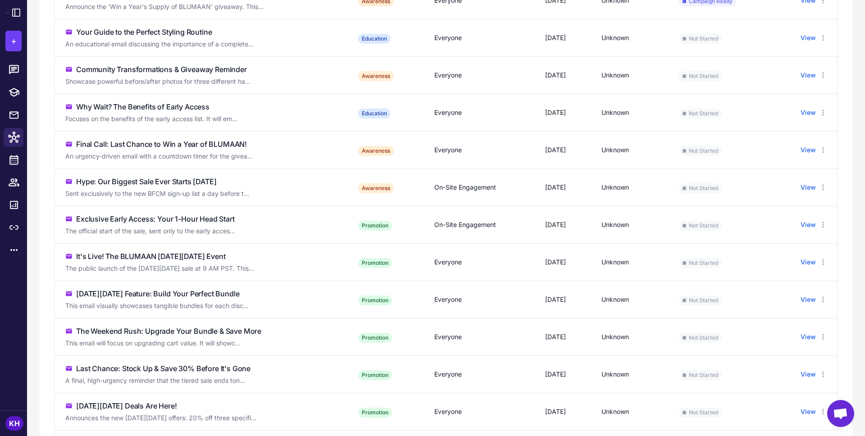
click at [123, 368] on div "Last Chance: Stock Up & Save 30% Before It's Gone" at bounding box center [163, 368] width 174 height 11
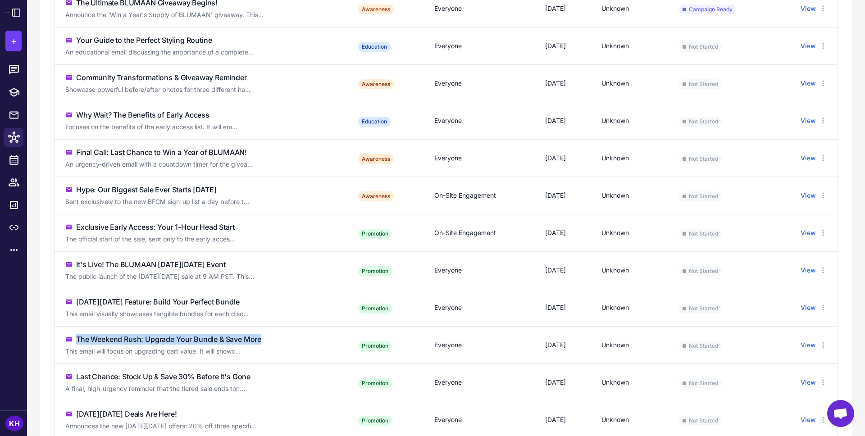
drag, startPoint x: 77, startPoint y: 340, endPoint x: 262, endPoint y: 335, distance: 185.2
click at [261, 335] on div "The Weekend Rush: Upgrade Your Bundle & Save More" at bounding box center [168, 339] width 185 height 11
click at [262, 335] on div "The Weekend Rush: Upgrade Your Bundle & Save More" at bounding box center [200, 339] width 271 height 11
drag, startPoint x: 263, startPoint y: 339, endPoint x: 77, endPoint y: 335, distance: 185.6
click at [77, 335] on div "The Weekend Rush: Upgrade Your Bundle & Save More" at bounding box center [200, 339] width 271 height 11
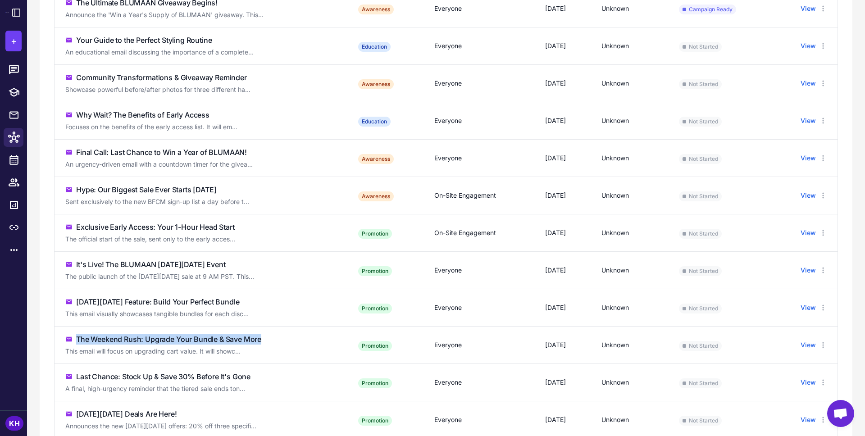
click at [149, 341] on div "The Weekend Rush: Upgrade Your Bundle & Save More" at bounding box center [168, 339] width 185 height 11
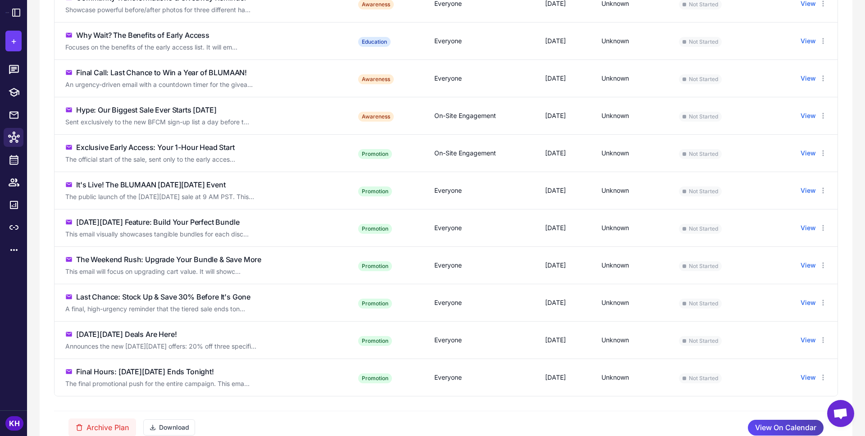
scroll to position [323, 0]
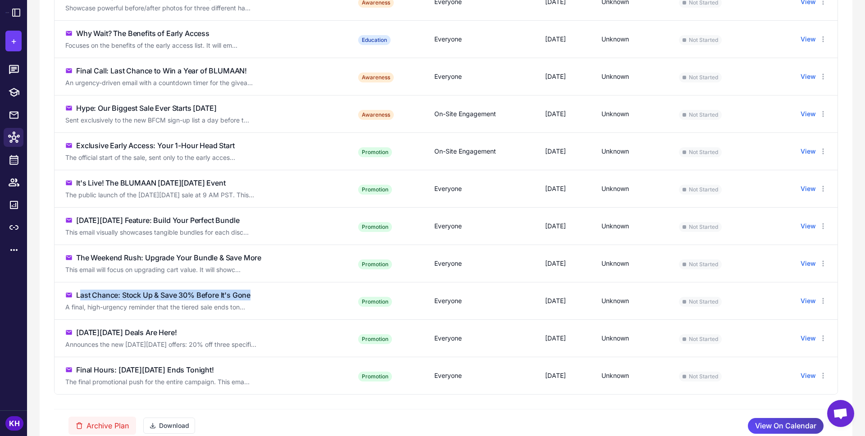
drag, startPoint x: 252, startPoint y: 295, endPoint x: 79, endPoint y: 297, distance: 172.5
click at [79, 297] on div "Last Chance: Stock Up & Save 30% Before It's Gone" at bounding box center [200, 295] width 271 height 11
click at [77, 297] on div "Last Chance: Stock Up & Save 30% Before It's Gone" at bounding box center [163, 295] width 174 height 11
drag, startPoint x: 77, startPoint y: 295, endPoint x: 255, endPoint y: 295, distance: 177.5
click at [255, 295] on div "Last Chance: Stock Up & Save 30% Before It's Gone" at bounding box center [200, 295] width 271 height 11
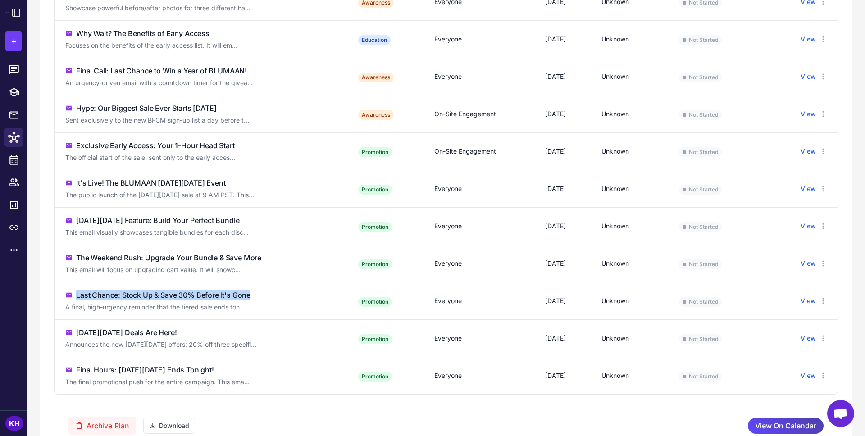
click at [255, 295] on div "Last Chance: Stock Up & Save 30% Before It's Gone" at bounding box center [200, 295] width 271 height 11
drag, startPoint x: 253, startPoint y: 295, endPoint x: 76, endPoint y: 293, distance: 177.0
click at [76, 293] on div "Last Chance: Stock Up & Save 30% Before It's Gone" at bounding box center [200, 295] width 271 height 11
click at [77, 293] on div "Last Chance: Stock Up & Save 30% Before It's Gone" at bounding box center [163, 295] width 174 height 11
click at [75, 298] on div "Last Chance: Stock Up & Save 30% Before It's Gone" at bounding box center [200, 295] width 271 height 11
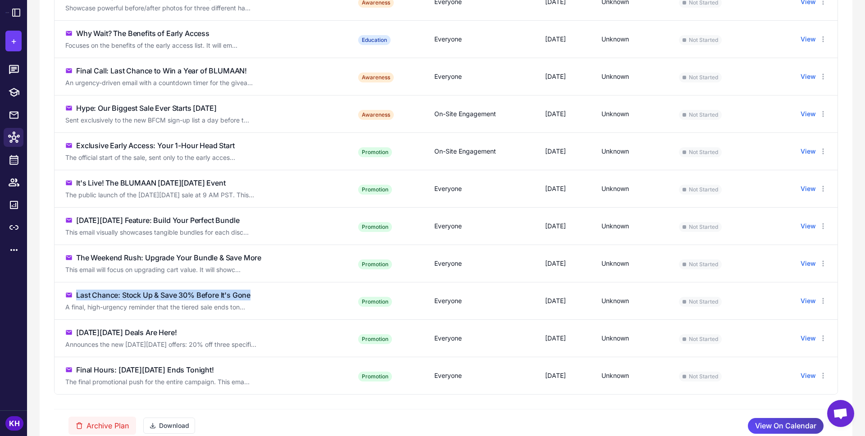
drag, startPoint x: 75, startPoint y: 296, endPoint x: 260, endPoint y: 291, distance: 184.8
click at [260, 291] on div "Last Chance: Stock Up & Save 30% Before It's Gone" at bounding box center [200, 295] width 271 height 11
drag, startPoint x: 253, startPoint y: 295, endPoint x: 76, endPoint y: 295, distance: 177.0
click at [76, 295] on div "Last Chance: Stock Up & Save 30% Before It's Gone" at bounding box center [200, 295] width 271 height 11
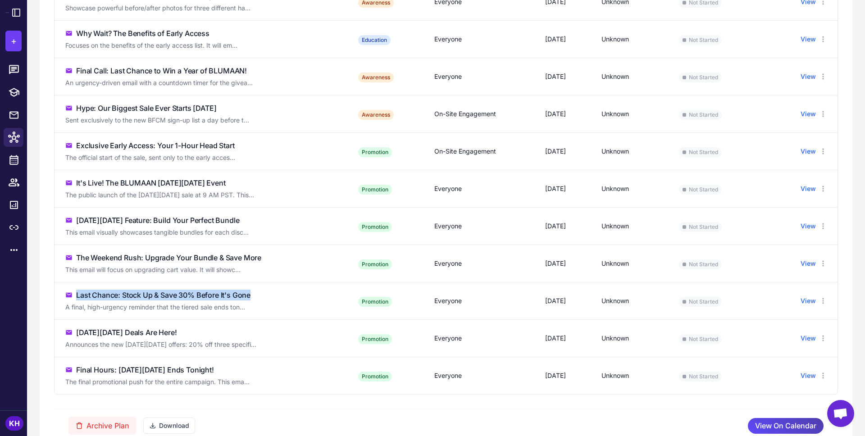
click at [89, 295] on div "Last Chance: Stock Up & Save 30% Before It's Gone" at bounding box center [163, 295] width 174 height 11
drag, startPoint x: 77, startPoint y: 296, endPoint x: 174, endPoint y: 287, distance: 97.7
click at [173, 287] on td "Last Chance: Stock Up & Save 30% Before It's Gone A final, high-urgency reminde…" at bounding box center [201, 300] width 293 height 37
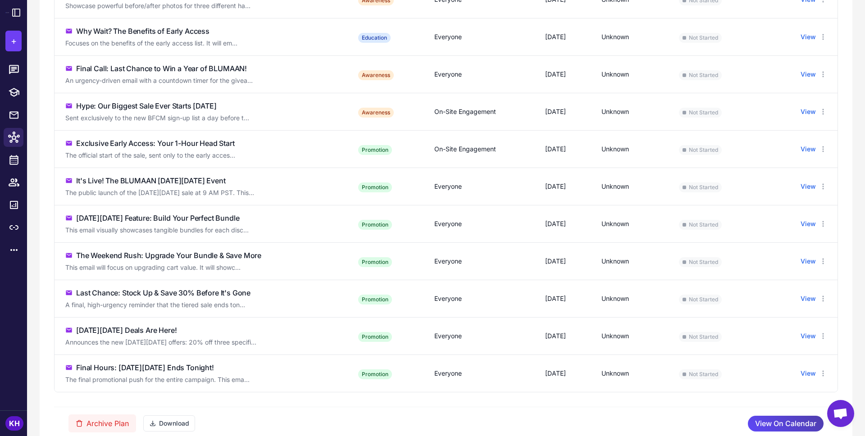
scroll to position [352, 0]
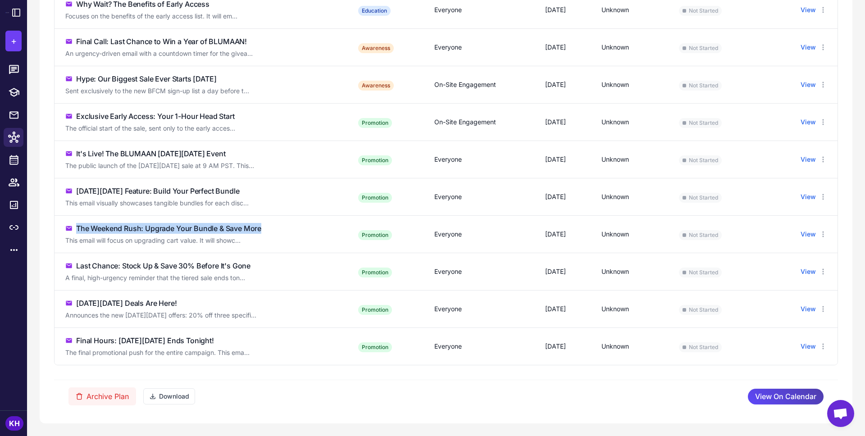
drag, startPoint x: 266, startPoint y: 228, endPoint x: 73, endPoint y: 227, distance: 192.8
click at [73, 227] on div "The Weekend Rush: Upgrade Your Bundle & Save More" at bounding box center [200, 228] width 271 height 11
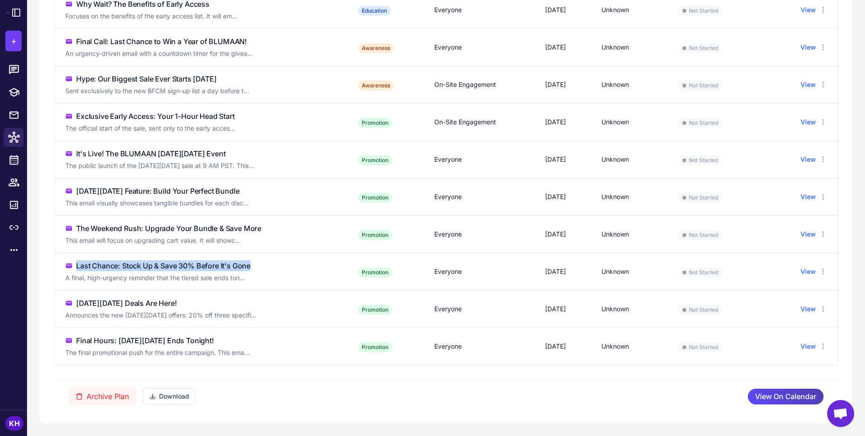
drag, startPoint x: 262, startPoint y: 268, endPoint x: 76, endPoint y: 268, distance: 186.0
click at [76, 268] on div "Last Chance: Stock Up & Save 30% Before It's Gone" at bounding box center [200, 265] width 271 height 11
drag, startPoint x: 191, startPoint y: 304, endPoint x: 75, endPoint y: 301, distance: 116.2
click at [75, 301] on div "[DATE][DATE] Deals Are Here!" at bounding box center [200, 303] width 271 height 11
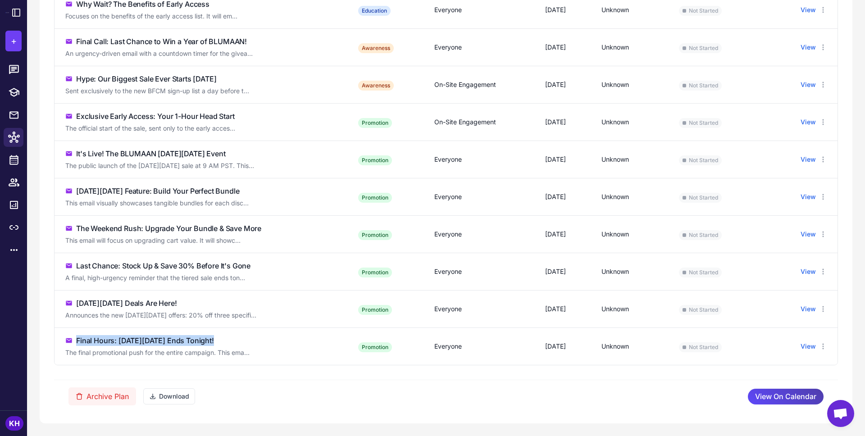
drag, startPoint x: 223, startPoint y: 340, endPoint x: 78, endPoint y: 341, distance: 145.0
click at [78, 341] on div "Final Hours: [DATE][DATE] Ends Tonight!" at bounding box center [200, 340] width 271 height 11
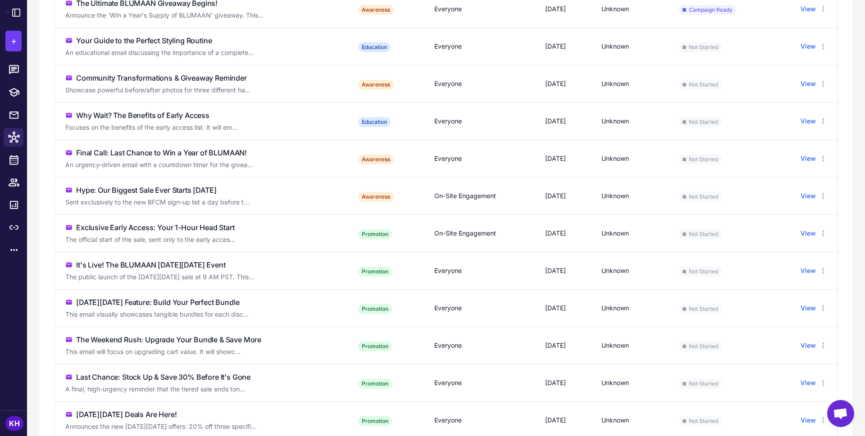
scroll to position [0, 0]
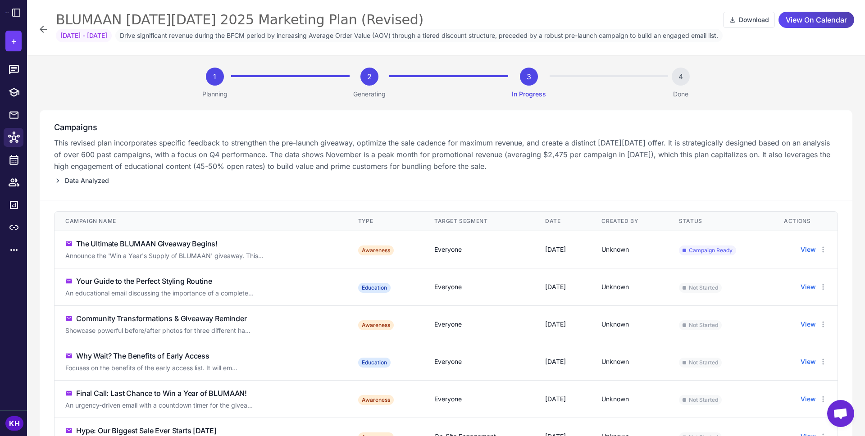
drag, startPoint x: 518, startPoint y: 250, endPoint x: 568, endPoint y: 253, distance: 50.1
click at [568, 253] on div "[DATE]" at bounding box center [562, 250] width 35 height 10
click at [200, 241] on div "The Ultimate BLUMAAN Giveaway Begins!" at bounding box center [146, 243] width 141 height 11
click at [813, 251] on button "View" at bounding box center [807, 250] width 15 height 10
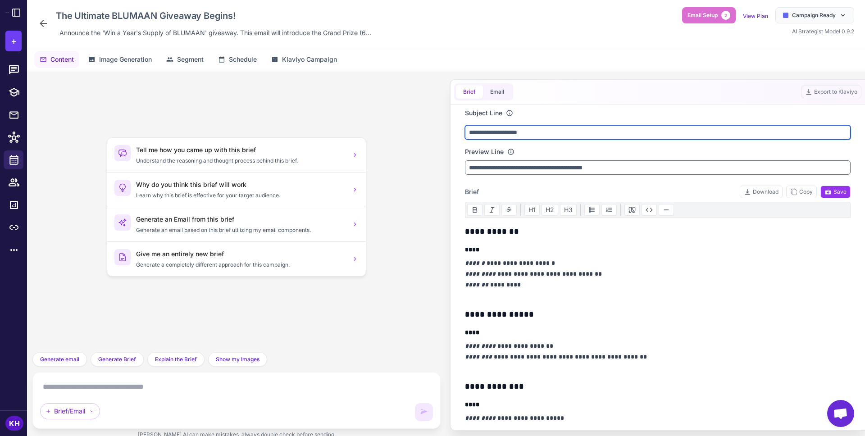
click at [515, 133] on input "**********" at bounding box center [658, 132] width 386 height 14
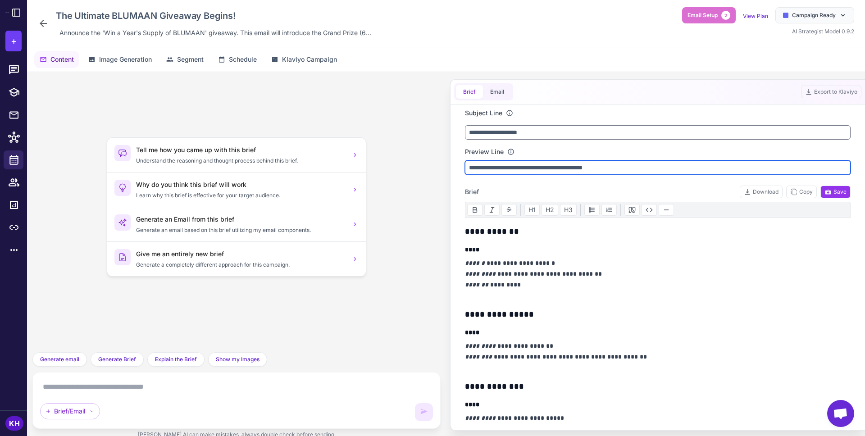
click at [525, 169] on input "**********" at bounding box center [658, 167] width 386 height 14
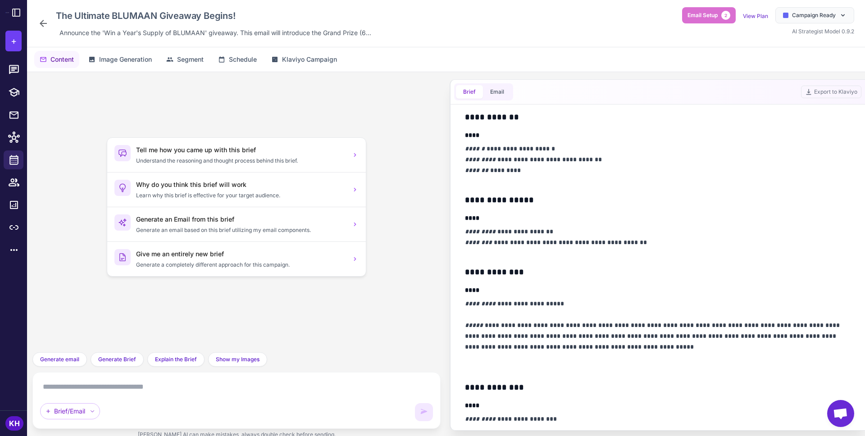
scroll to position [115, 0]
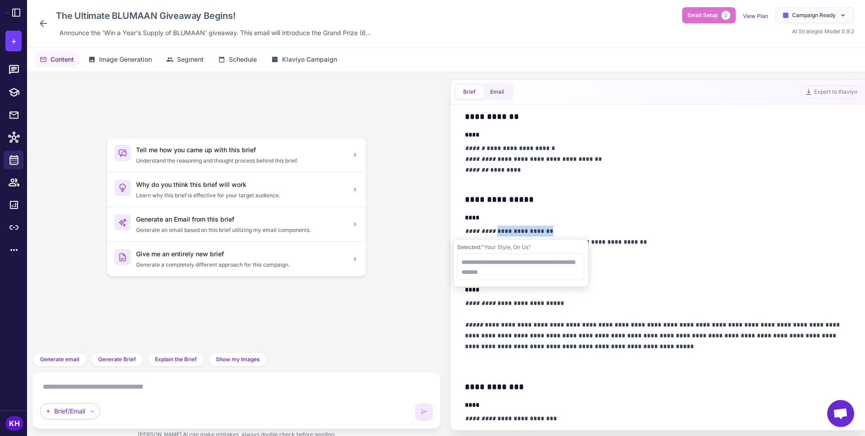
drag, startPoint x: 496, startPoint y: 231, endPoint x: 547, endPoint y: 230, distance: 50.9
click at [547, 230] on p "**********" at bounding box center [658, 242] width 386 height 32
drag, startPoint x: 495, startPoint y: 232, endPoint x: 548, endPoint y: 230, distance: 53.2
click at [548, 230] on p "**********" at bounding box center [658, 242] width 386 height 32
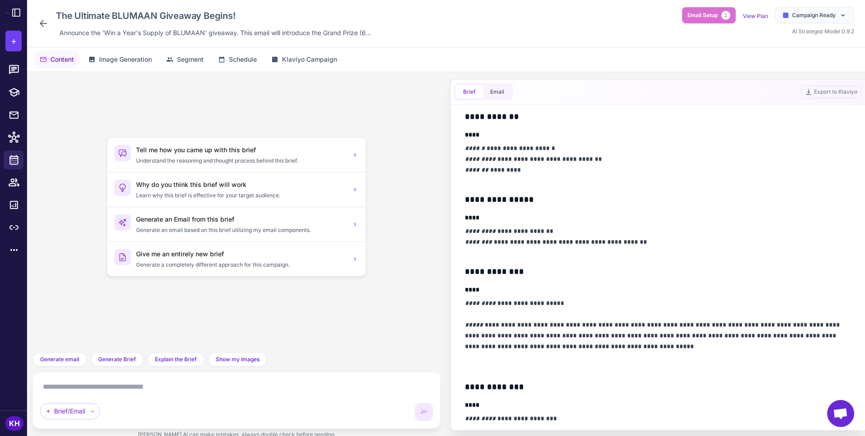
click at [589, 173] on p "**********" at bounding box center [658, 164] width 386 height 43
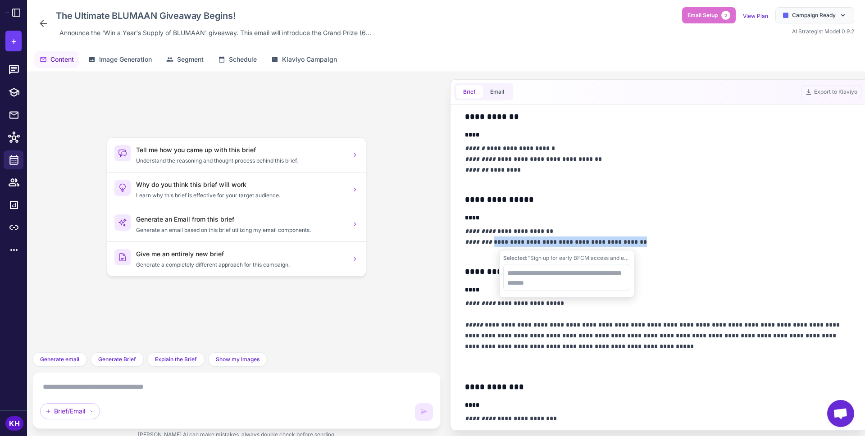
drag, startPoint x: 497, startPoint y: 245, endPoint x: 639, endPoint y: 240, distance: 142.0
click at [639, 240] on p "**********" at bounding box center [658, 242] width 386 height 32
drag, startPoint x: 466, startPoint y: 232, endPoint x: 640, endPoint y: 238, distance: 174.5
click at [640, 238] on p "**********" at bounding box center [658, 242] width 386 height 32
click at [471, 303] on em "*********" at bounding box center [480, 303] width 31 height 6
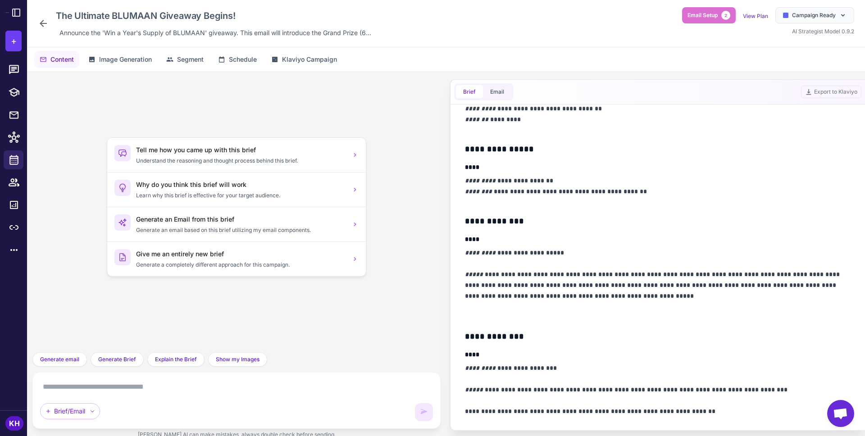
scroll to position [168, 0]
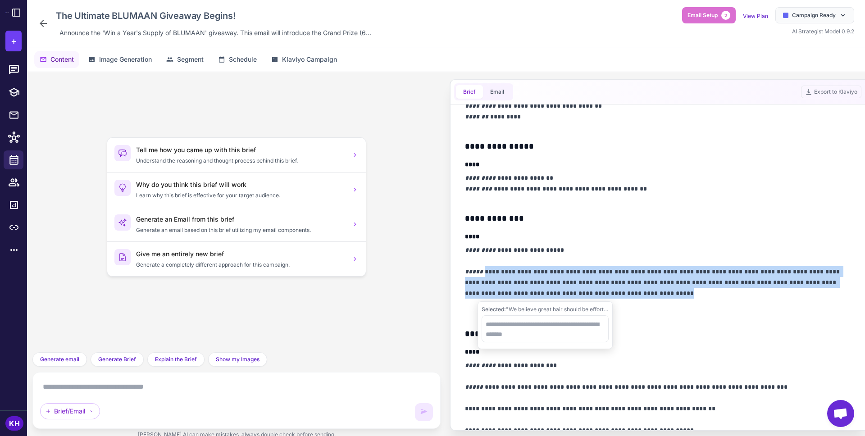
drag, startPoint x: 482, startPoint y: 270, endPoint x: 608, endPoint y: 295, distance: 128.0
click at [608, 295] on p "**********" at bounding box center [658, 283] width 386 height 76
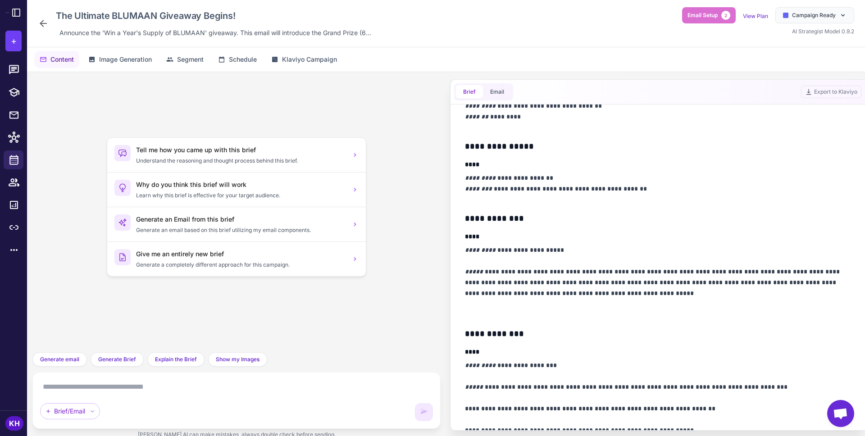
click at [511, 241] on div "**********" at bounding box center [658, 440] width 386 height 766
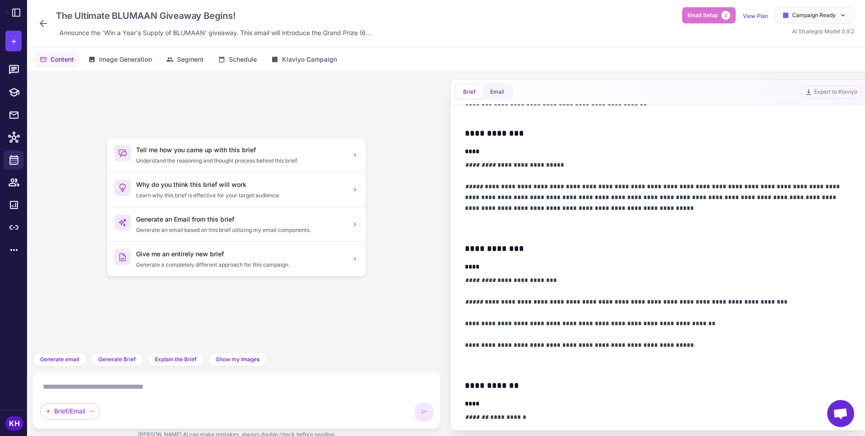
scroll to position [260, 0]
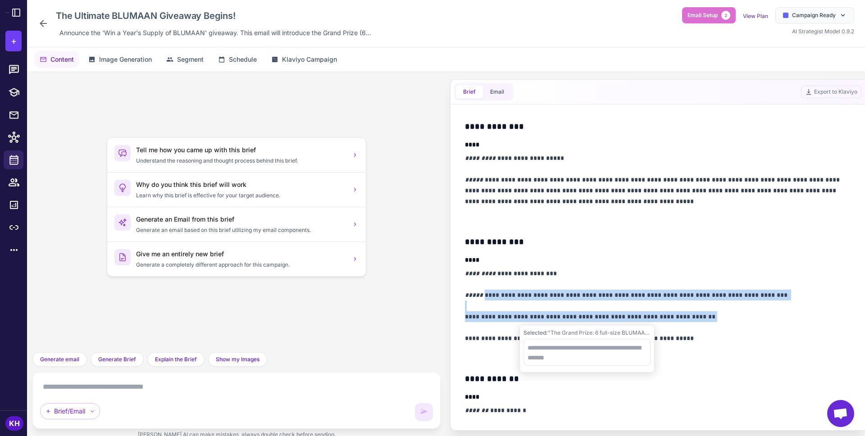
drag, startPoint x: 482, startPoint y: 295, endPoint x: 695, endPoint y: 316, distance: 213.7
click at [695, 316] on p "**********" at bounding box center [658, 316] width 386 height 97
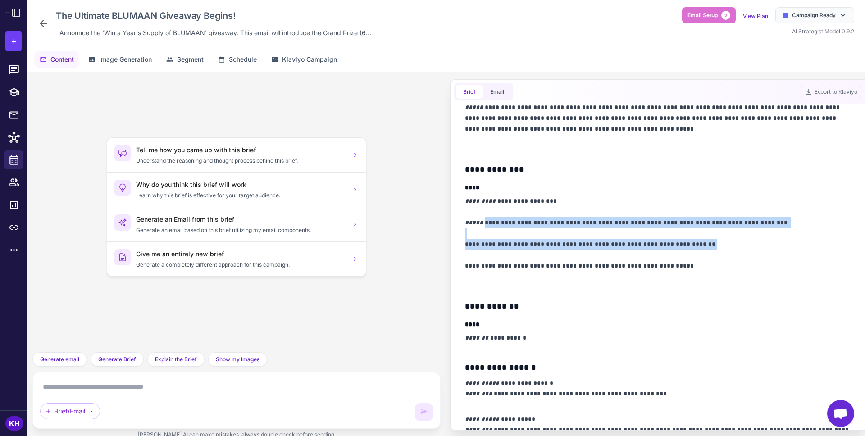
scroll to position [351, 0]
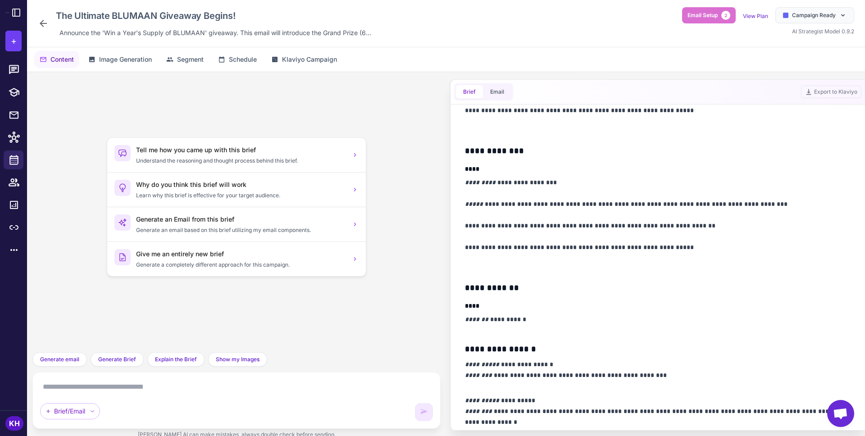
click at [49, 21] on div "The Ultimate BLUMAAN Giveaway Begins! Announce the 'Win a Year's Supply of BLUM…" at bounding box center [206, 23] width 337 height 32
click at [48, 21] on icon at bounding box center [43, 23] width 11 height 11
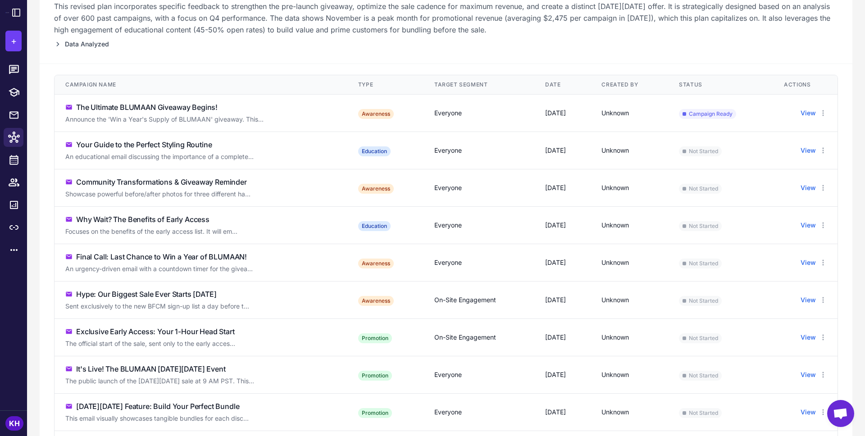
scroll to position [129, 0]
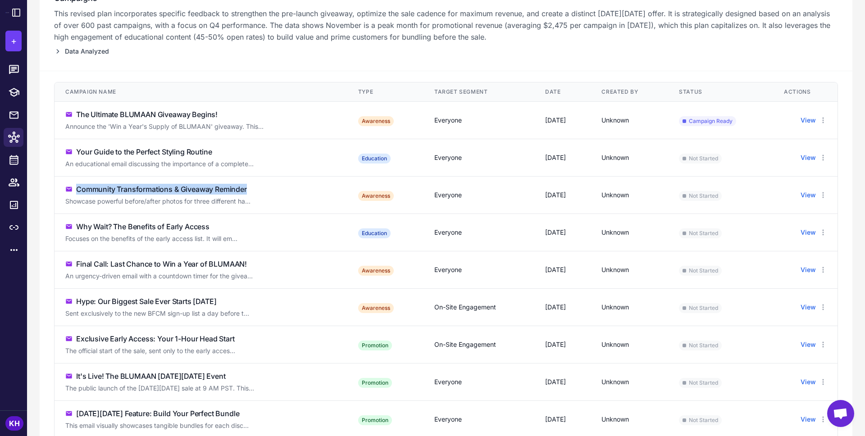
drag, startPoint x: 254, startPoint y: 192, endPoint x: 78, endPoint y: 190, distance: 175.7
click at [78, 190] on div "Community Transformations & Giveaway Reminder" at bounding box center [200, 189] width 271 height 11
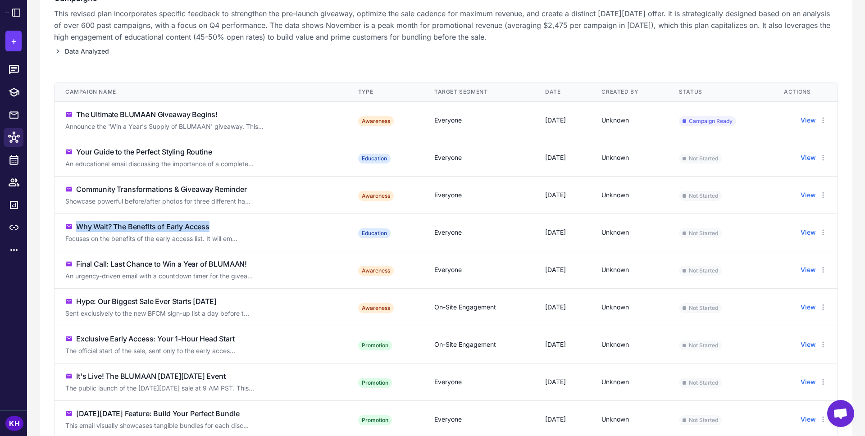
drag, startPoint x: 218, startPoint y: 224, endPoint x: 79, endPoint y: 229, distance: 138.8
click at [79, 229] on div "Why Wait? The Benefits of Early Access" at bounding box center [200, 226] width 271 height 11
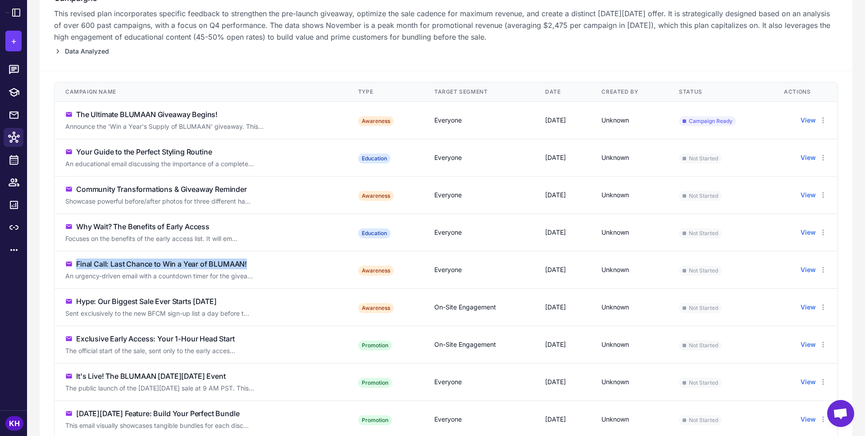
drag, startPoint x: 254, startPoint y: 264, endPoint x: 77, endPoint y: 262, distance: 176.1
click at [77, 262] on div "Final Call: Last Chance to Win a Year of BLUMAAN!" at bounding box center [200, 264] width 271 height 11
drag, startPoint x: 245, startPoint y: 300, endPoint x: 75, endPoint y: 305, distance: 169.5
click at [75, 305] on div "Hype: Our Biggest Sale Ever Starts [DATE]" at bounding box center [200, 301] width 271 height 11
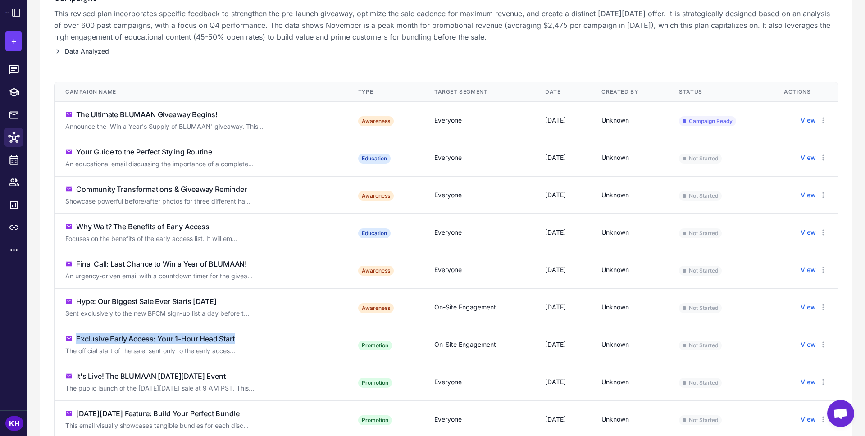
drag, startPoint x: 238, startPoint y: 339, endPoint x: 75, endPoint y: 337, distance: 163.5
click at [75, 337] on div "Exclusive Early Access: Your 1-Hour Head Start" at bounding box center [200, 338] width 271 height 11
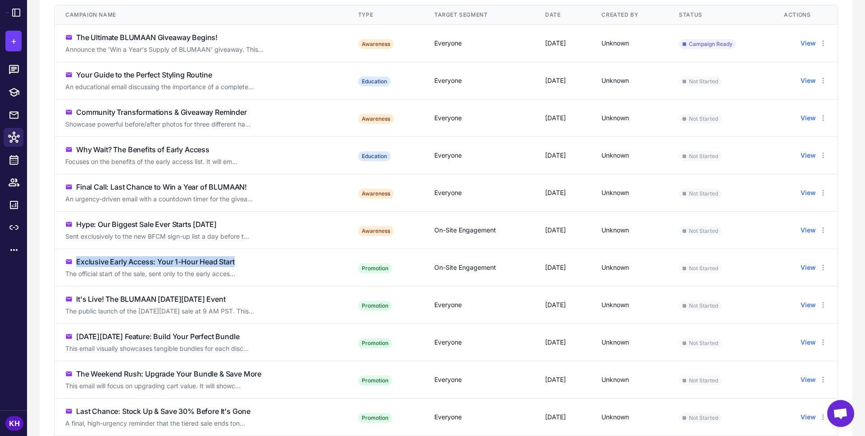
scroll to position [212, 0]
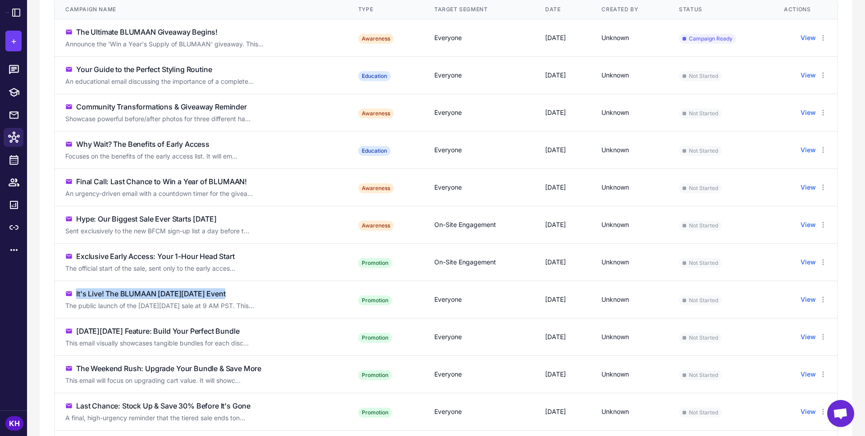
drag, startPoint x: 229, startPoint y: 291, endPoint x: 74, endPoint y: 295, distance: 155.4
click at [74, 295] on div "It's Live! The BLUMAAN [DATE][DATE] Event" at bounding box center [200, 293] width 271 height 11
click at [244, 332] on div "[DATE][DATE] Feature: Build Your Perfect Bundle" at bounding box center [200, 331] width 271 height 11
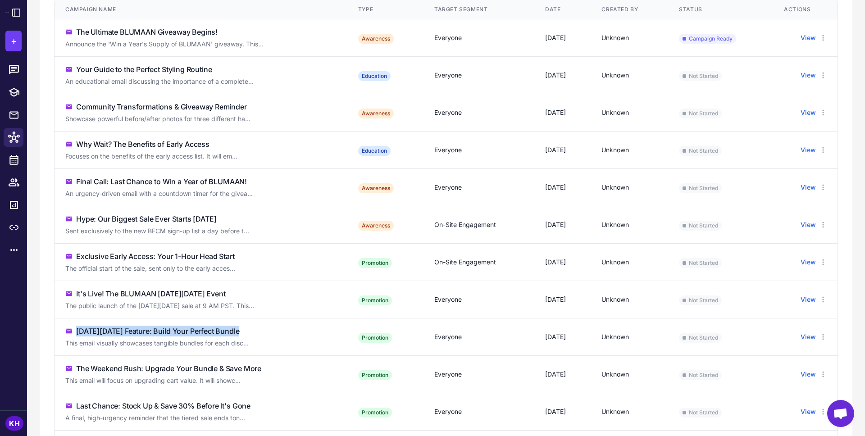
drag, startPoint x: 246, startPoint y: 332, endPoint x: 77, endPoint y: 335, distance: 168.9
click at [77, 335] on div "[DATE][DATE] Feature: Build Your Perfect Bundle" at bounding box center [200, 331] width 271 height 11
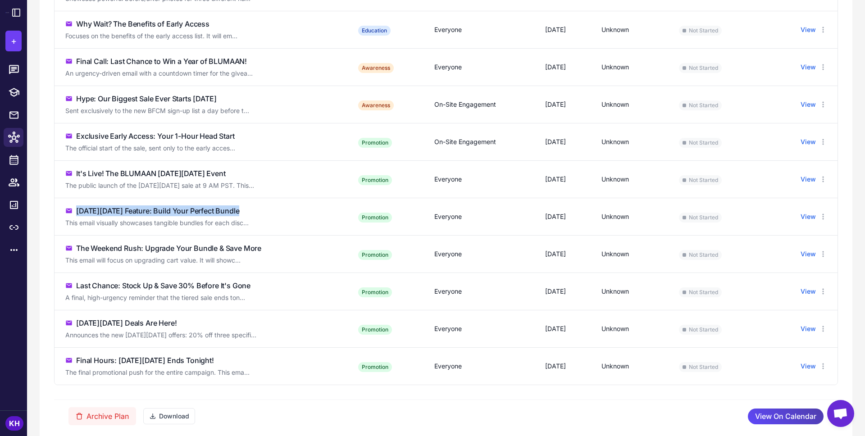
scroll to position [343, 0]
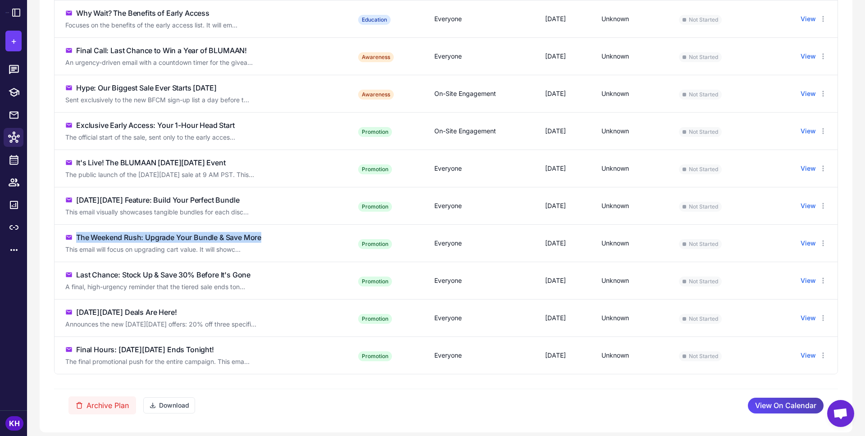
drag, startPoint x: 267, startPoint y: 236, endPoint x: 75, endPoint y: 236, distance: 192.3
click at [75, 236] on div "The Weekend Rush: Upgrade Your Bundle & Save More" at bounding box center [200, 237] width 271 height 11
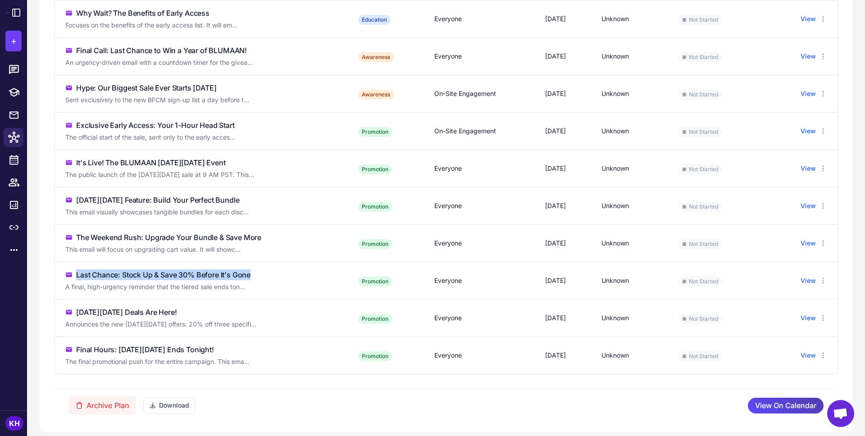
drag, startPoint x: 255, startPoint y: 277, endPoint x: 73, endPoint y: 280, distance: 181.1
click at [73, 280] on div "Last Chance: Stock Up & Save 30% Before It's Gone" at bounding box center [200, 274] width 271 height 11
drag, startPoint x: 185, startPoint y: 311, endPoint x: 77, endPoint y: 312, distance: 107.7
click at [77, 312] on div "[DATE][DATE] Deals Are Here!" at bounding box center [200, 312] width 271 height 11
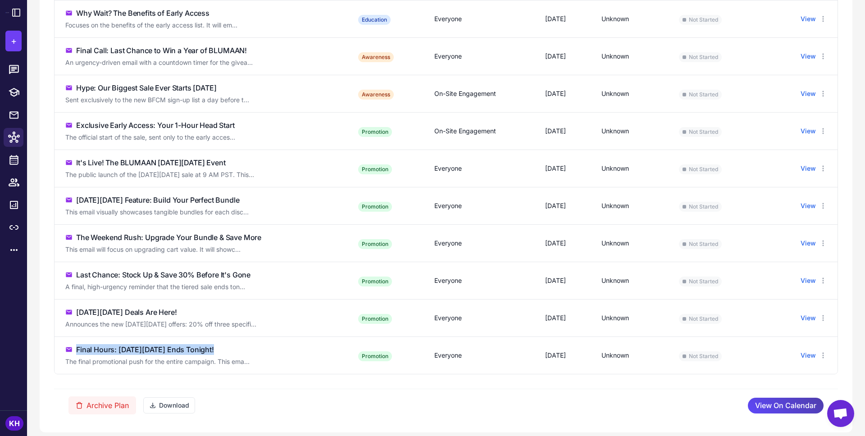
drag, startPoint x: 218, startPoint y: 350, endPoint x: 77, endPoint y: 350, distance: 141.4
click at [77, 350] on div "Final Hours: [DATE][DATE] Ends Tonight!" at bounding box center [200, 349] width 271 height 11
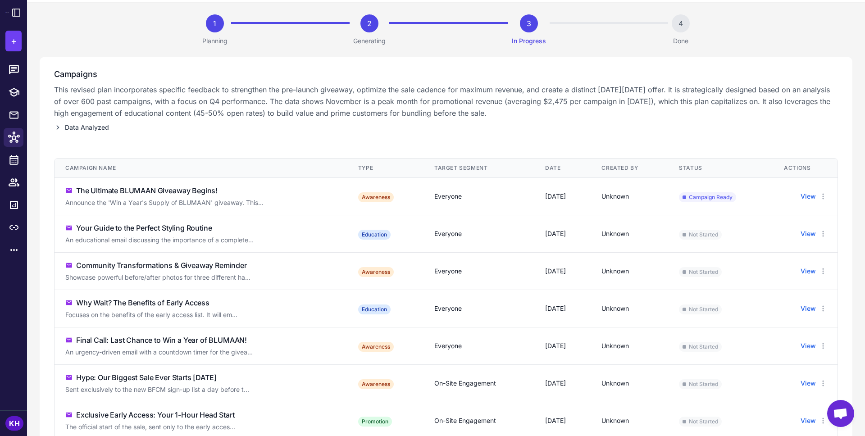
scroll to position [66, 0]
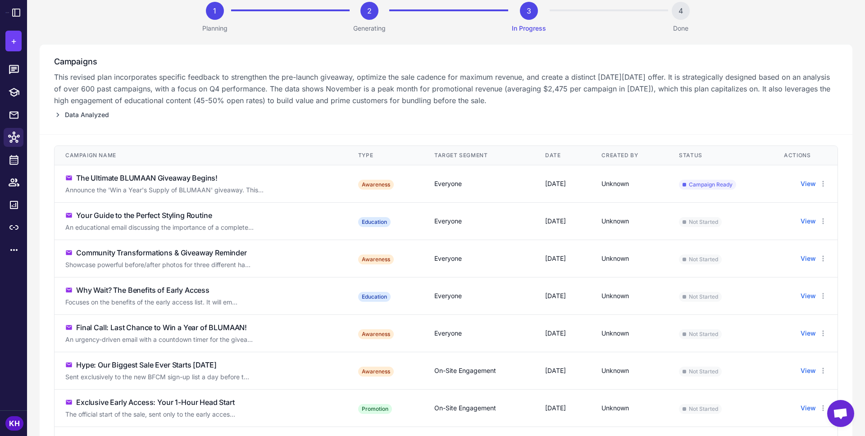
drag, startPoint x: 515, startPoint y: 221, endPoint x: 593, endPoint y: 222, distance: 77.5
click at [591, 222] on td "[DATE]" at bounding box center [562, 221] width 56 height 37
click at [808, 220] on button "View" at bounding box center [807, 221] width 15 height 10
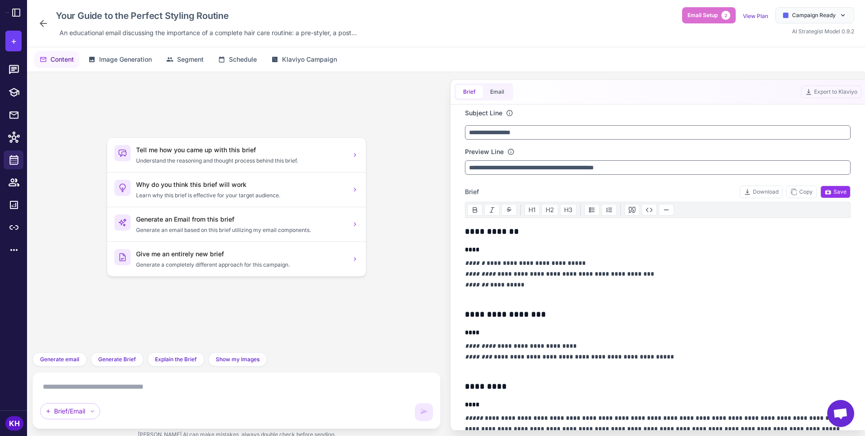
click at [43, 25] on icon at bounding box center [43, 23] width 7 height 7
